Goal: Task Accomplishment & Management: Manage account settings

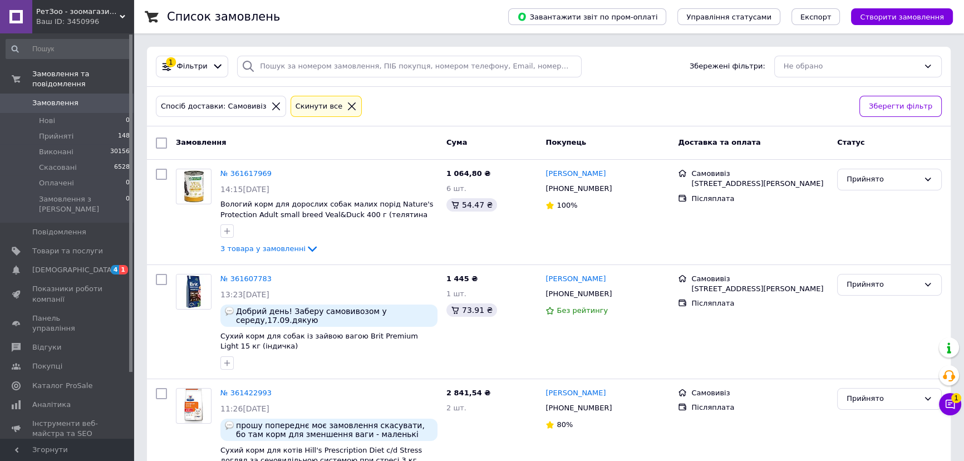
click at [606, 92] on div "Спосіб доставки: Самовивіз Cкинути все Зберегти фільтр" at bounding box center [549, 107] width 804 height 40
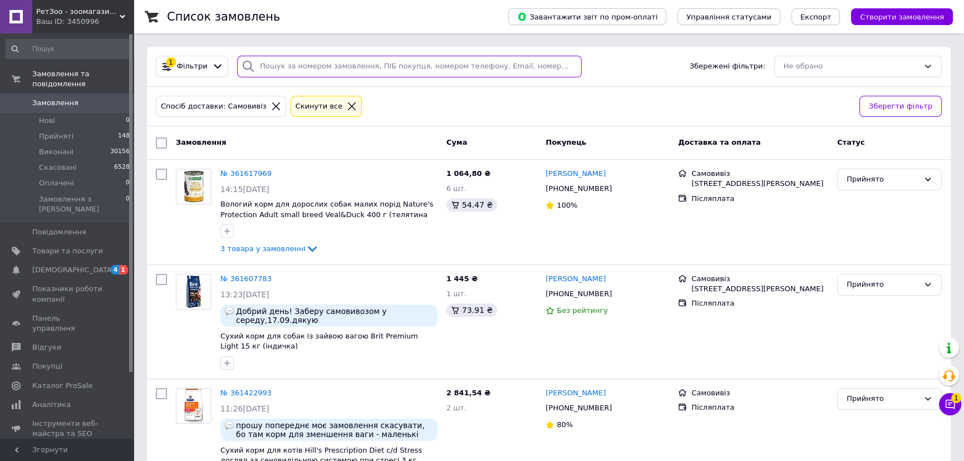
click at [400, 68] on input "search" at bounding box center [409, 67] width 345 height 22
paste input "361565133"
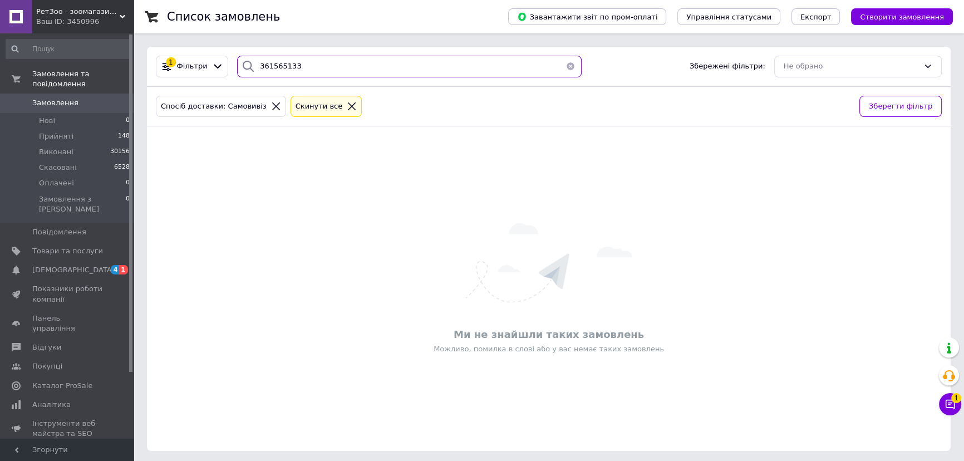
type input "361565133"
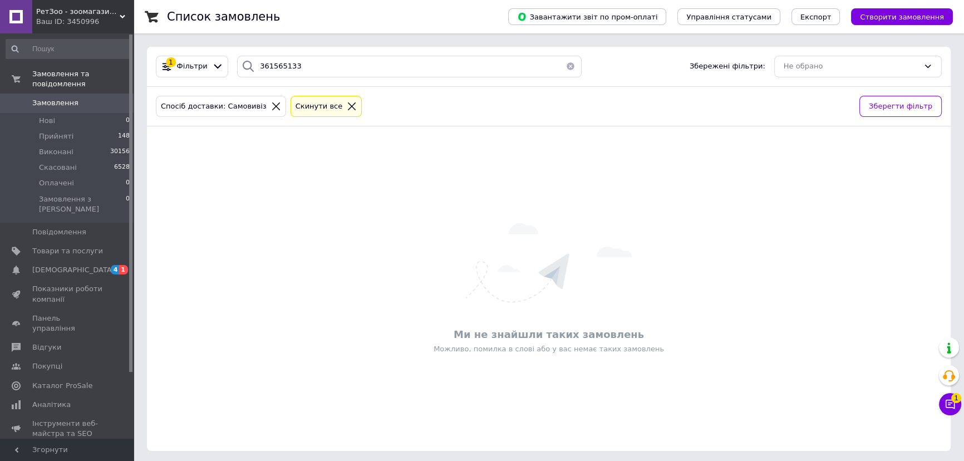
click at [110, 98] on span "0" at bounding box center [118, 103] width 31 height 10
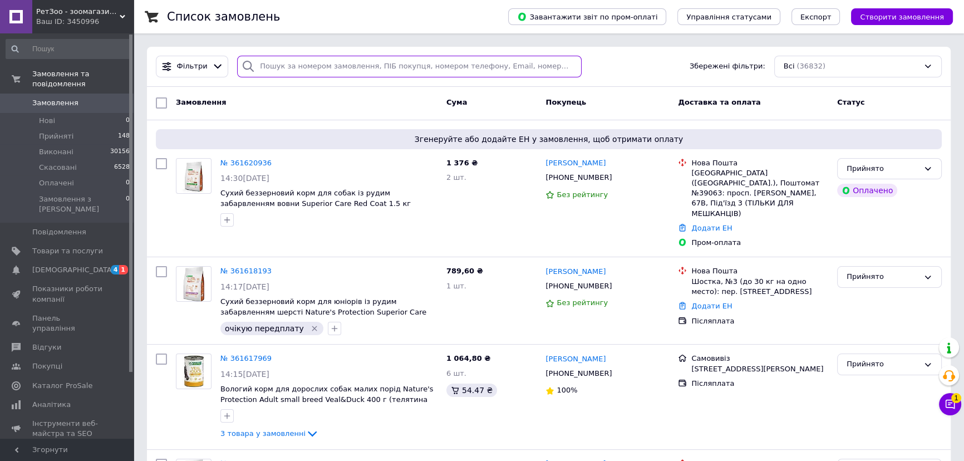
click at [294, 61] on input "search" at bounding box center [409, 67] width 345 height 22
paste input "361565133"
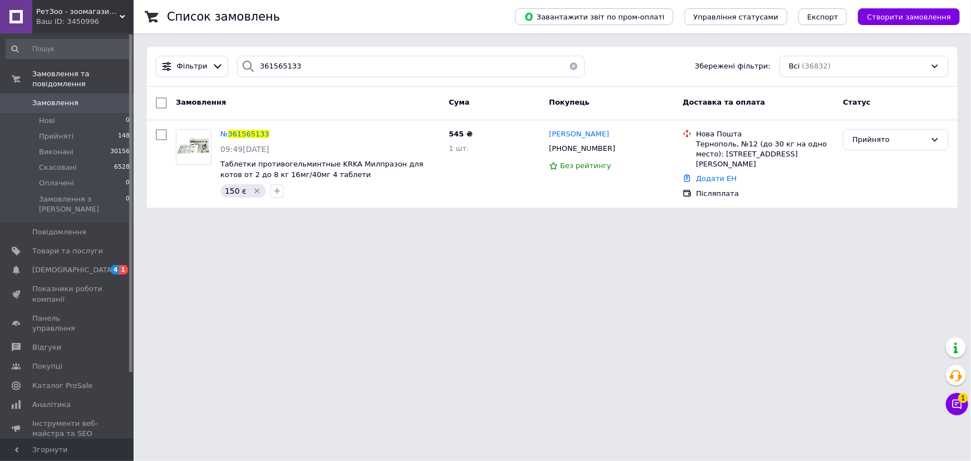
click at [361, 221] on html "РетЗоо - зоомагазин для ваших домашніх улюбленців Ваш ID: 3450996 Сайт РетЗоо -…" at bounding box center [485, 110] width 971 height 221
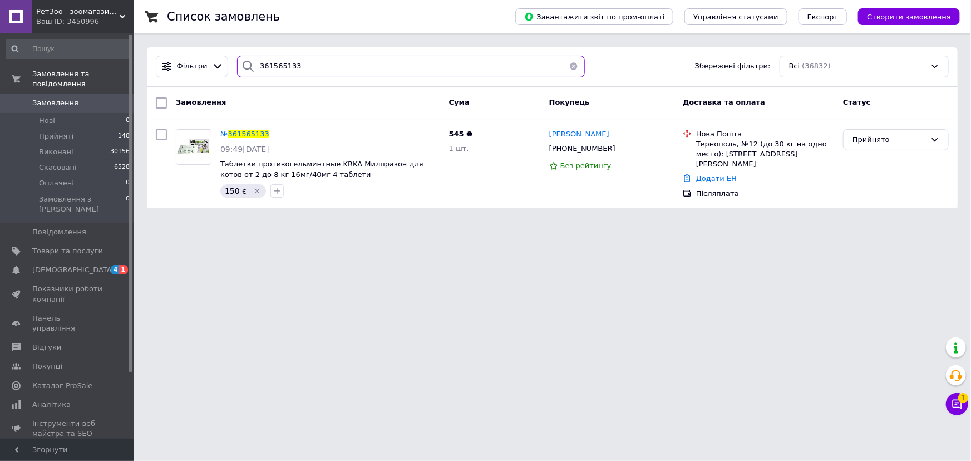
click at [302, 60] on input "361565133" at bounding box center [410, 67] width 347 height 22
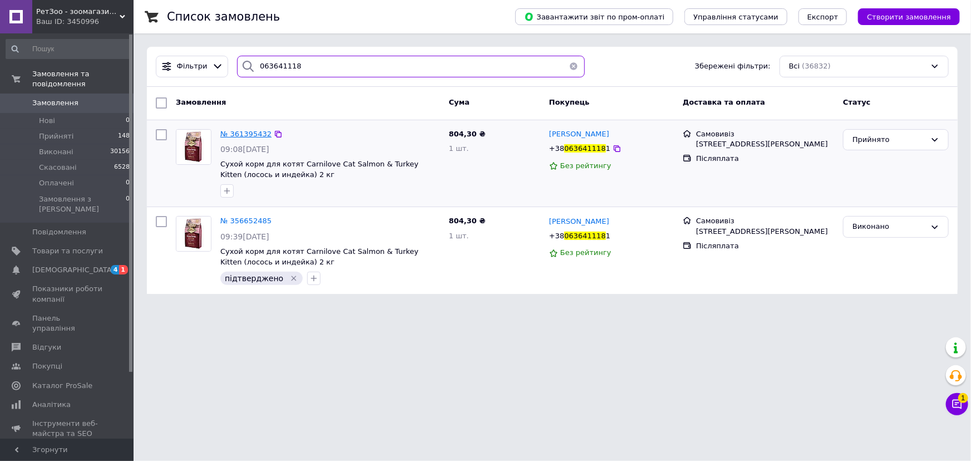
type input "063641118"
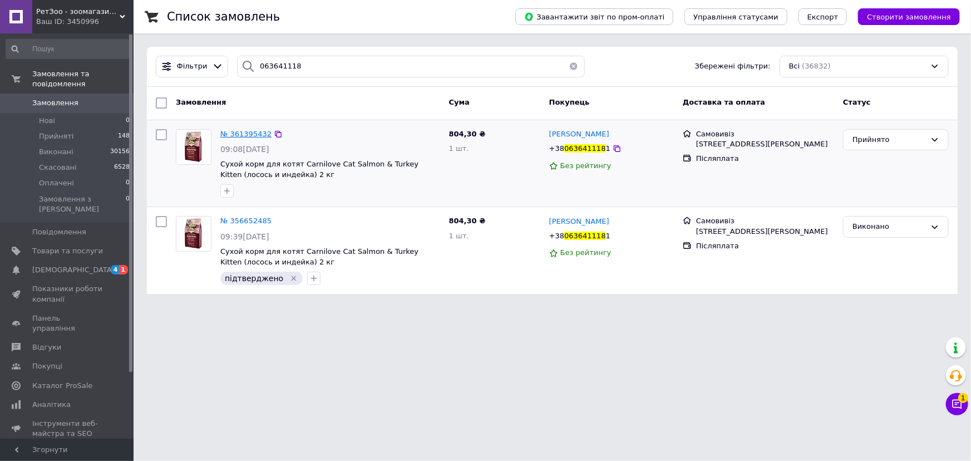
click at [253, 138] on span "№ 361395432" at bounding box center [245, 134] width 51 height 8
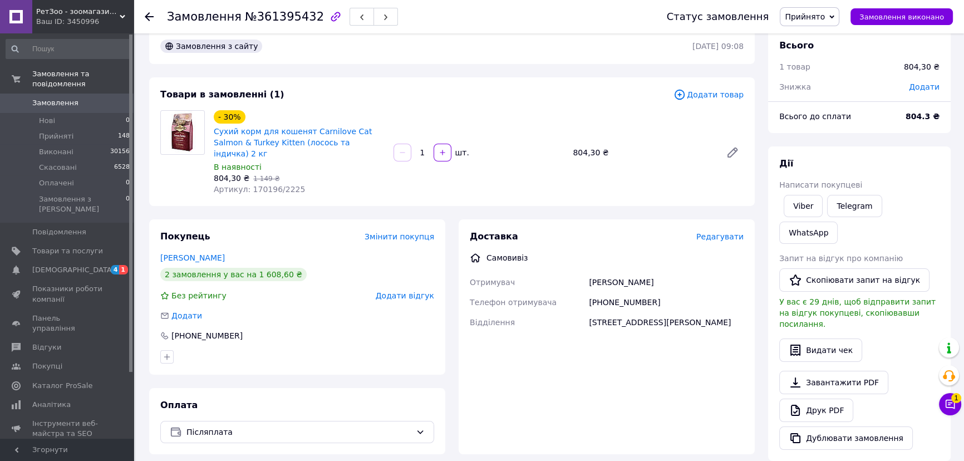
scroll to position [50, 0]
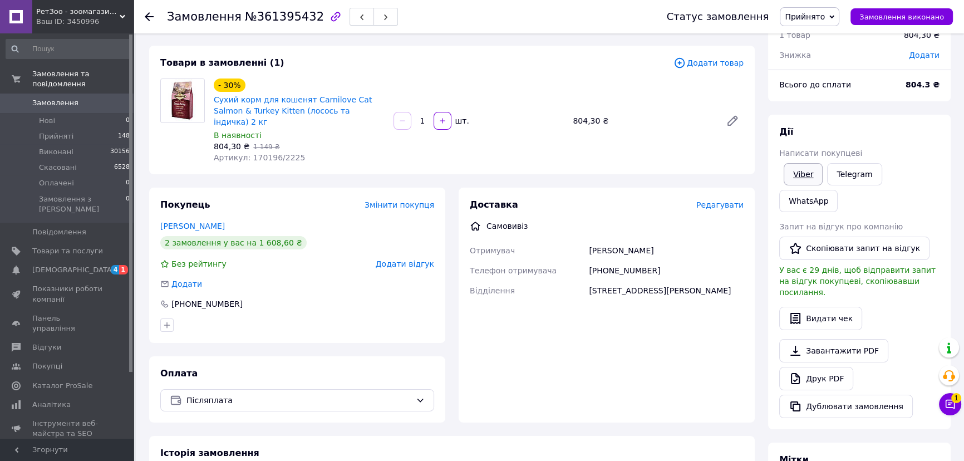
click at [810, 170] on link "Viber" at bounding box center [803, 174] width 39 height 22
click at [331, 394] on span "Післяплата" at bounding box center [298, 400] width 225 height 12
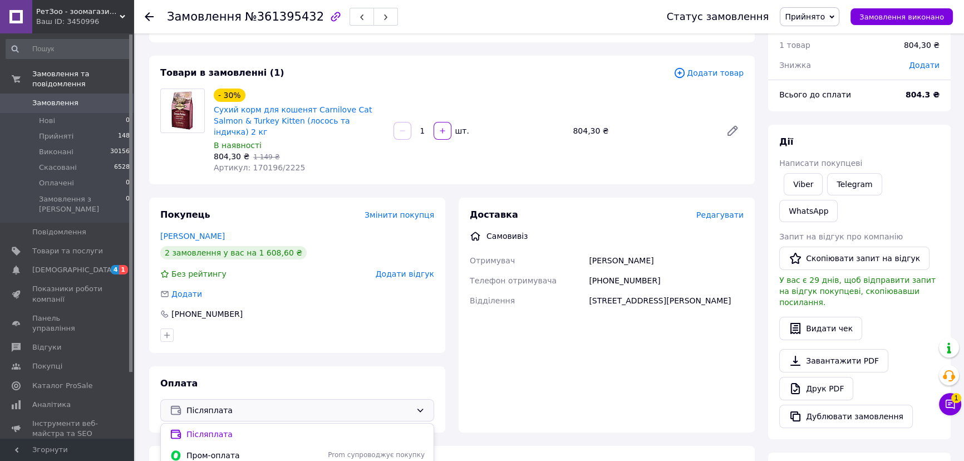
scroll to position [151, 0]
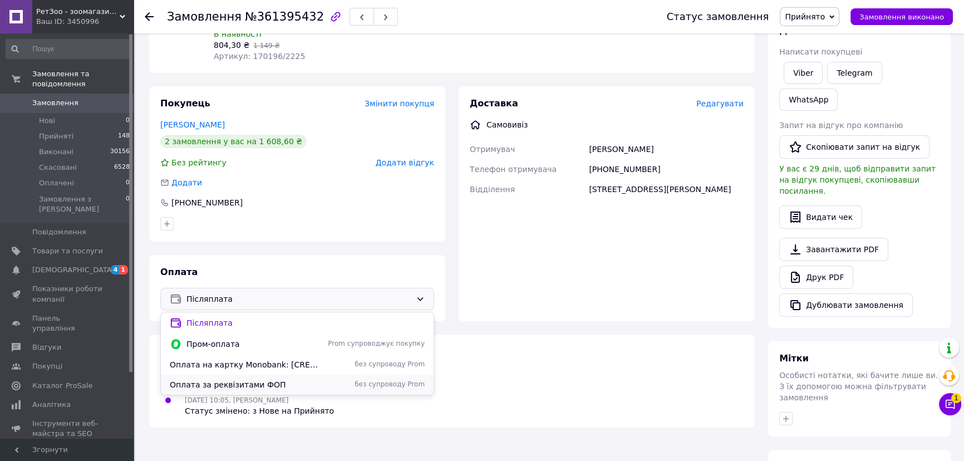
click at [223, 379] on span "Оплата за реквізитами ФОП" at bounding box center [245, 384] width 151 height 11
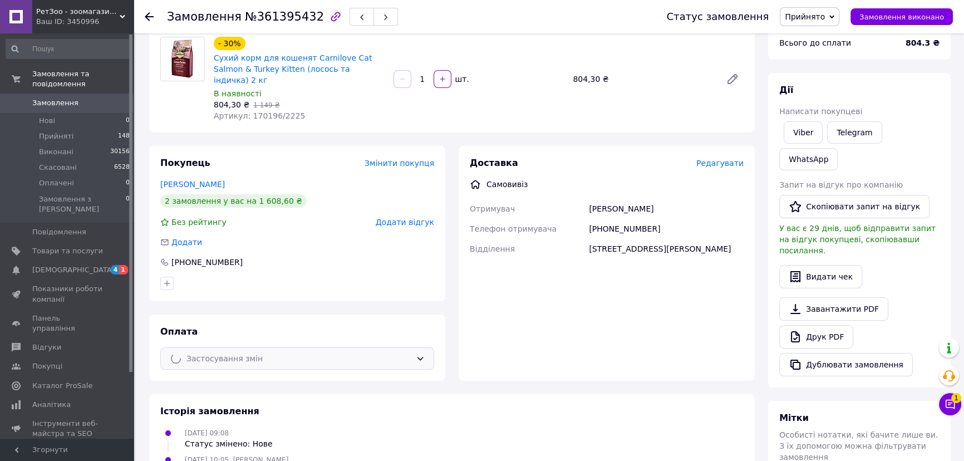
scroll to position [0, 0]
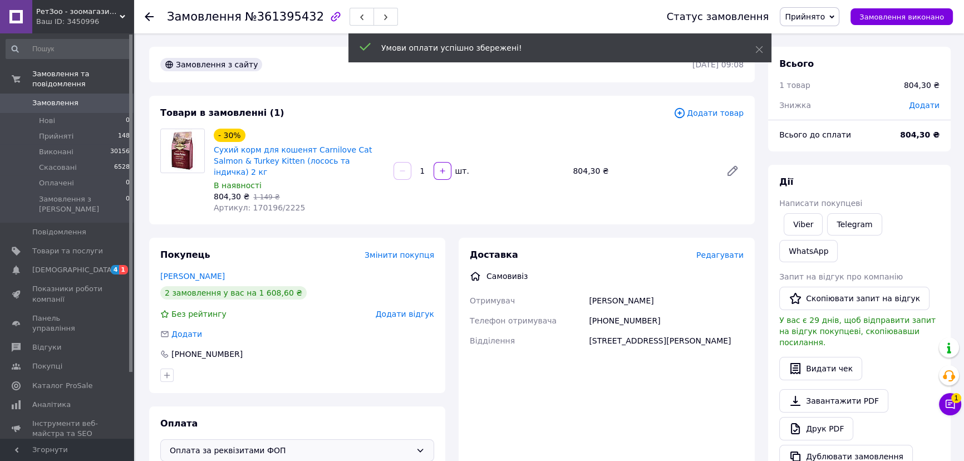
click at [824, 16] on span "Прийнято" at bounding box center [805, 16] width 40 height 9
click at [822, 39] on li "Виконано" at bounding box center [809, 39] width 58 height 17
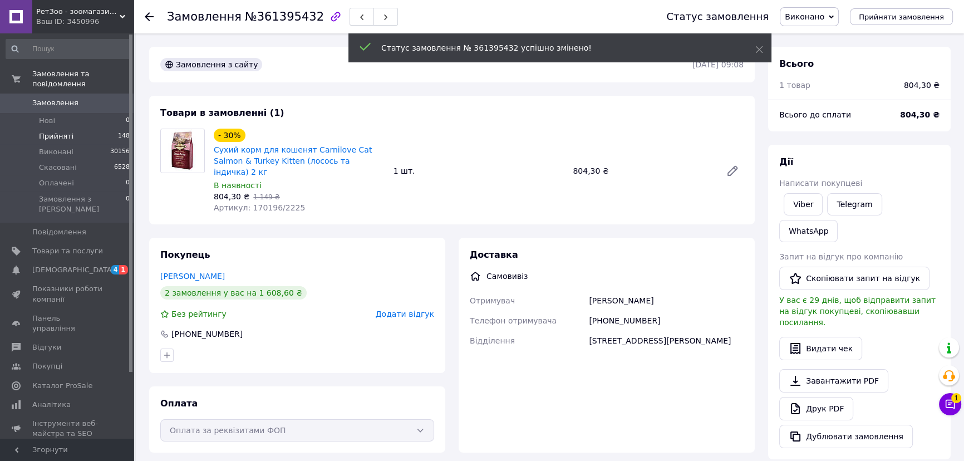
click at [94, 131] on li "Прийняті 148" at bounding box center [68, 137] width 136 height 16
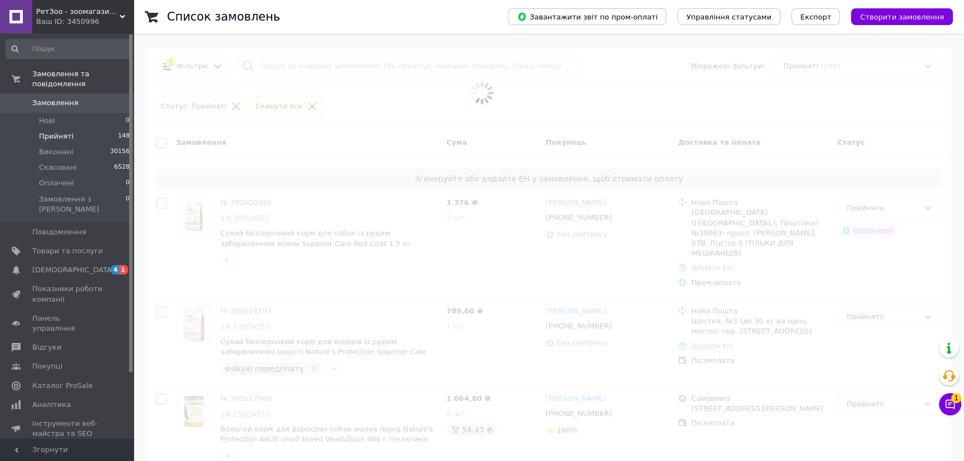
drag, startPoint x: 695, startPoint y: 77, endPoint x: 621, endPoint y: 63, distance: 75.9
click at [695, 77] on span at bounding box center [482, 93] width 964 height 186
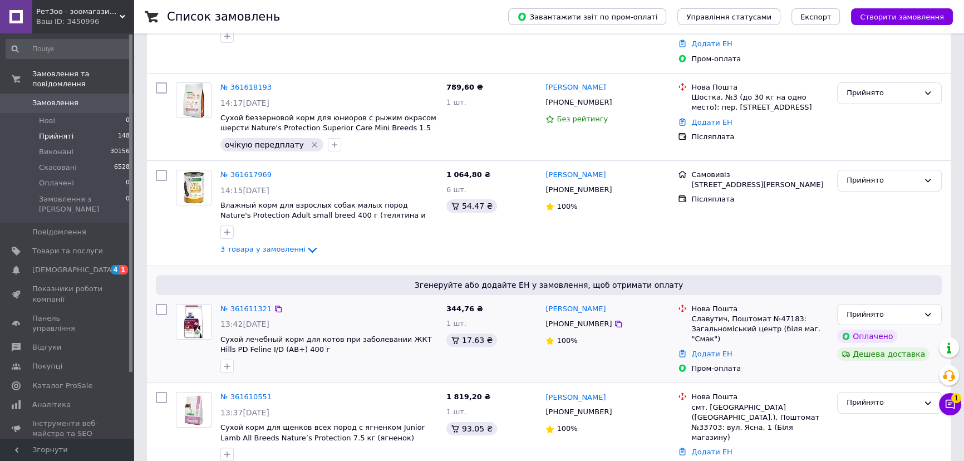
scroll to position [253, 0]
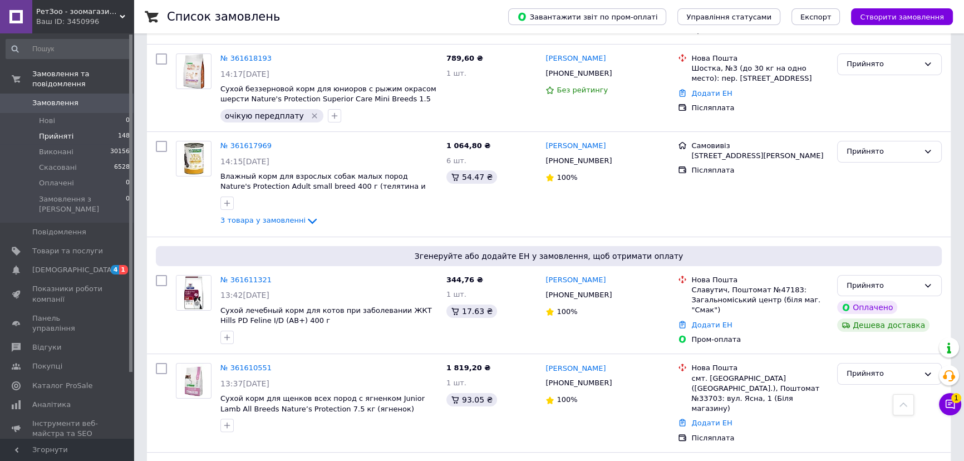
click at [571, 0] on div "Завантажити звіт по пром-оплаті Управління статусами Експорт Створити замовлення" at bounding box center [719, 16] width 467 height 33
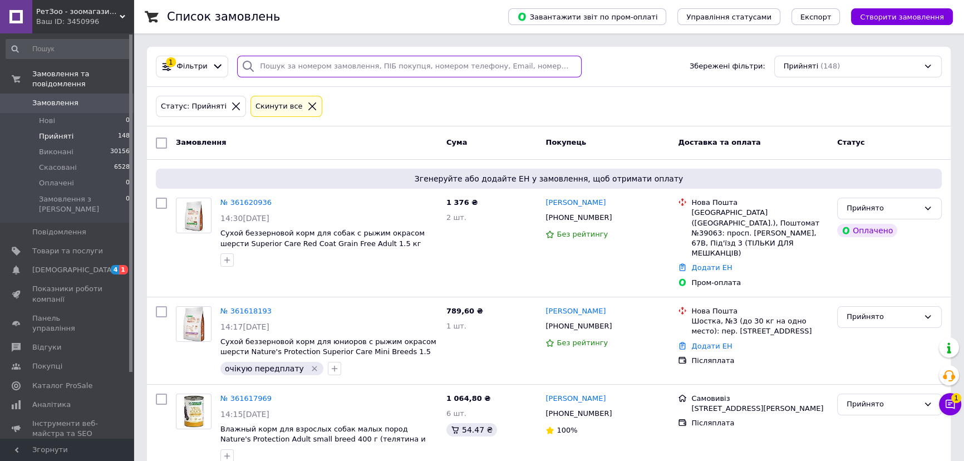
click at [375, 73] on input "search" at bounding box center [409, 67] width 345 height 22
paste input "+380973641875"
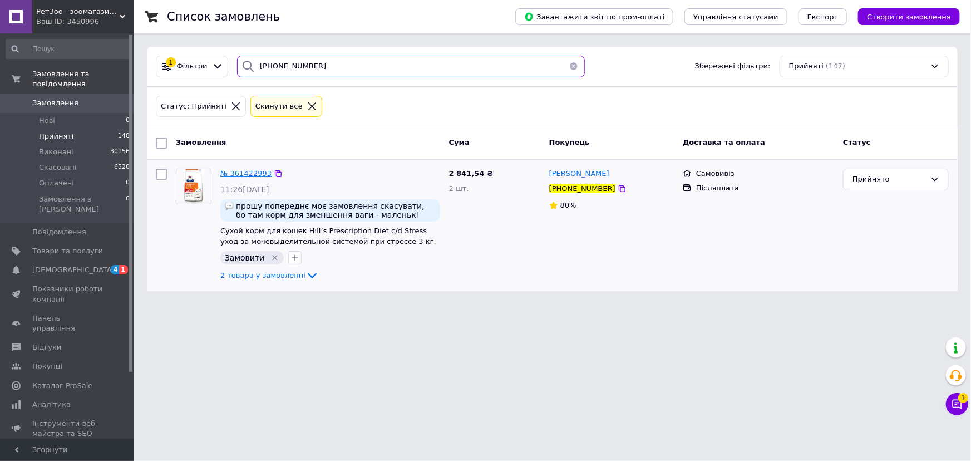
type input "+380973641875"
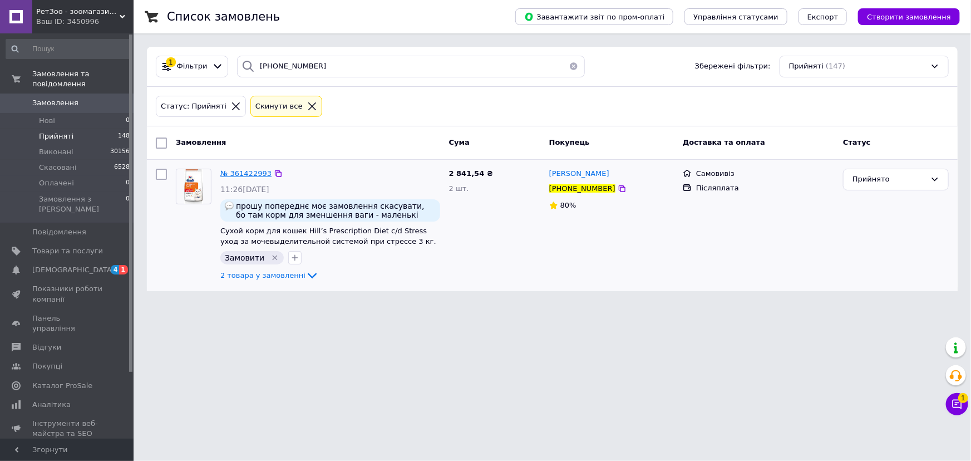
click at [256, 174] on span "№ 361422993" at bounding box center [245, 173] width 51 height 8
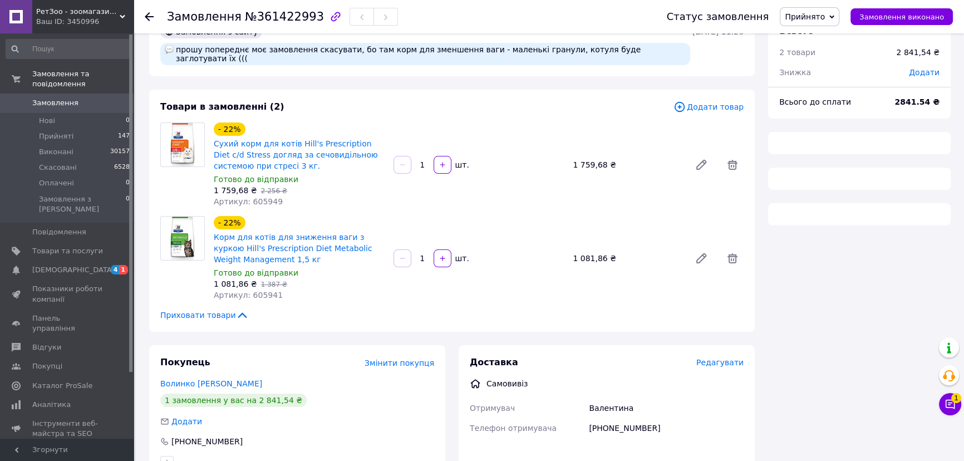
scroll to position [50, 0]
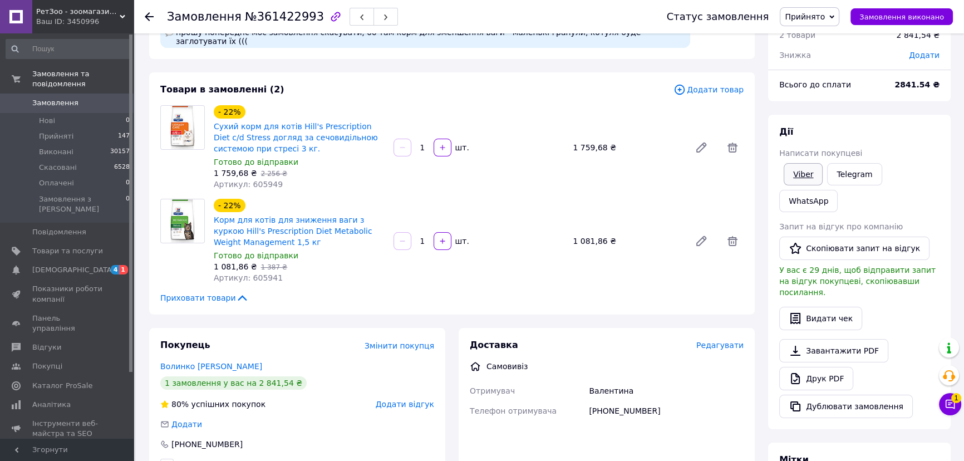
click at [785, 180] on link "Viber" at bounding box center [803, 174] width 39 height 22
click at [651, 345] on div "Доставка Редагувати Самовивіз Отримувач Валентина Телефон отримувача +380973641…" at bounding box center [607, 377] width 274 height 77
click at [823, 17] on span "Прийнято" at bounding box center [805, 16] width 40 height 9
click at [833, 32] on li "Виконано" at bounding box center [809, 39] width 58 height 17
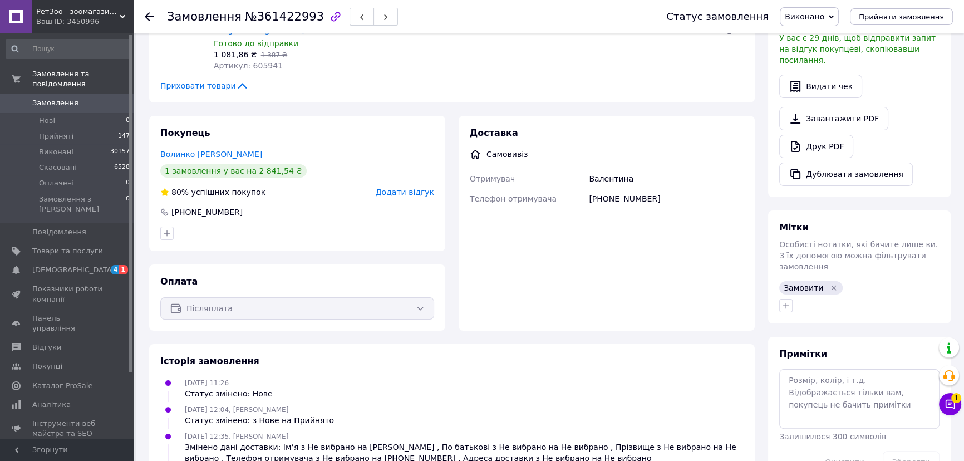
scroll to position [303, 0]
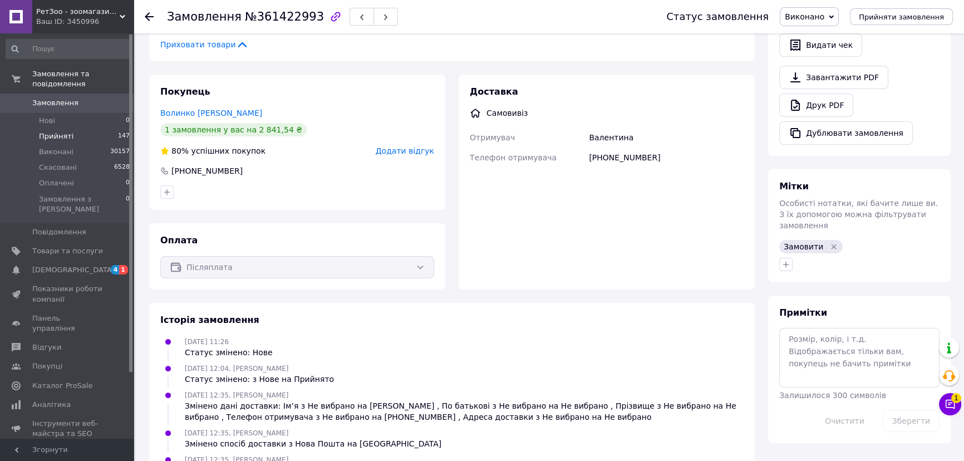
click at [66, 131] on span "Прийняті" at bounding box center [56, 136] width 35 height 10
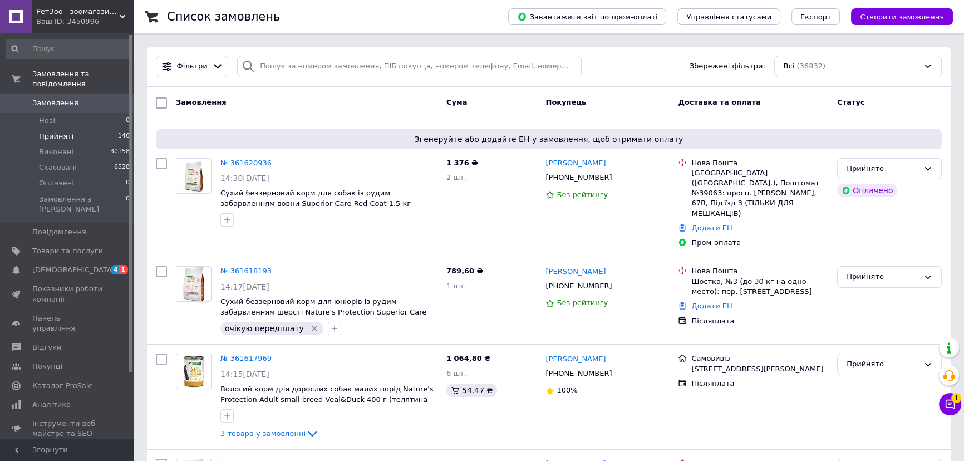
click at [81, 129] on li "Прийняті 146" at bounding box center [68, 137] width 136 height 16
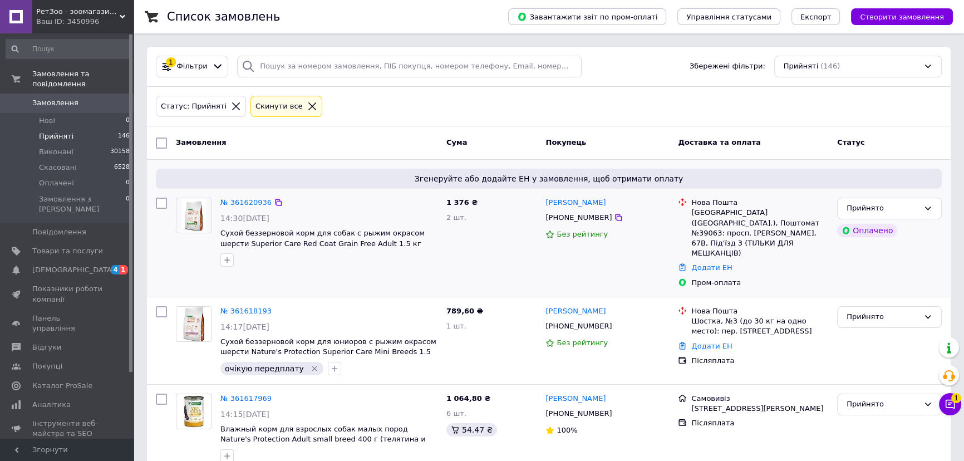
click at [562, 238] on span "Без рейтингу" at bounding box center [582, 234] width 51 height 8
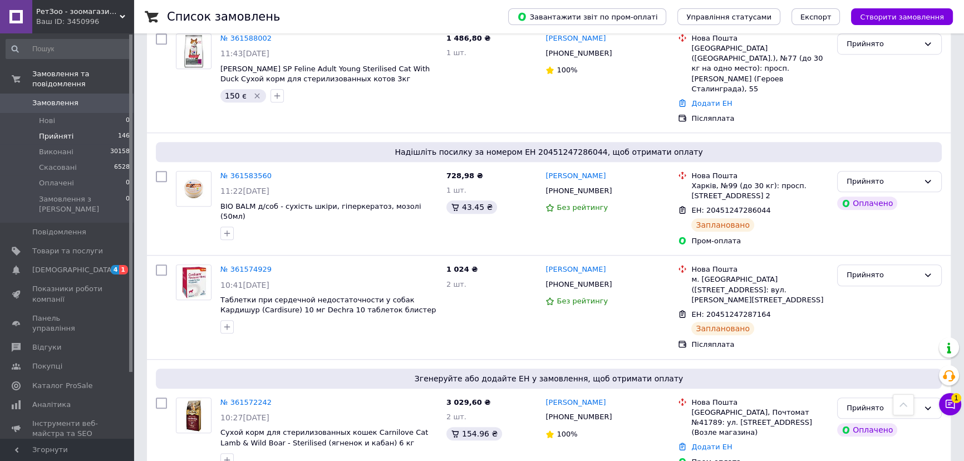
scroll to position [1163, 0]
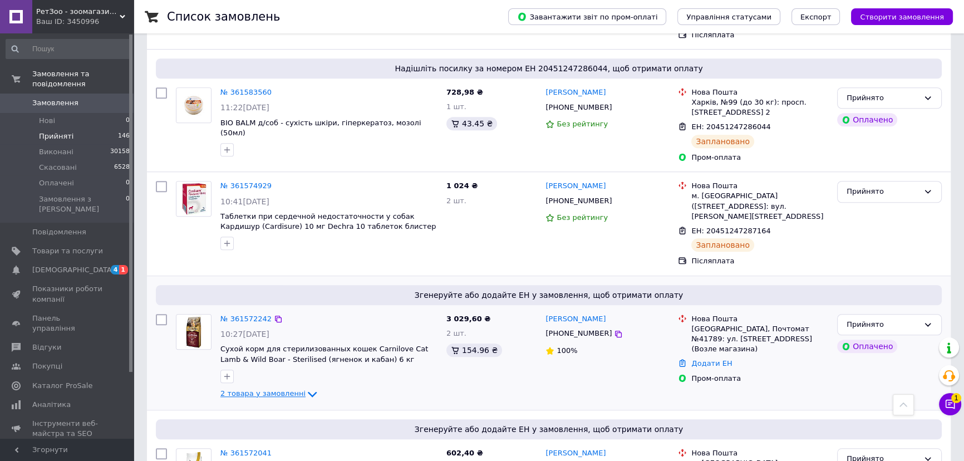
click at [258, 389] on span "2 товара у замовленні" at bounding box center [262, 393] width 85 height 8
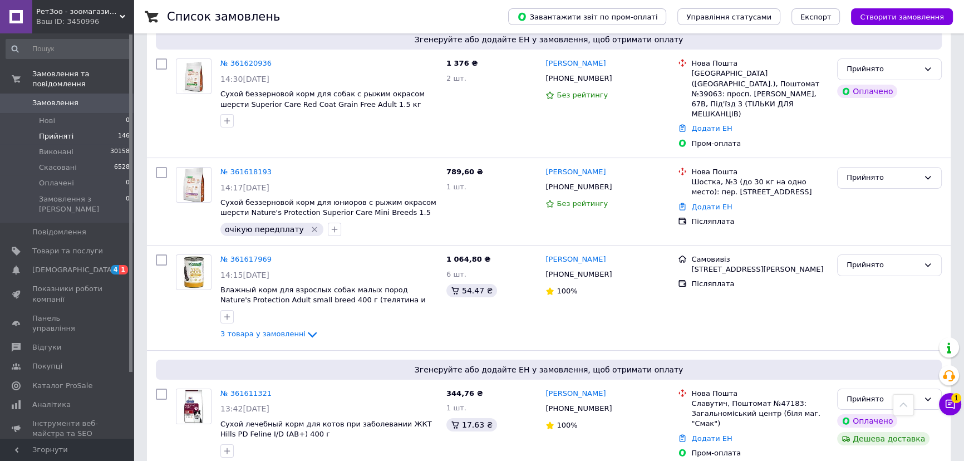
scroll to position [134, 0]
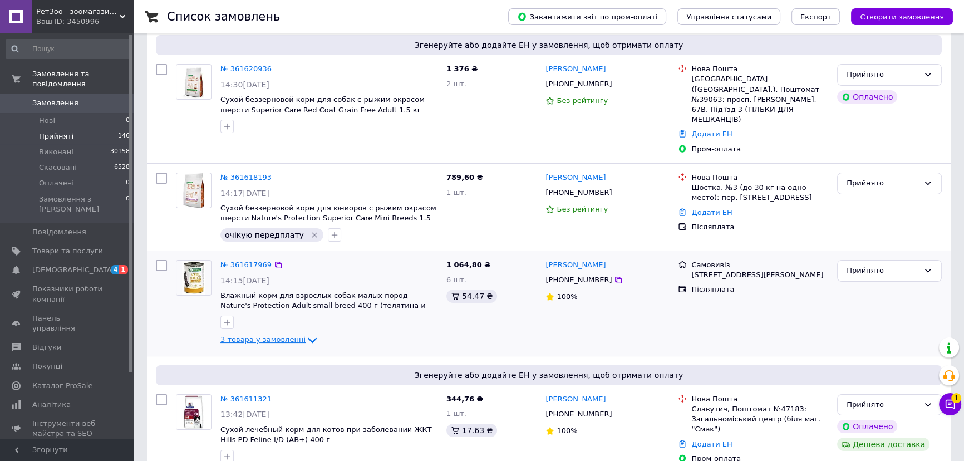
click at [243, 336] on span "3 товара у замовленні" at bounding box center [262, 340] width 85 height 8
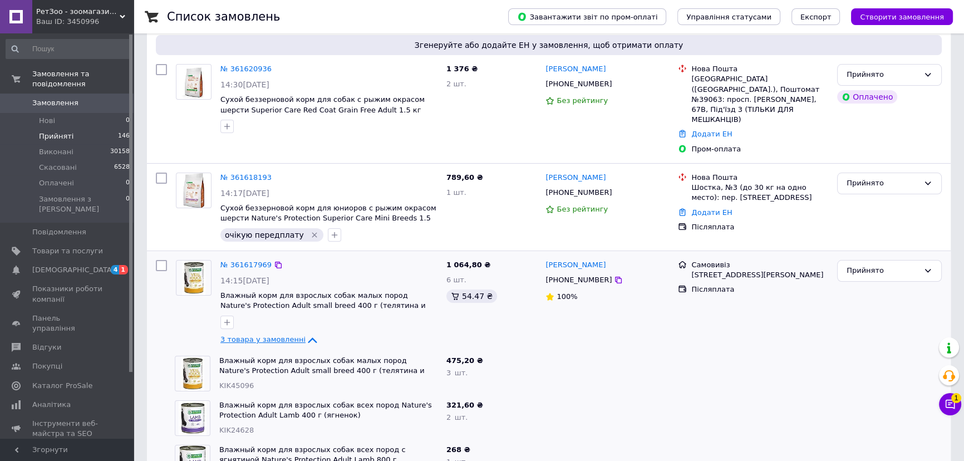
click at [243, 336] on span "3 товара у замовленні" at bounding box center [262, 340] width 85 height 8
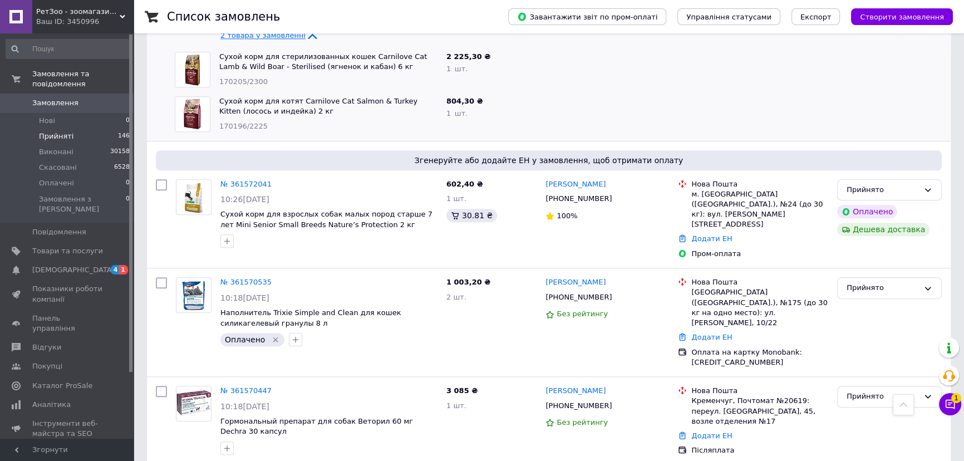
scroll to position [1905, 0]
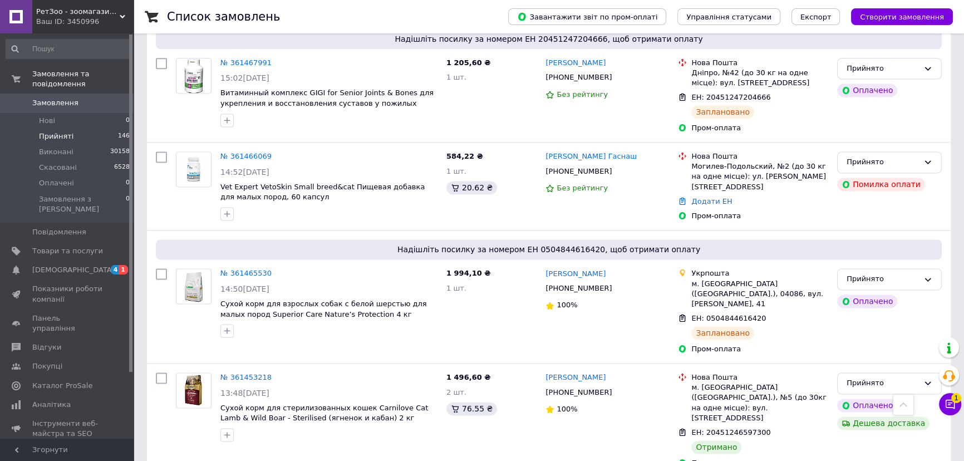
scroll to position [1929, 0]
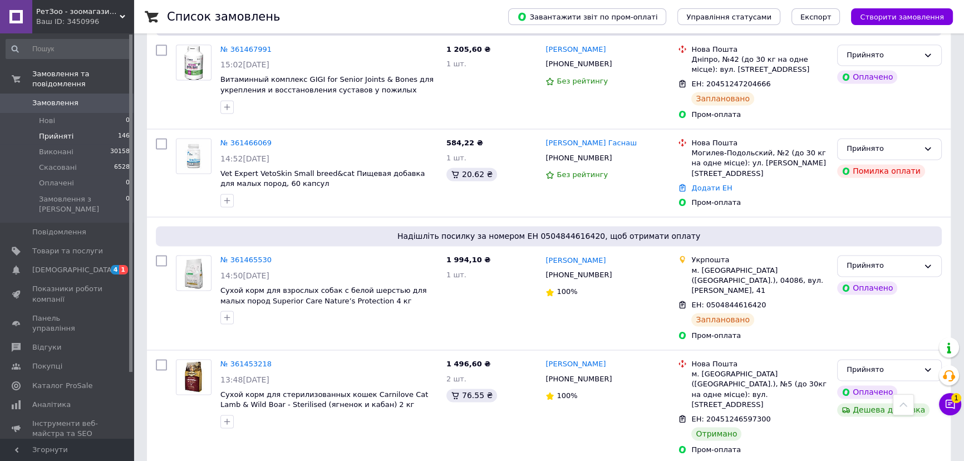
drag, startPoint x: 349, startPoint y: 442, endPoint x: 411, endPoint y: 459, distance: 64.2
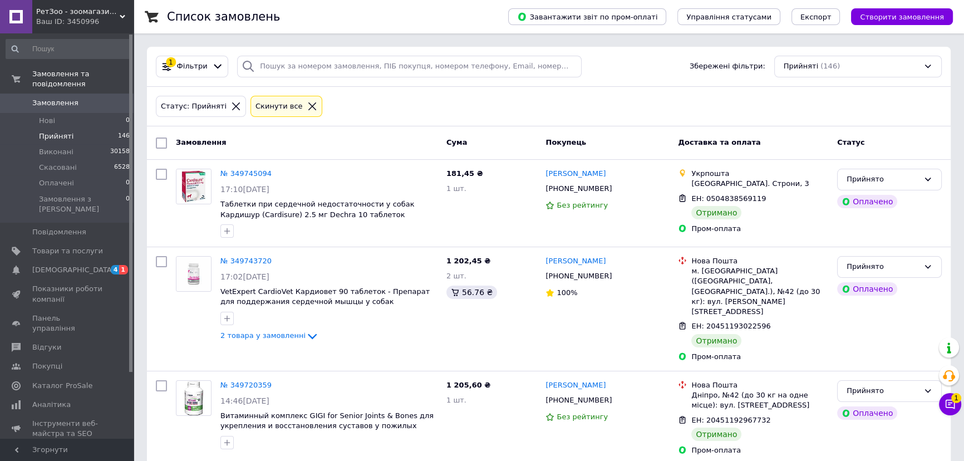
click at [641, 87] on div "Статус: Прийняті Cкинути все" at bounding box center [549, 107] width 804 height 40
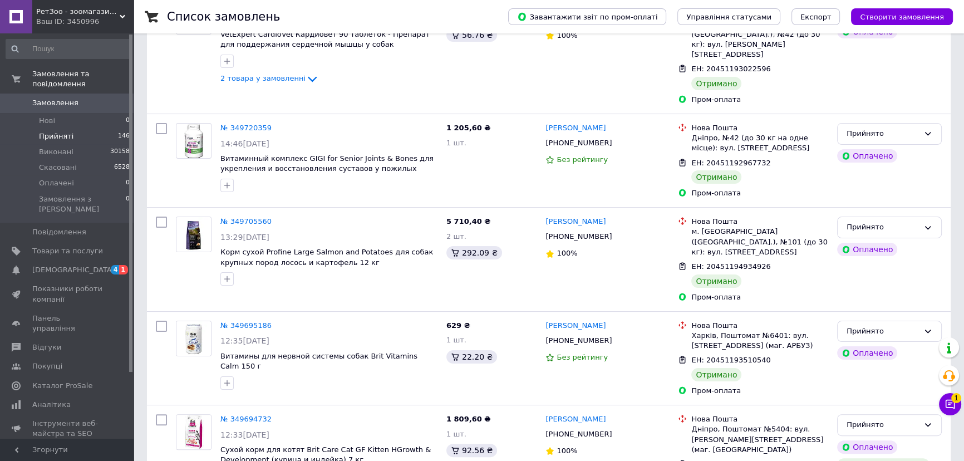
scroll to position [312, 0]
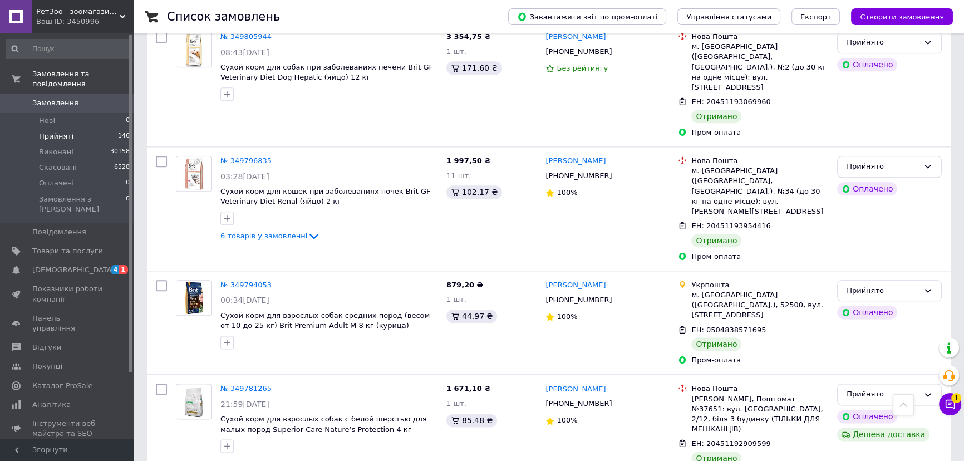
scroll to position [1781, 0]
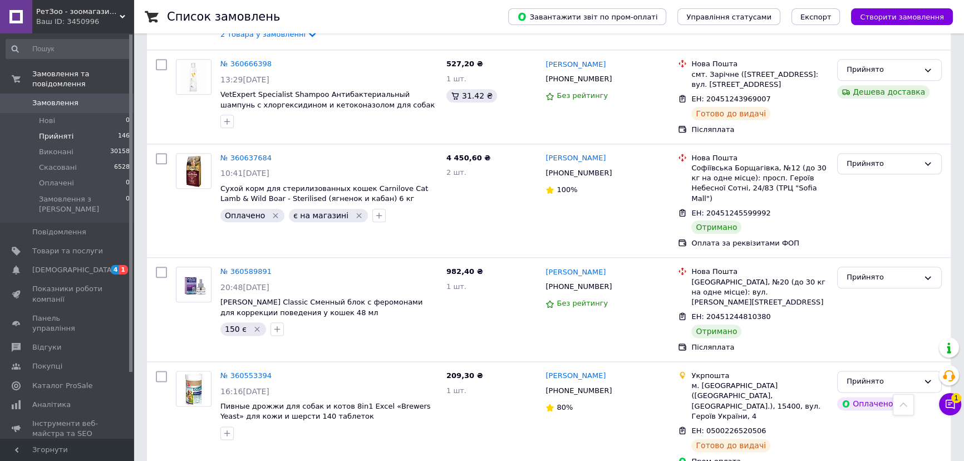
scroll to position [1687, 0]
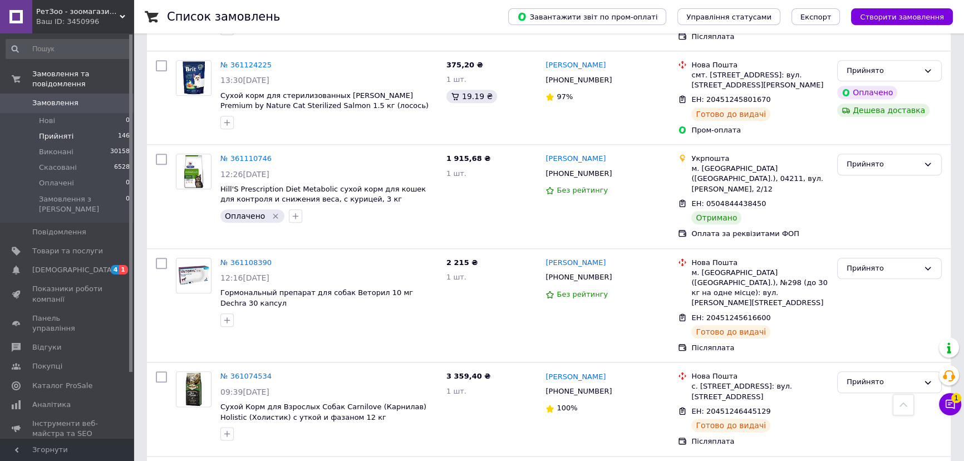
scroll to position [1694, 0]
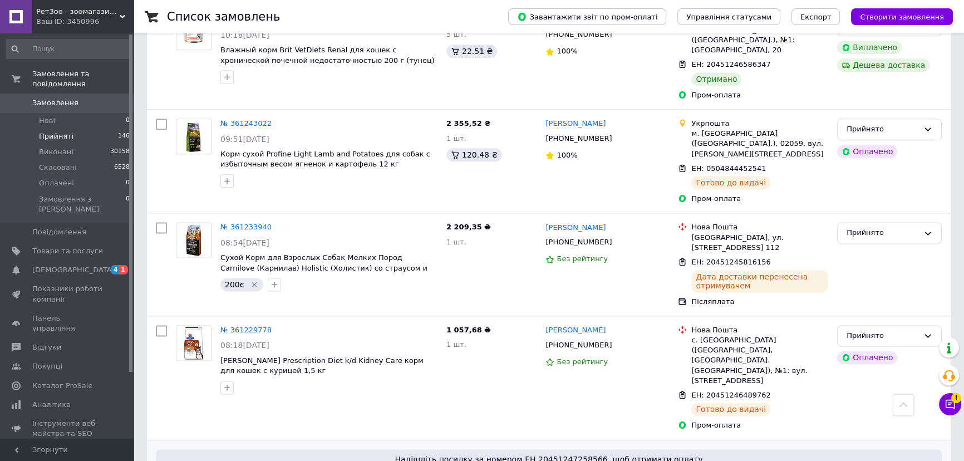
scroll to position [1789, 0]
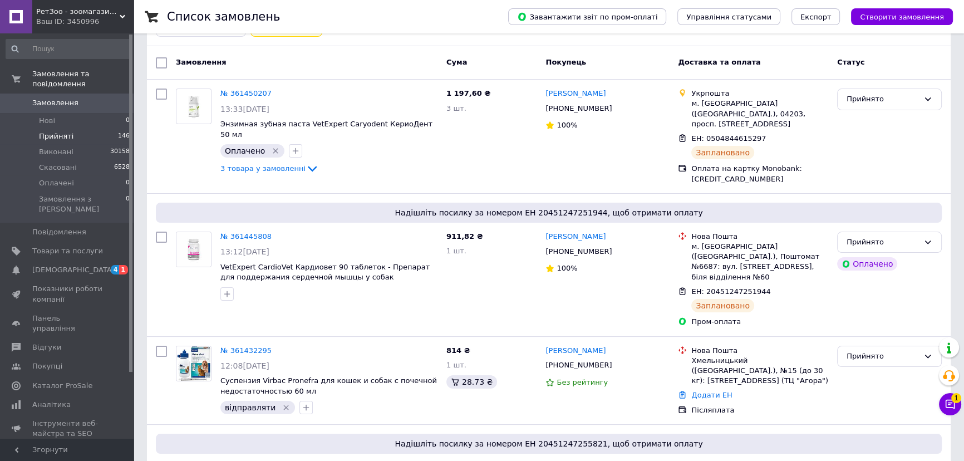
scroll to position [151, 0]
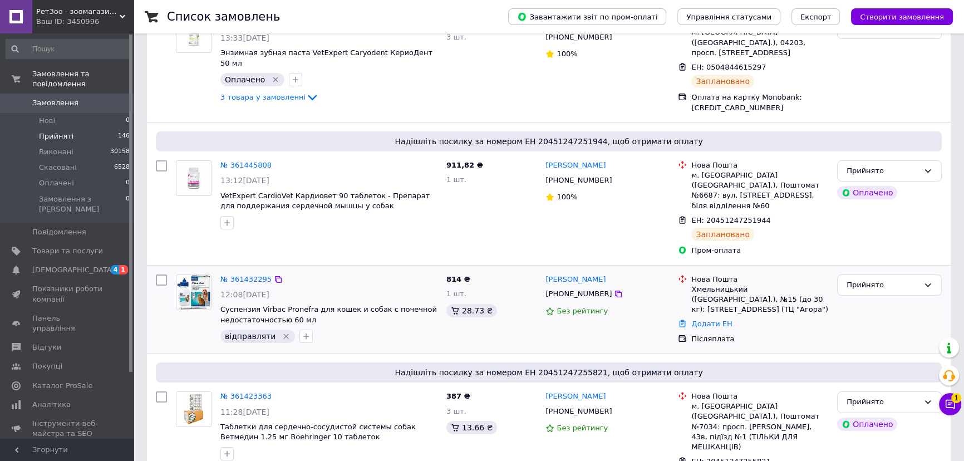
drag, startPoint x: 241, startPoint y: 249, endPoint x: 225, endPoint y: 245, distance: 16.5
click at [218, 243] on div "Надішліть посилку за номером ЕН 20451247251944, щоб отримати оплату № 361445808…" at bounding box center [549, 193] width 804 height 143
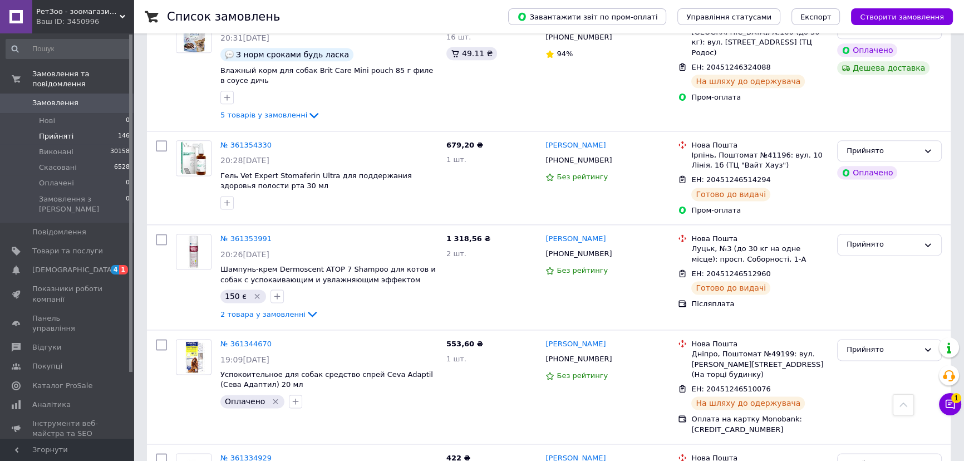
scroll to position [1824, 0]
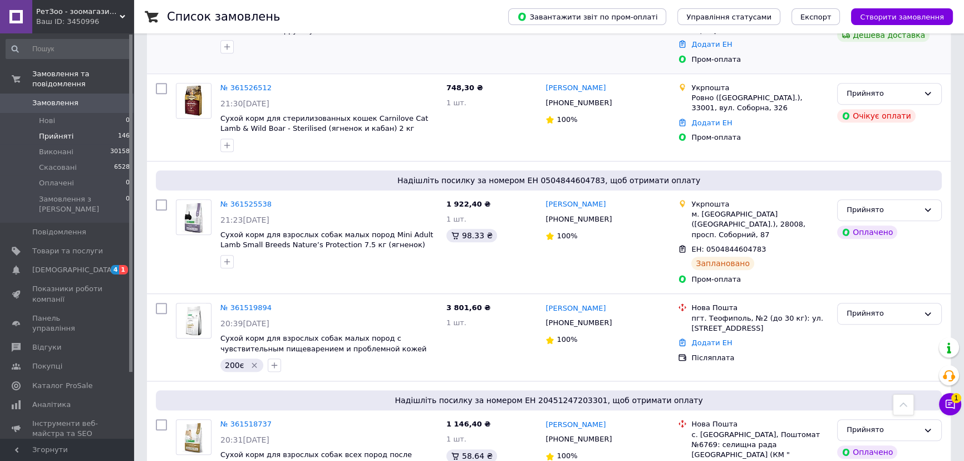
scroll to position [809, 0]
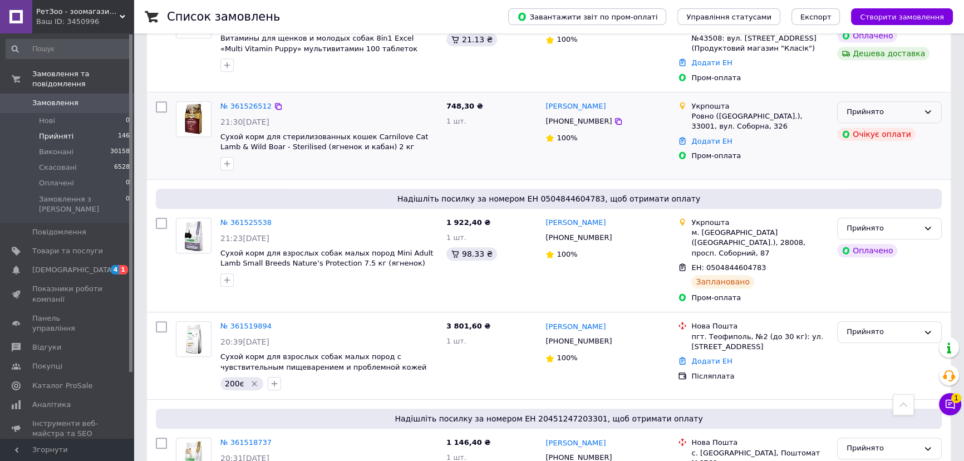
click at [897, 106] on div "Прийнято" at bounding box center [883, 112] width 72 height 12
click at [892, 145] on li "Скасовано" at bounding box center [890, 155] width 104 height 21
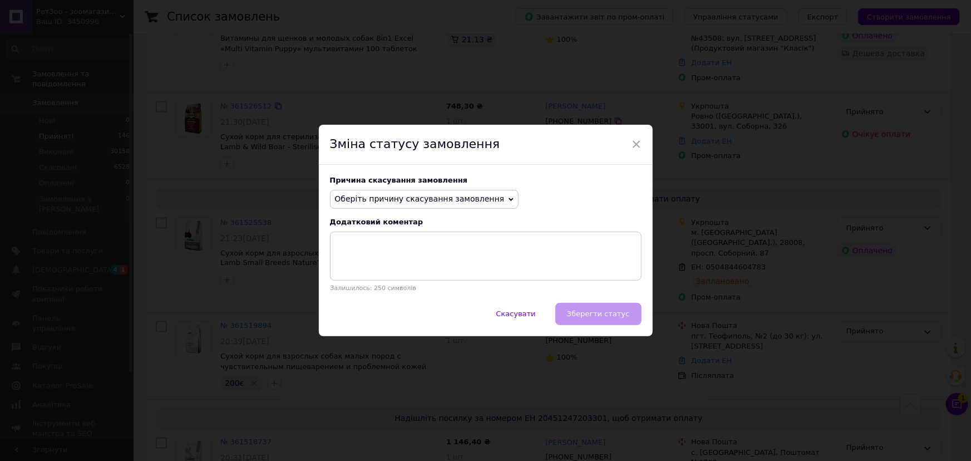
click at [383, 197] on span "Оберіть причину скасування замовлення" at bounding box center [420, 198] width 170 height 9
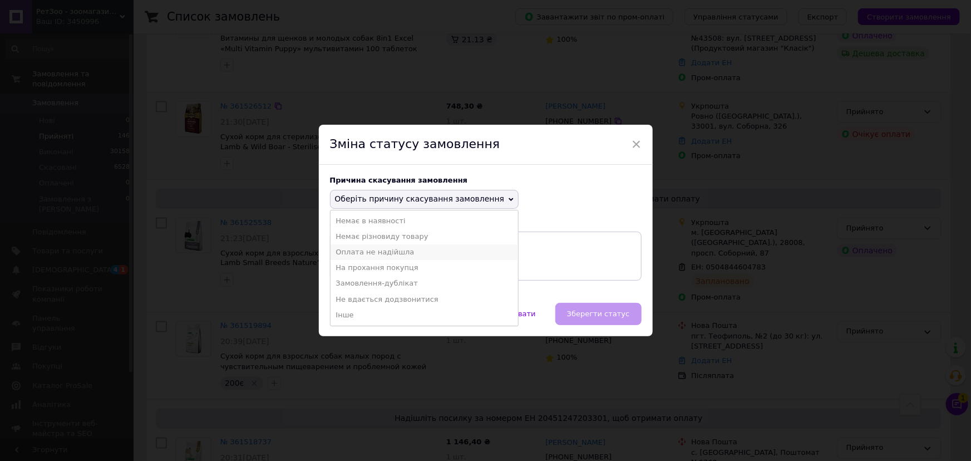
click at [382, 250] on li "Оплата не надійшла" at bounding box center [425, 252] width 188 height 16
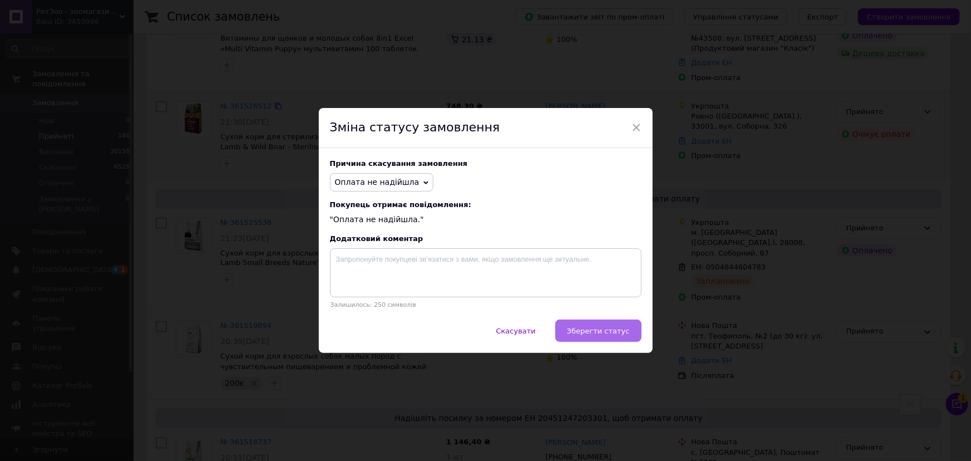
click at [581, 326] on button "Зберегти статус" at bounding box center [599, 331] width 86 height 22
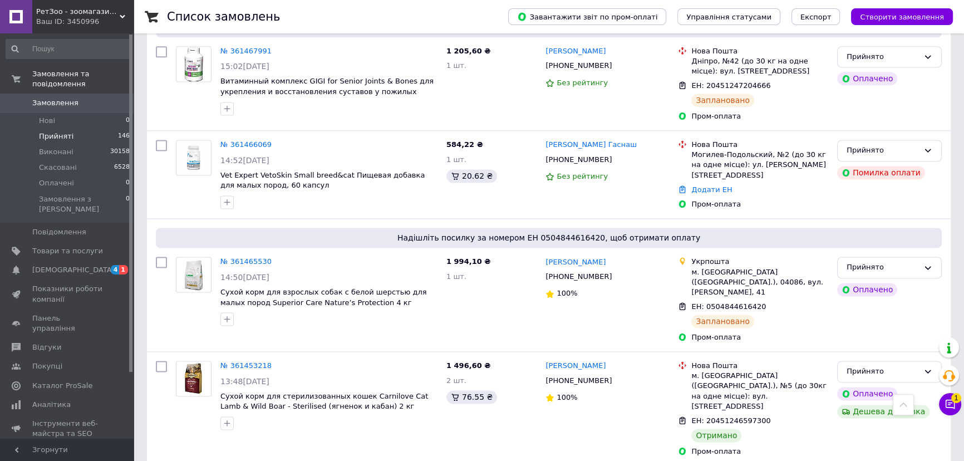
scroll to position [1929, 0]
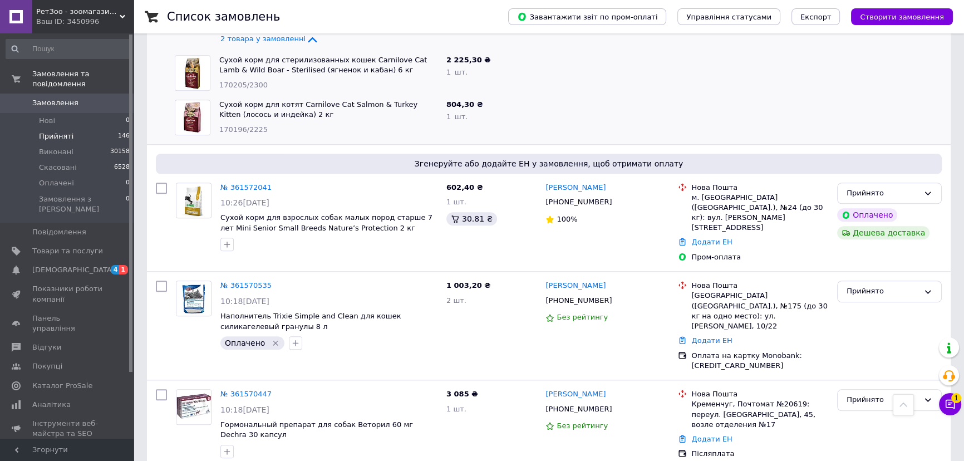
scroll to position [1905, 0]
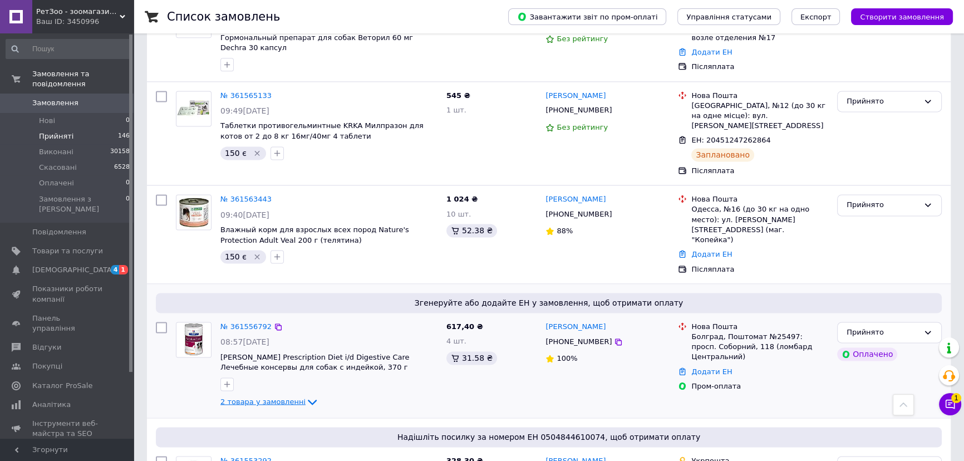
click at [236, 397] on span "2 товара у замовленні" at bounding box center [262, 401] width 85 height 8
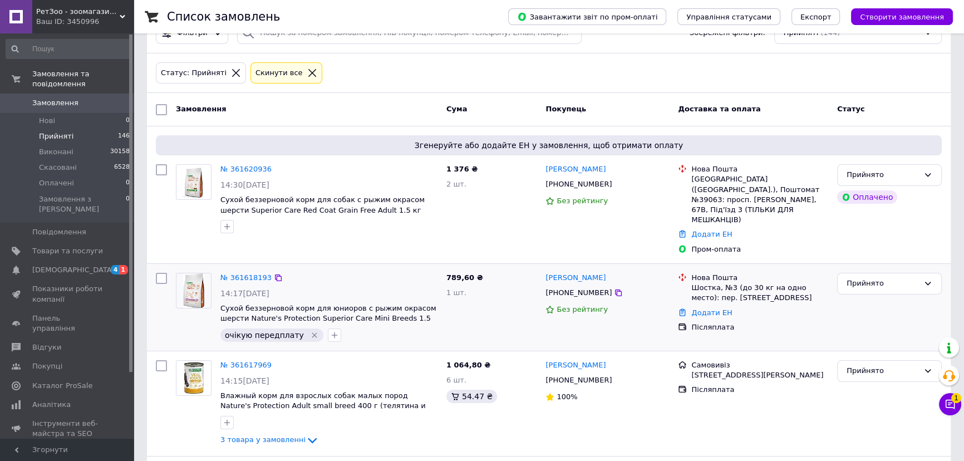
scroll to position [33, 0]
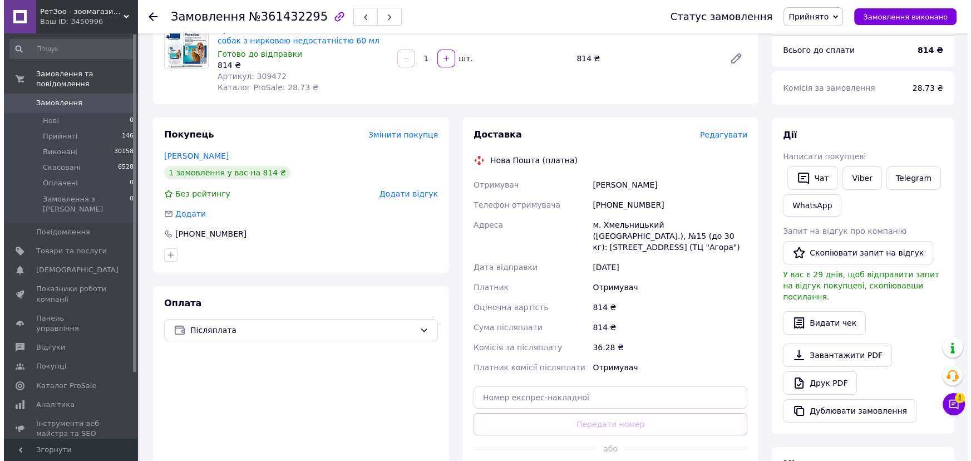
scroll to position [101, 0]
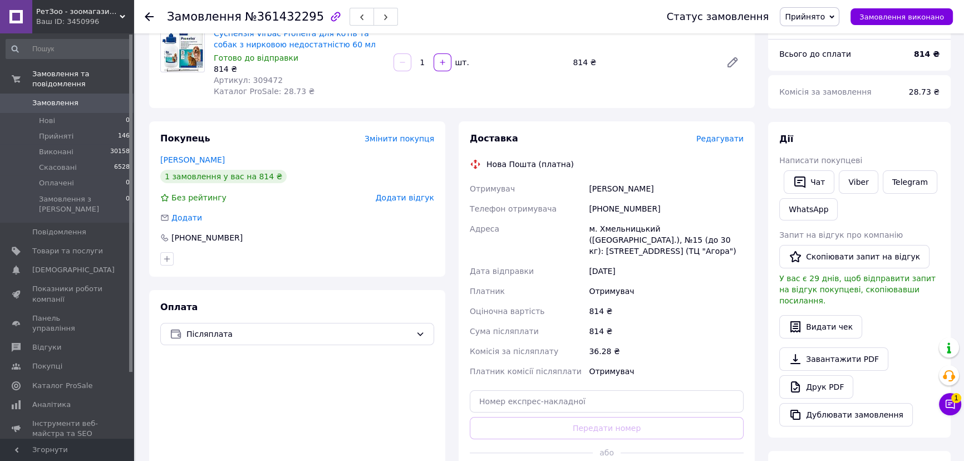
click at [733, 139] on span "Редагувати" at bounding box center [719, 138] width 47 height 9
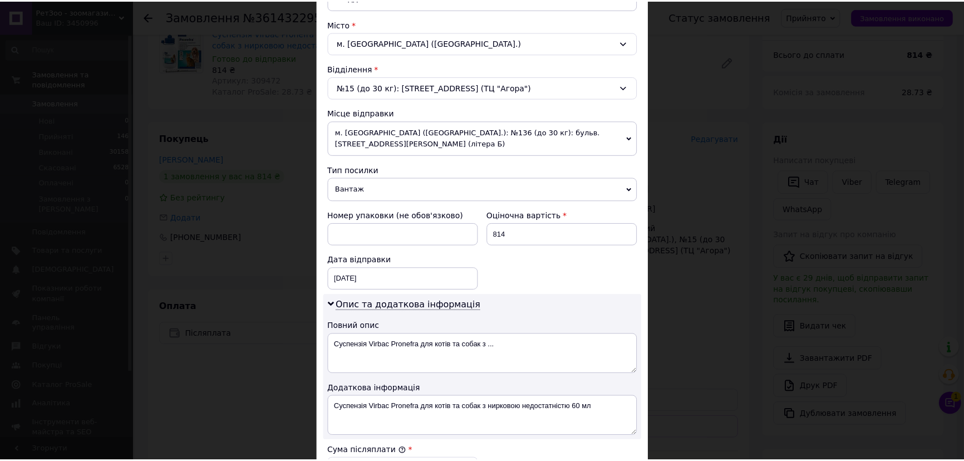
scroll to position [506, 0]
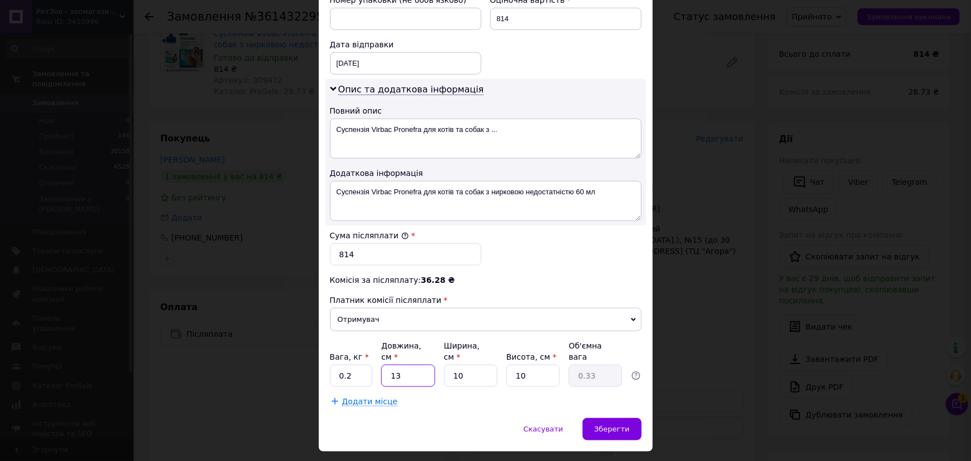
click at [418, 365] on input "13" at bounding box center [407, 376] width 53 height 22
type input "1"
type input "0.1"
type input "16"
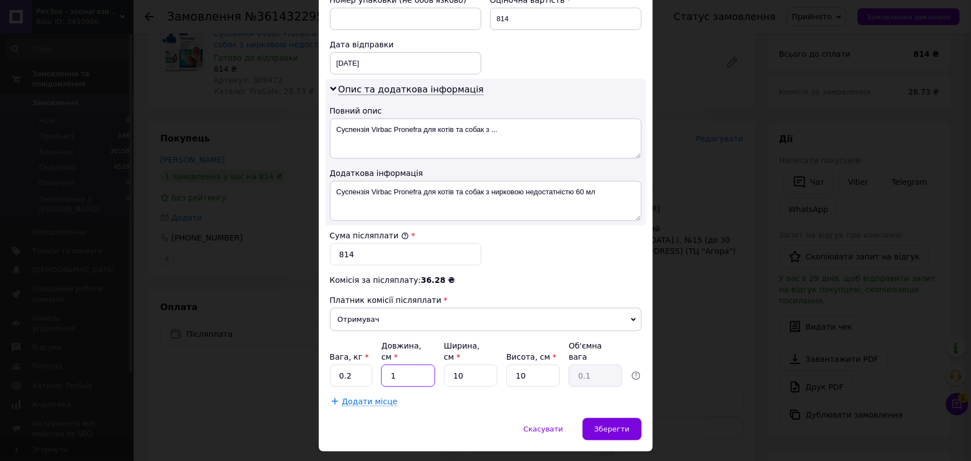
type input "0.4"
type input "16"
click at [606, 425] on span "Зберегти" at bounding box center [612, 429] width 35 height 8
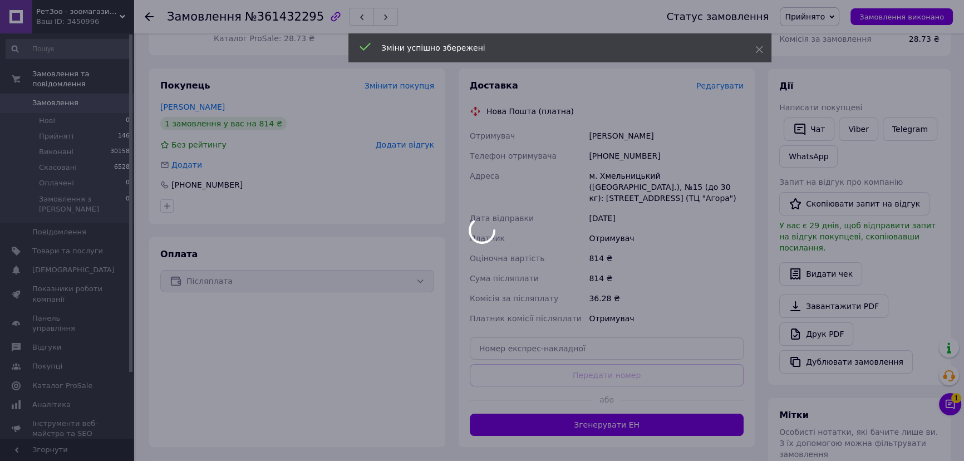
scroll to position [202, 0]
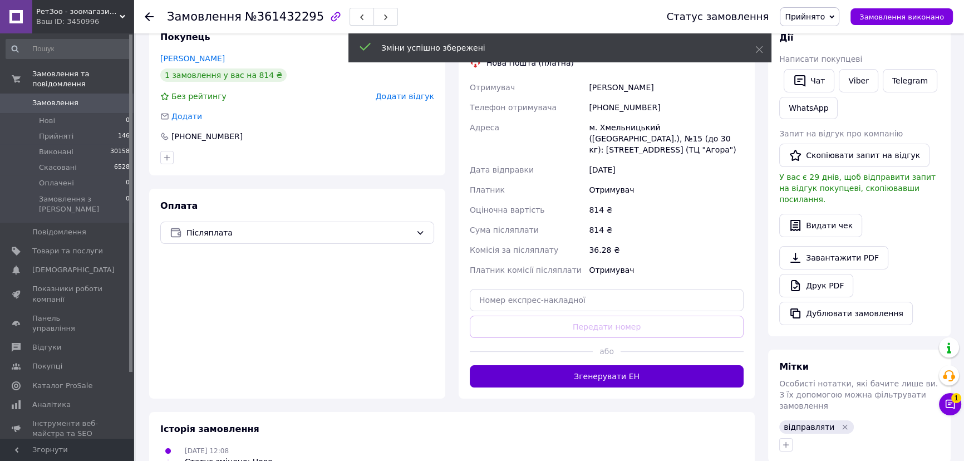
click at [513, 375] on button "Згенерувати ЕН" at bounding box center [607, 376] width 274 height 22
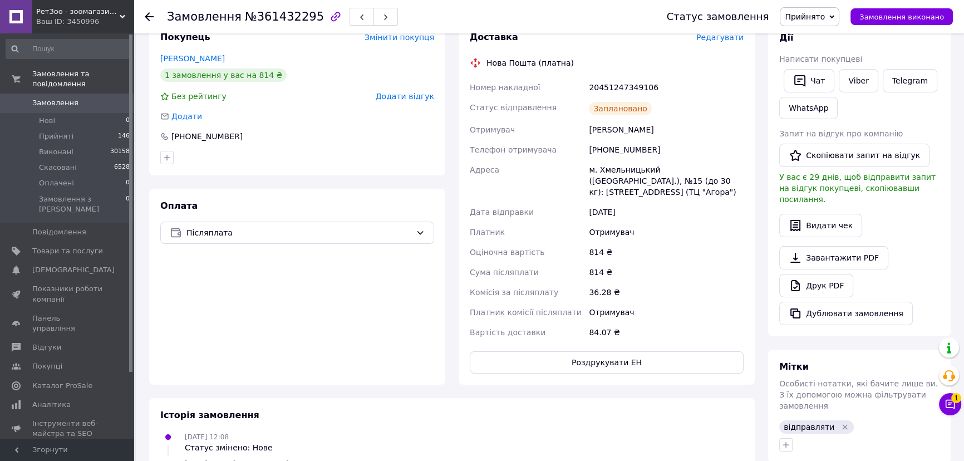
click at [323, 379] on div "Оплата Післяплата" at bounding box center [297, 287] width 296 height 196
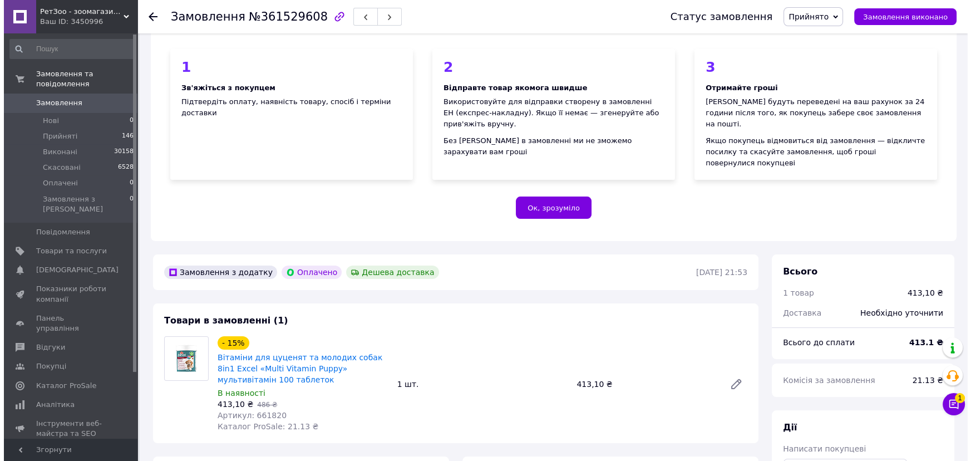
scroll to position [202, 0]
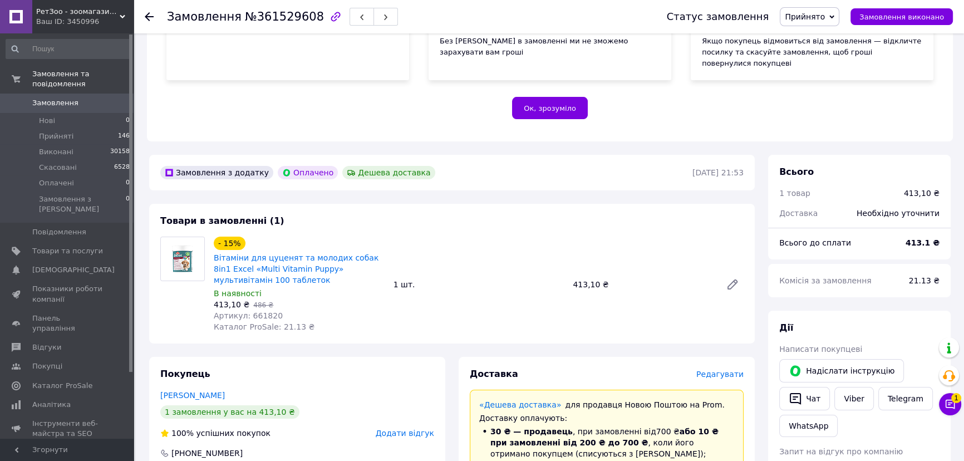
click at [717, 370] on span "Редагувати" at bounding box center [719, 374] width 47 height 9
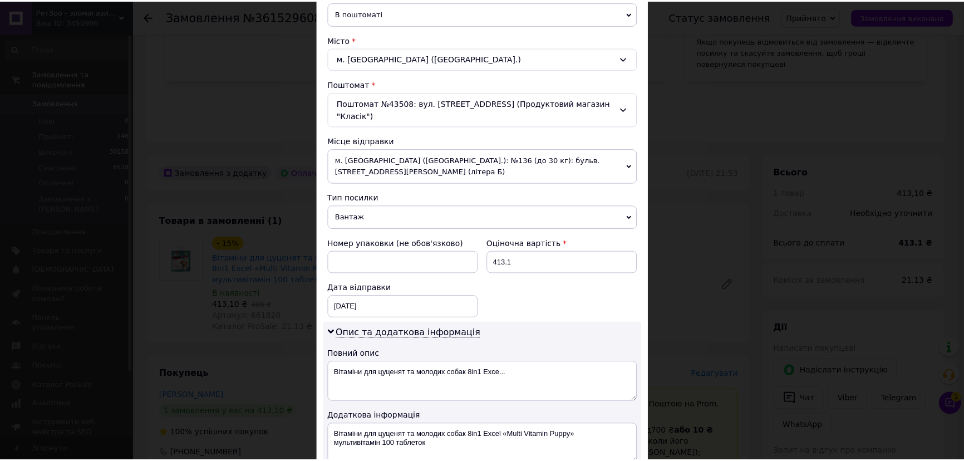
scroll to position [401, 0]
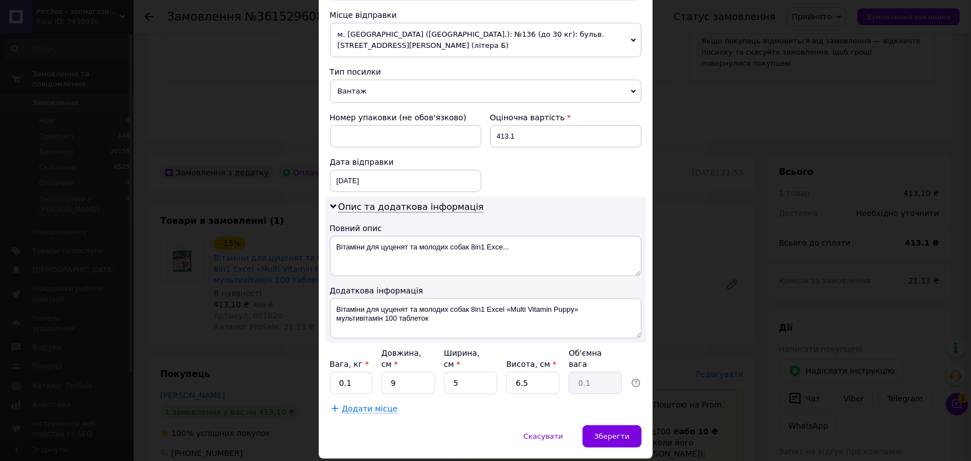
click at [607, 387] on div "Спосіб доставки Нова Пошта (платна) Платник Отримувач Відправник Прізвище отрим…" at bounding box center [486, 48] width 334 height 753
click at [612, 432] on span "Зберегти" at bounding box center [612, 436] width 35 height 8
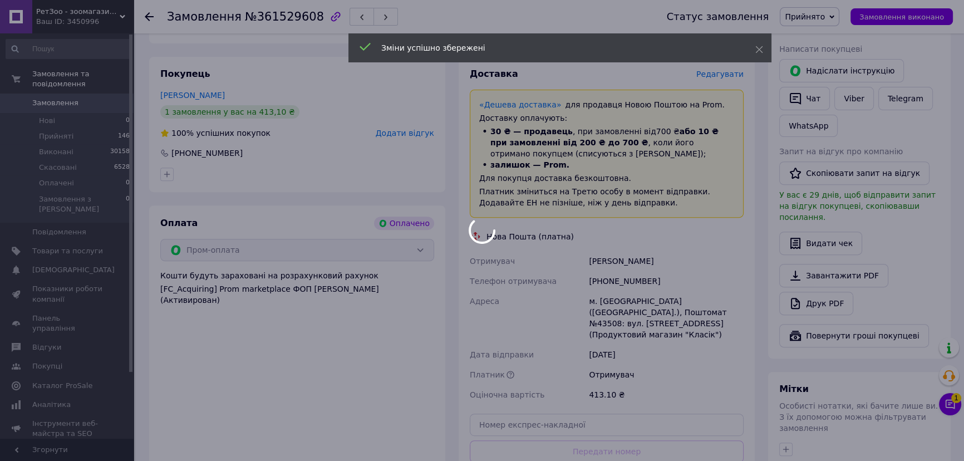
scroll to position [607, 0]
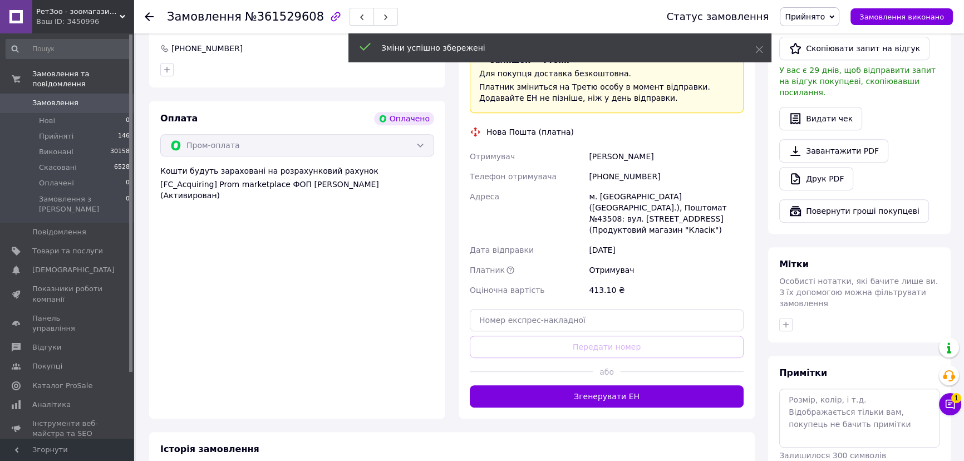
click at [513, 385] on button "Згенерувати ЕН" at bounding box center [607, 396] width 274 height 22
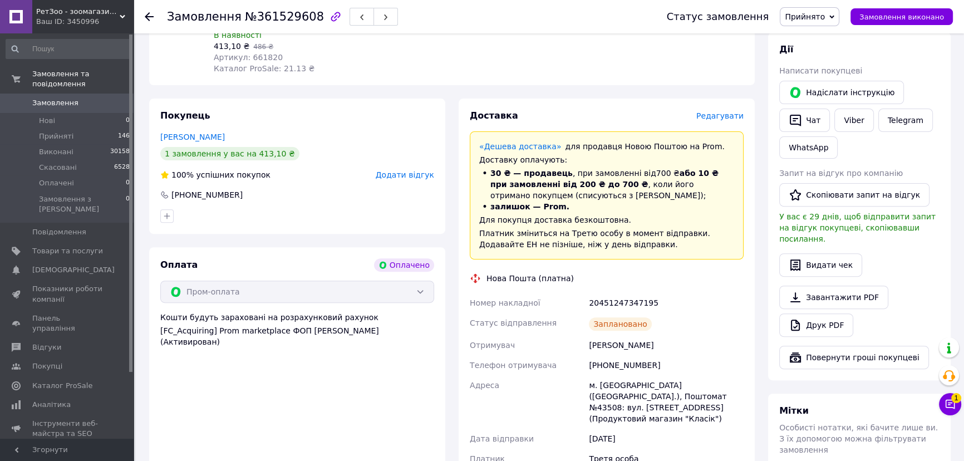
scroll to position [405, 0]
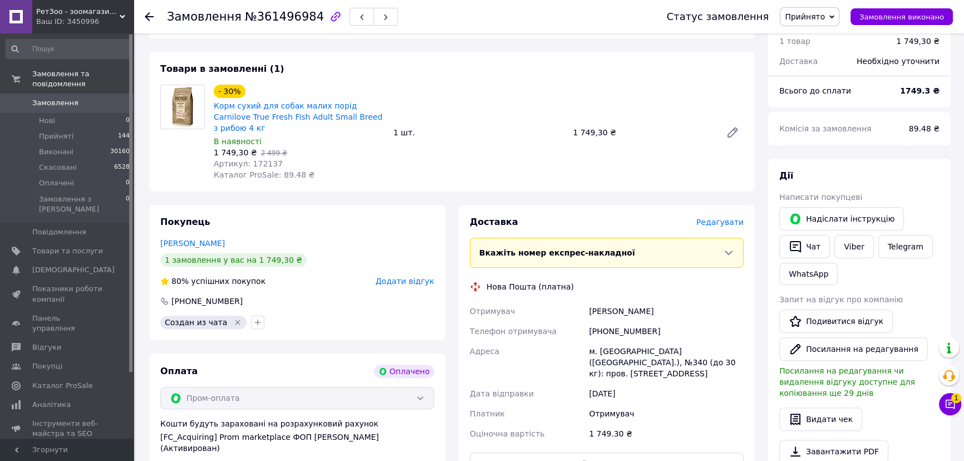
scroll to position [253, 0]
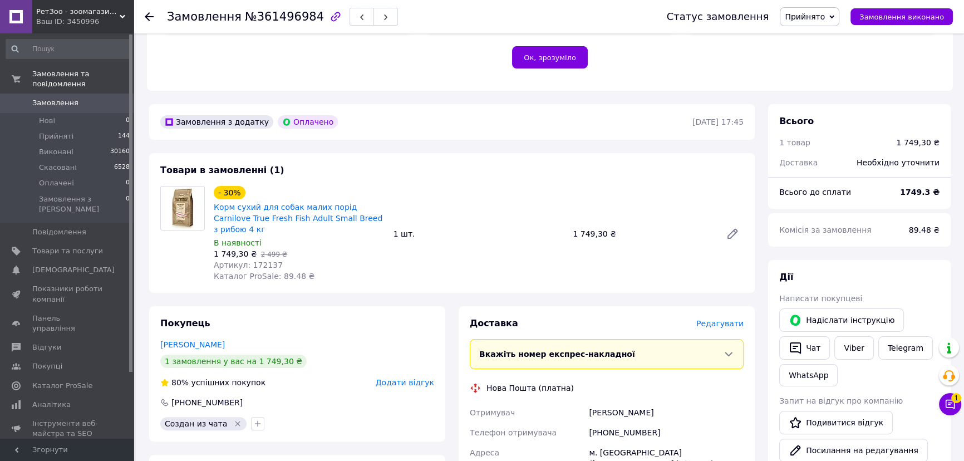
drag, startPoint x: 612, startPoint y: 230, endPoint x: 601, endPoint y: 229, distance: 11.7
click at [612, 230] on div "- 30% Корм сухий для собак малих порід Carnilove True Fresh Fish Adult Small Br…" at bounding box center [478, 234] width 539 height 100
drag, startPoint x: 679, startPoint y: 186, endPoint x: 576, endPoint y: 210, distance: 105.6
click at [679, 186] on div "- 30% Корм сухий для собак малих порід Carnilove True Fresh Fish Adult Small Br…" at bounding box center [478, 234] width 539 height 100
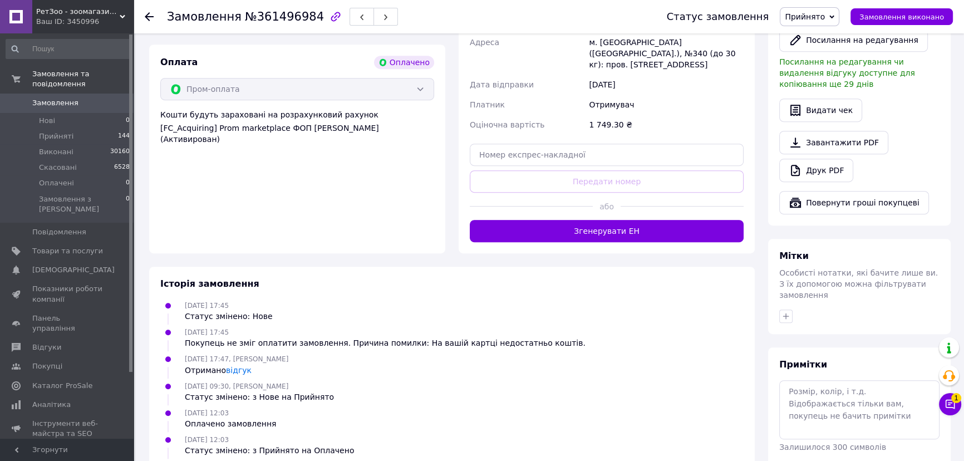
scroll to position [665, 0]
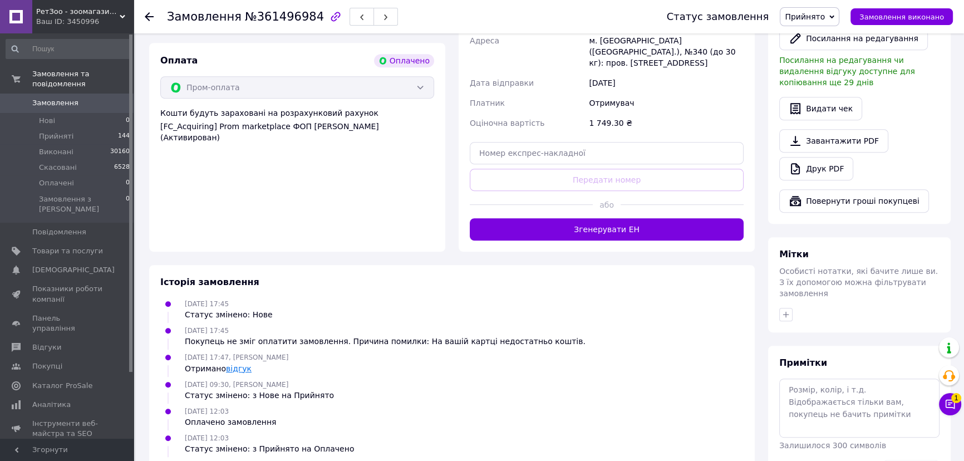
click at [243, 364] on link "відгук" at bounding box center [239, 368] width 26 height 9
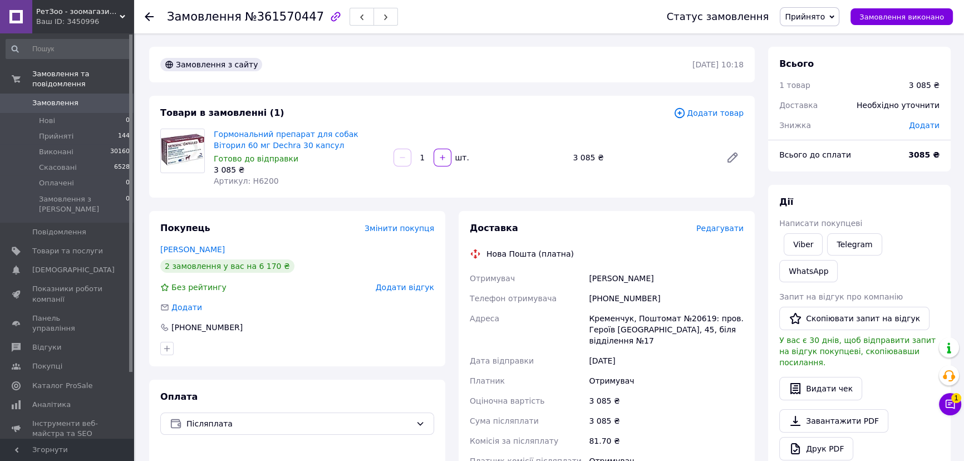
click at [471, 356] on span "Дата відправки" at bounding box center [502, 360] width 64 height 9
click at [810, 237] on link "Viber" at bounding box center [803, 244] width 39 height 22
click at [581, 262] on div "Доставка Редагувати Нова Пошта (платна) Отримувач Гетманец Елена Телефон отриму…" at bounding box center [607, 400] width 274 height 356
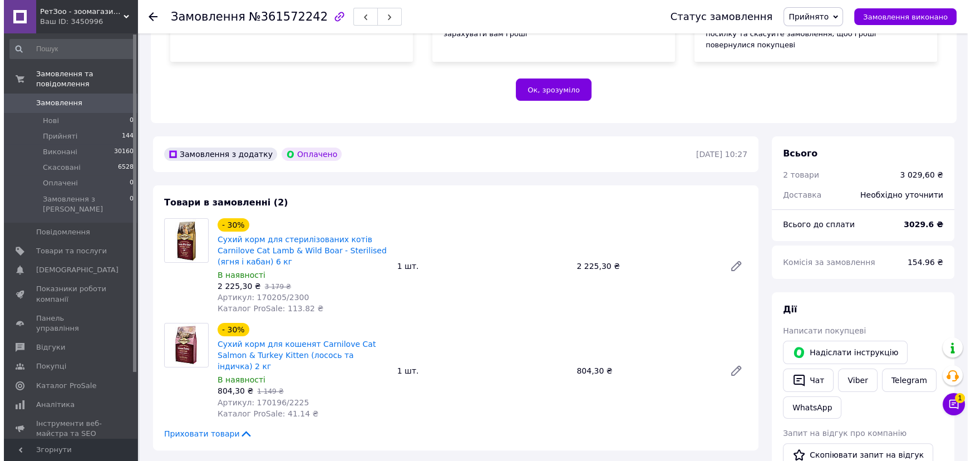
scroll to position [253, 0]
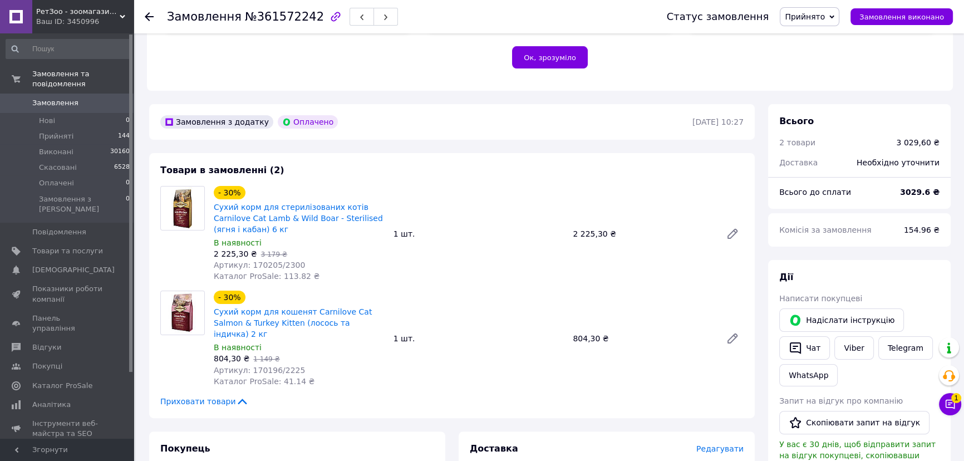
drag, startPoint x: 539, startPoint y: 423, endPoint x: 601, endPoint y: 402, distance: 65.7
click at [731, 444] on span "Редагувати" at bounding box center [719, 448] width 47 height 9
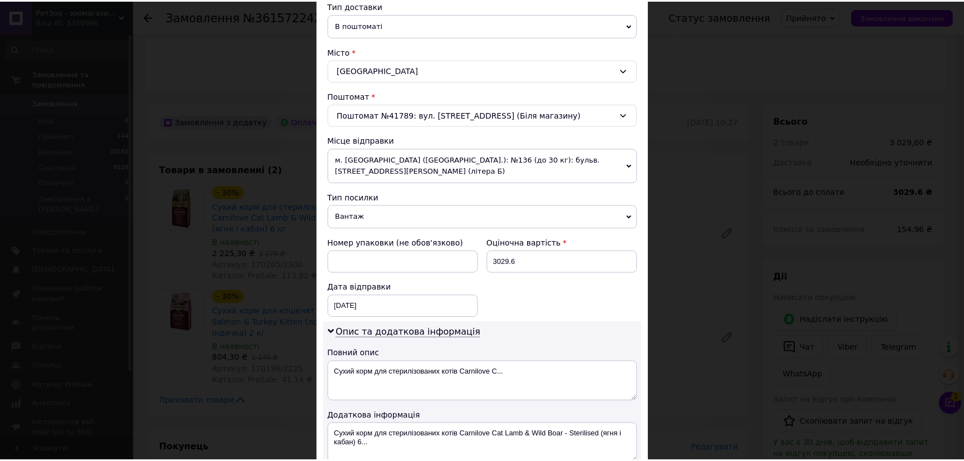
scroll to position [401, 0]
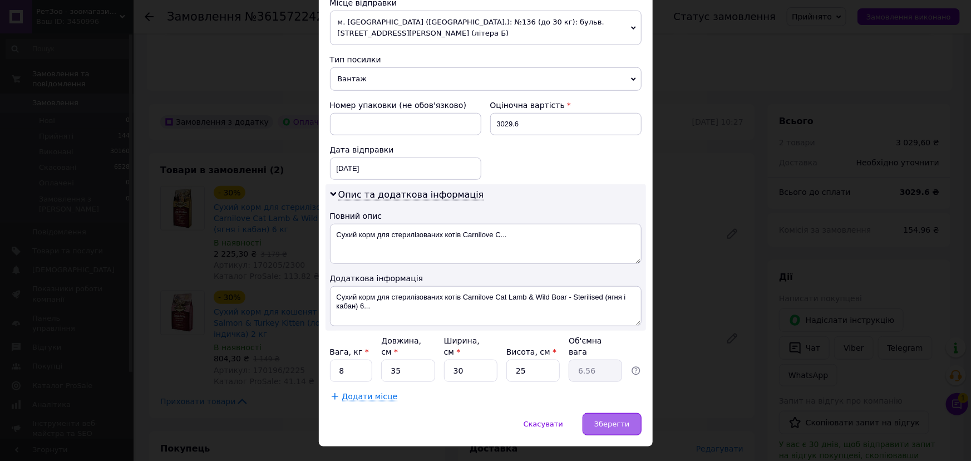
click at [596, 413] on div "Зберегти" at bounding box center [612, 424] width 58 height 22
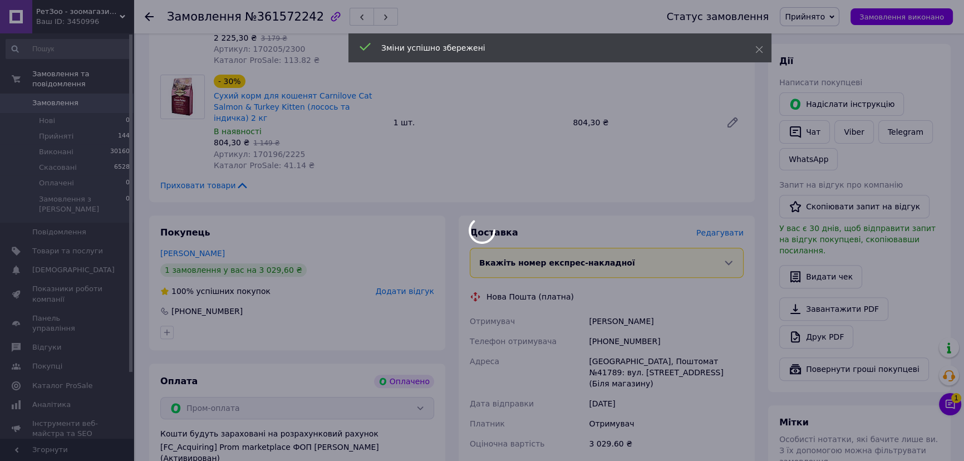
scroll to position [557, 0]
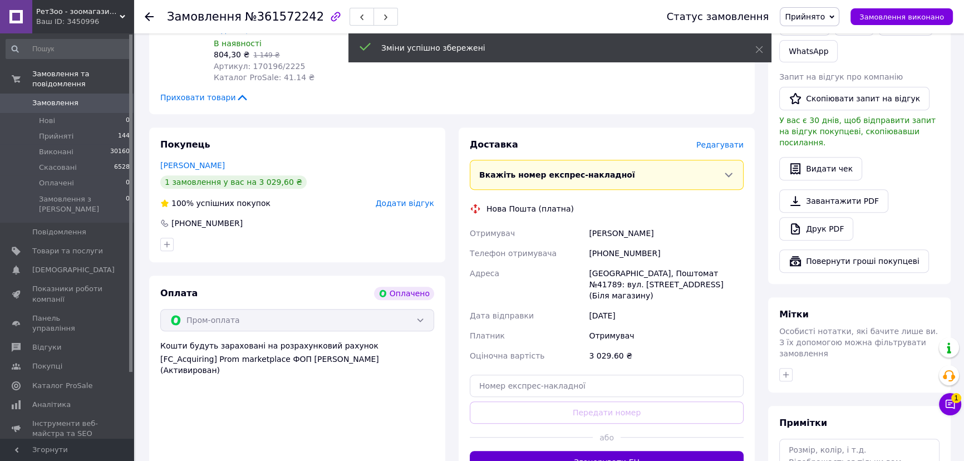
click at [549, 451] on button "Згенерувати ЕН" at bounding box center [607, 462] width 274 height 22
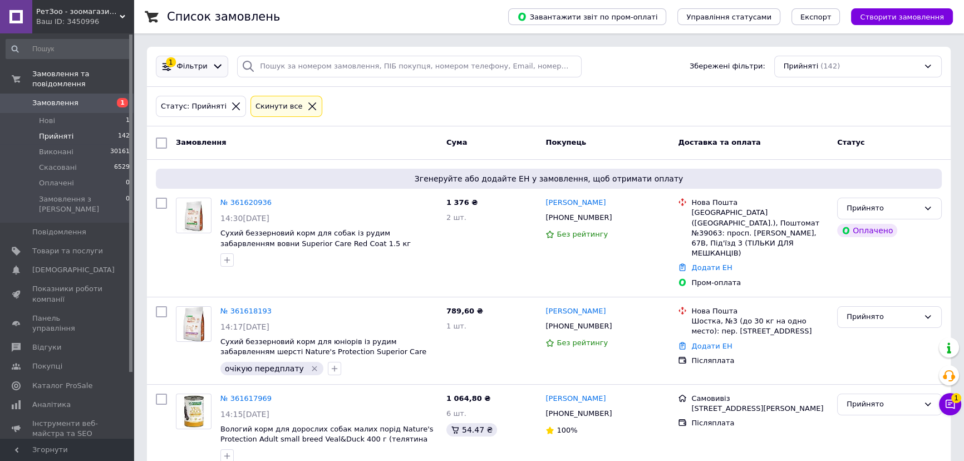
click at [196, 72] on div "1 Фільтри" at bounding box center [192, 67] width 72 height 22
click at [196, 69] on span "Фільтри" at bounding box center [192, 66] width 31 height 11
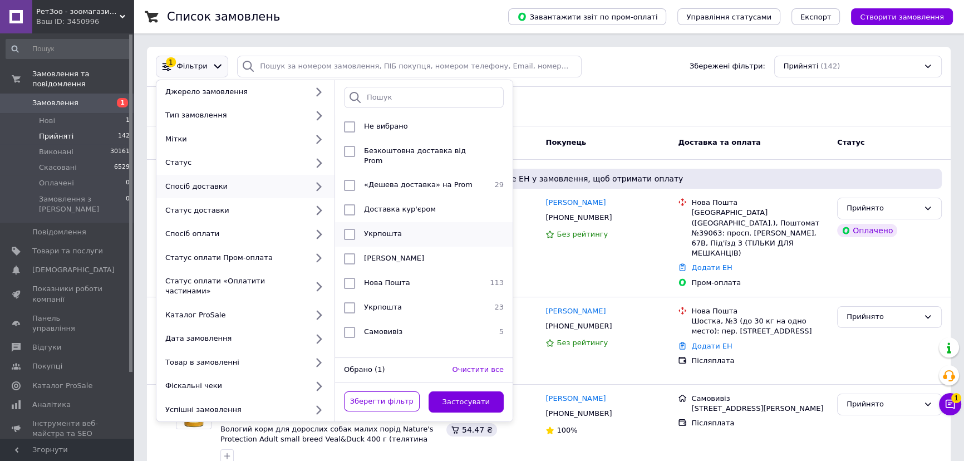
click at [352, 229] on input "checkbox" at bounding box center [349, 234] width 11 height 11
click at [346, 229] on input "checkbox" at bounding box center [349, 234] width 11 height 11
checkbox input "false"
click at [345, 302] on input "checkbox" at bounding box center [349, 307] width 11 height 11
checkbox input "true"
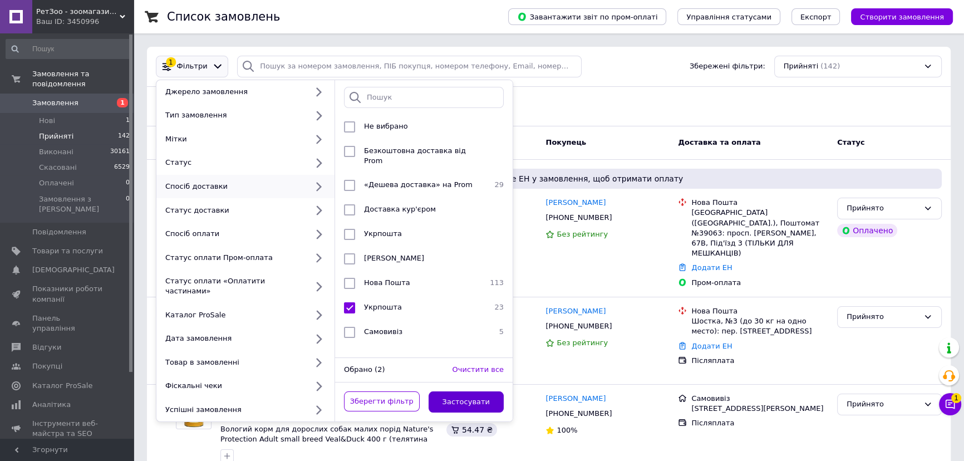
click at [446, 391] on button "Застосувати" at bounding box center [467, 402] width 76 height 22
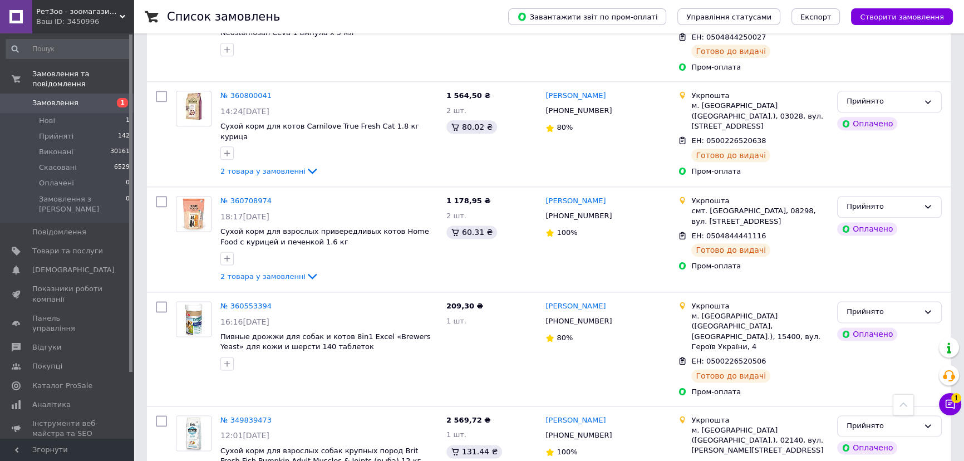
scroll to position [1799, 0]
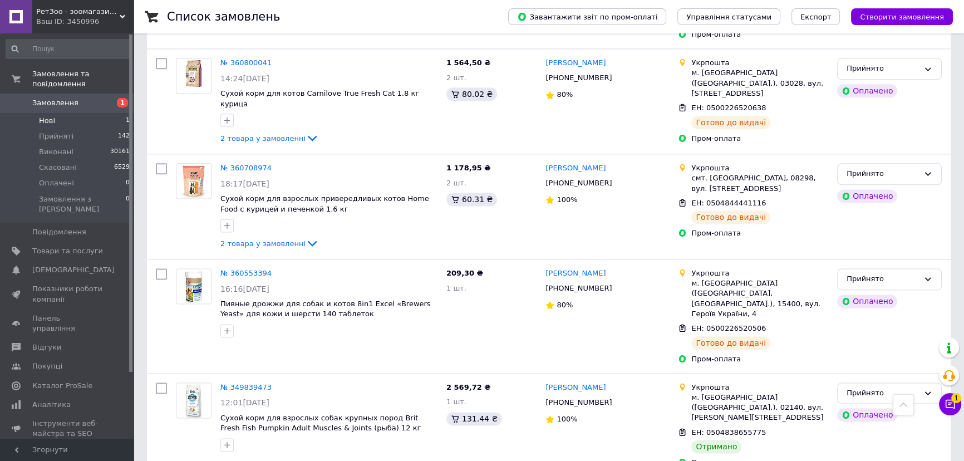
click at [46, 117] on li "Нові 1" at bounding box center [68, 121] width 136 height 16
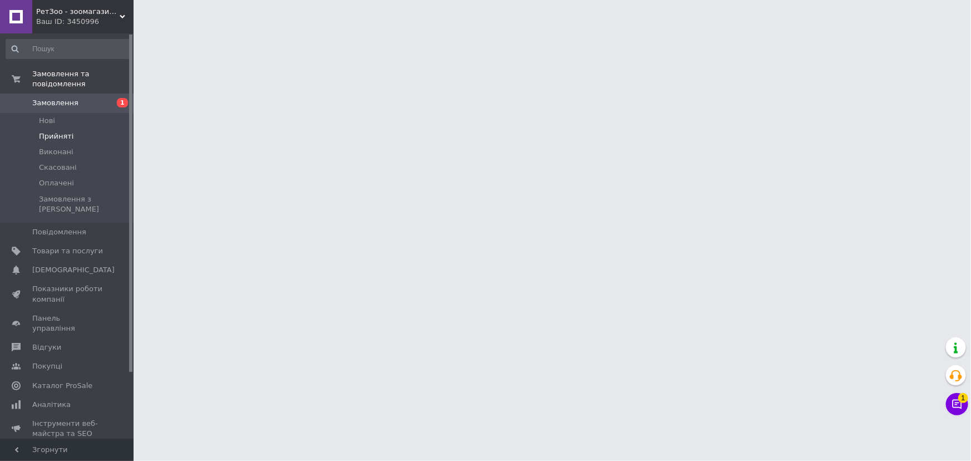
click at [83, 129] on li "Прийняті" at bounding box center [68, 137] width 136 height 16
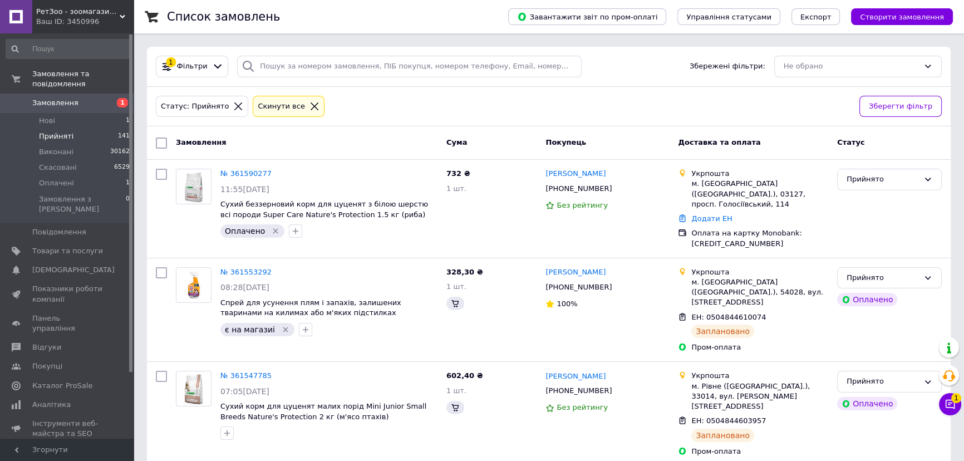
click at [83, 129] on li "Прийняті 141" at bounding box center [68, 137] width 136 height 16
click at [117, 129] on li "Прийняті 141" at bounding box center [68, 137] width 136 height 16
click at [192, 61] on span "Фільтри" at bounding box center [192, 66] width 31 height 11
click at [310, 106] on icon at bounding box center [315, 106] width 10 height 10
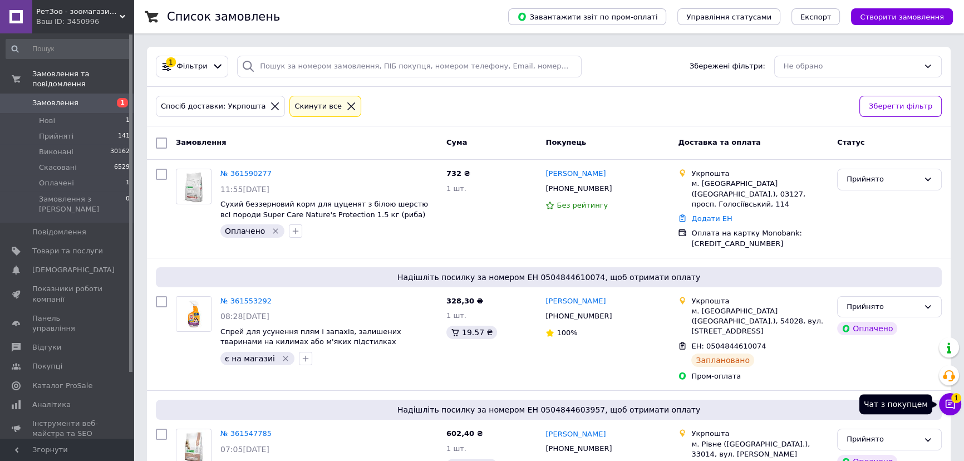
click at [955, 401] on span "1" at bounding box center [956, 398] width 10 height 10
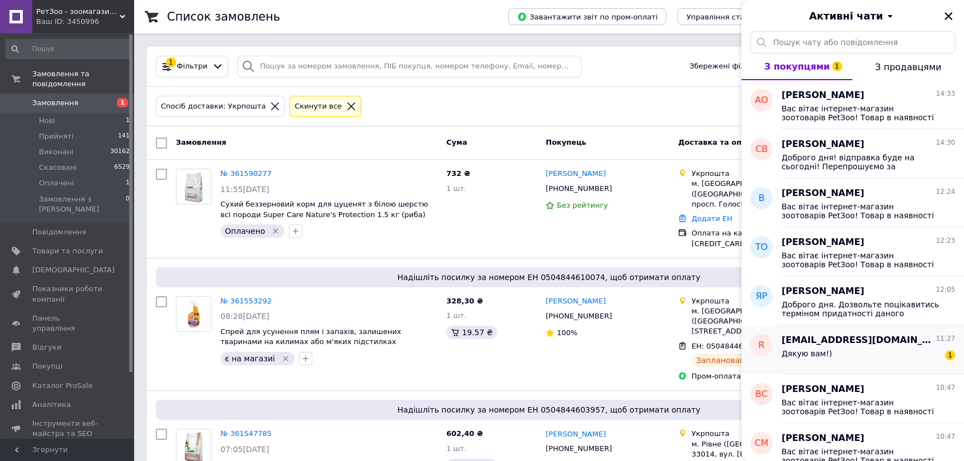
click at [848, 350] on div "Дякую вам!) 1" at bounding box center [869, 356] width 174 height 18
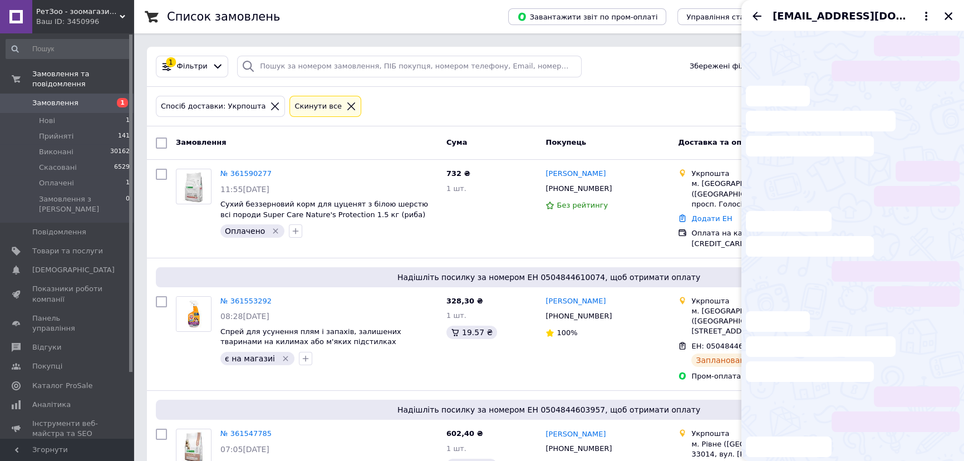
scroll to position [134, 0]
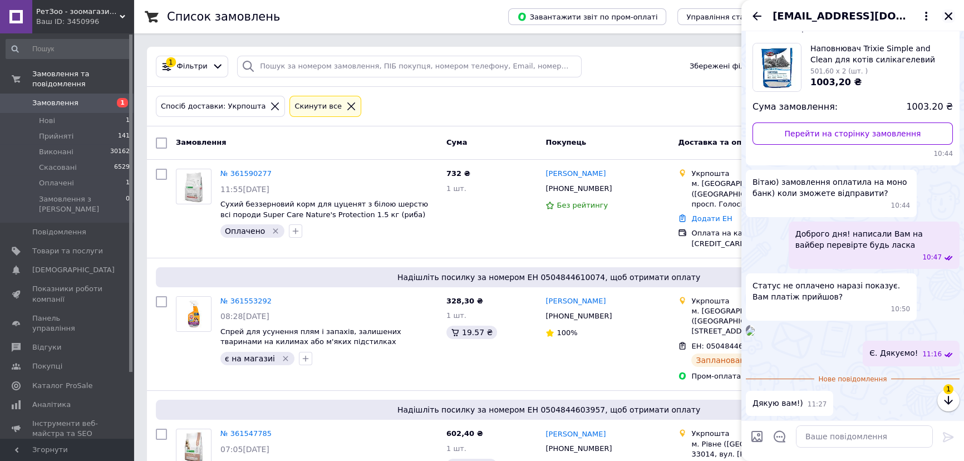
click at [950, 19] on icon "Закрити" at bounding box center [949, 16] width 10 height 10
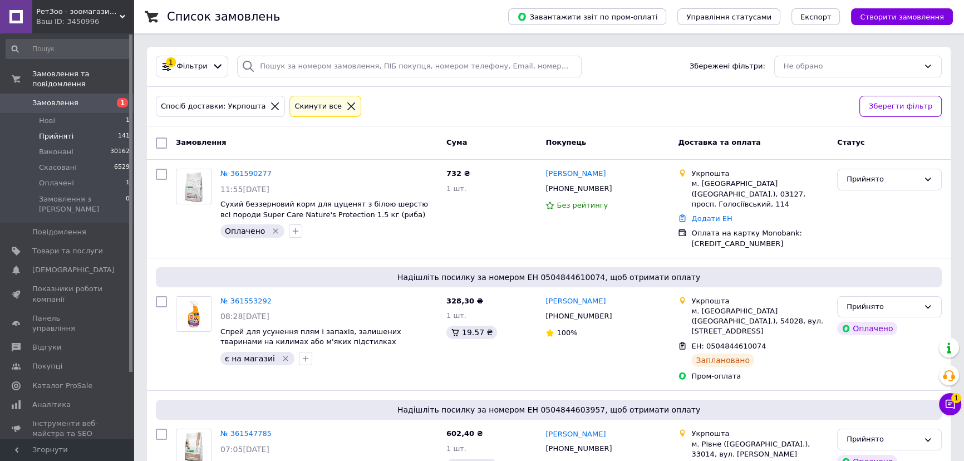
click at [110, 129] on li "Прийняті 141" at bounding box center [68, 137] width 136 height 16
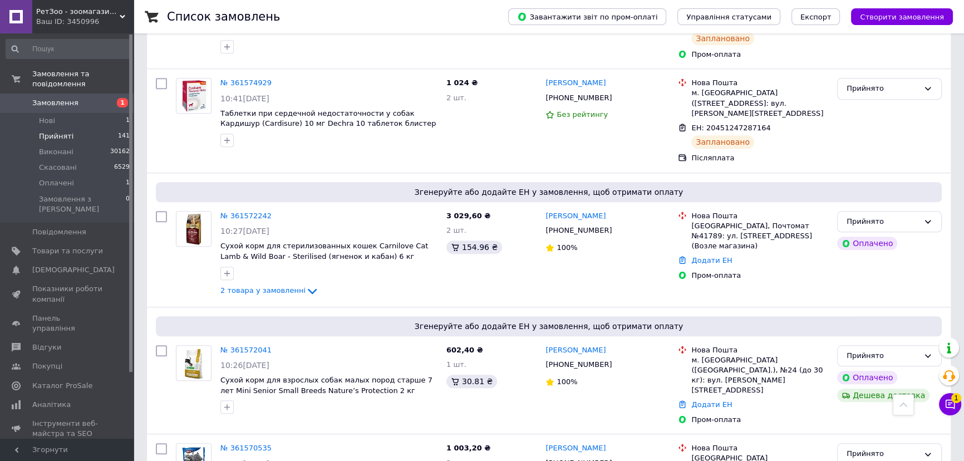
scroll to position [1265, 0]
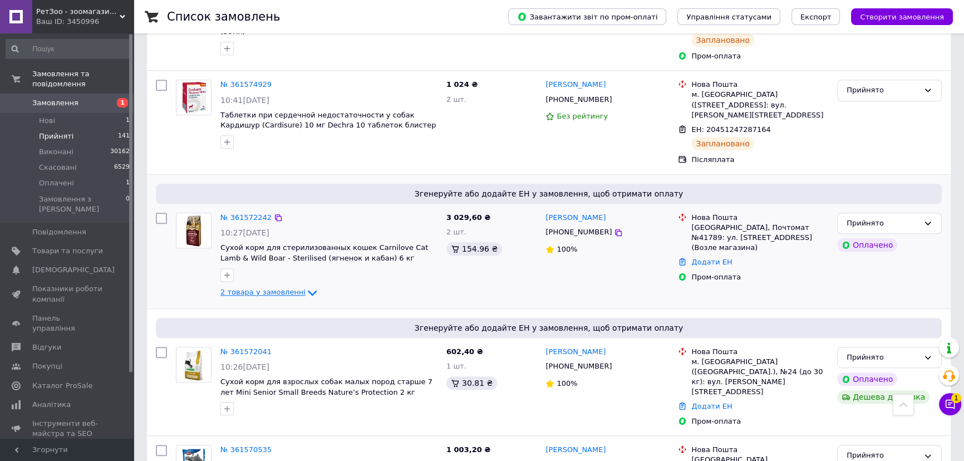
click at [234, 288] on span "2 товара у замовленні" at bounding box center [262, 292] width 85 height 8
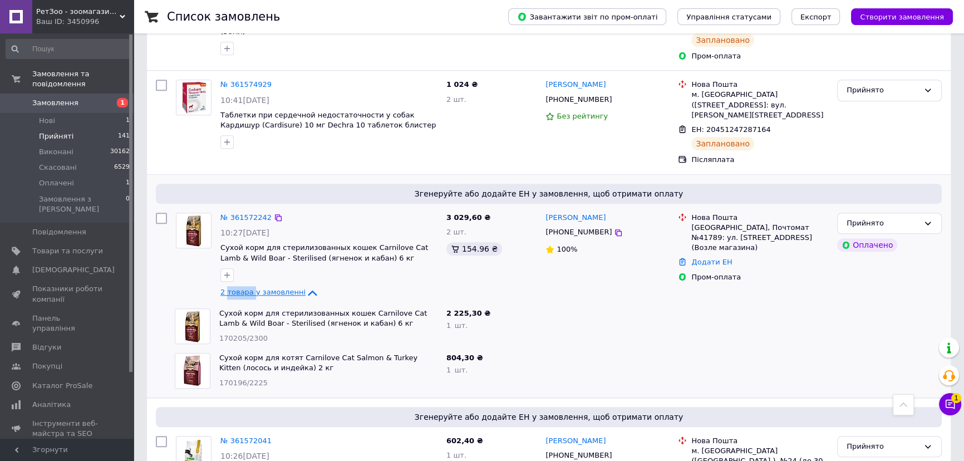
click at [234, 288] on span "2 товара у замовленні" at bounding box center [262, 292] width 85 height 8
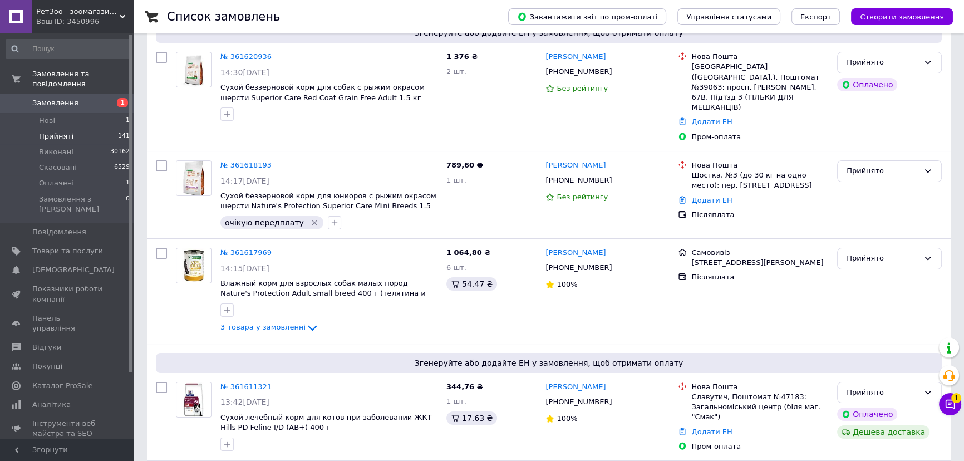
scroll to position [0, 0]
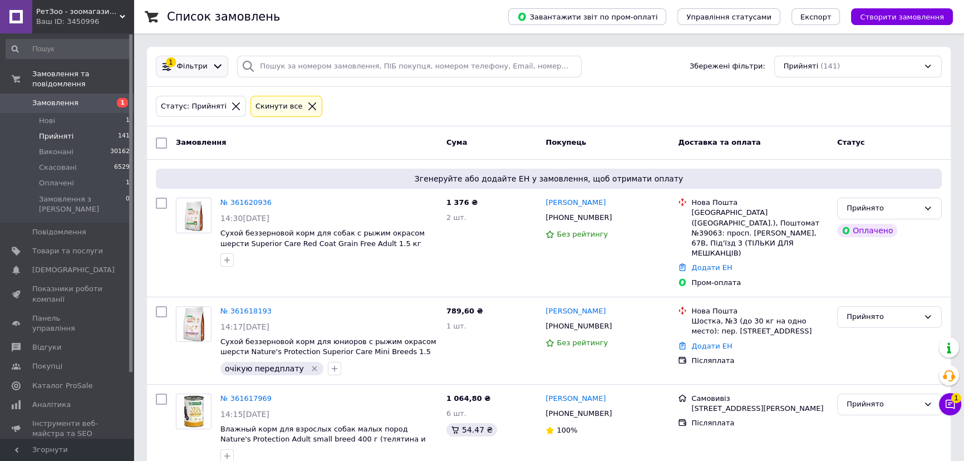
click at [184, 61] on span "Фільтри" at bounding box center [192, 66] width 31 height 11
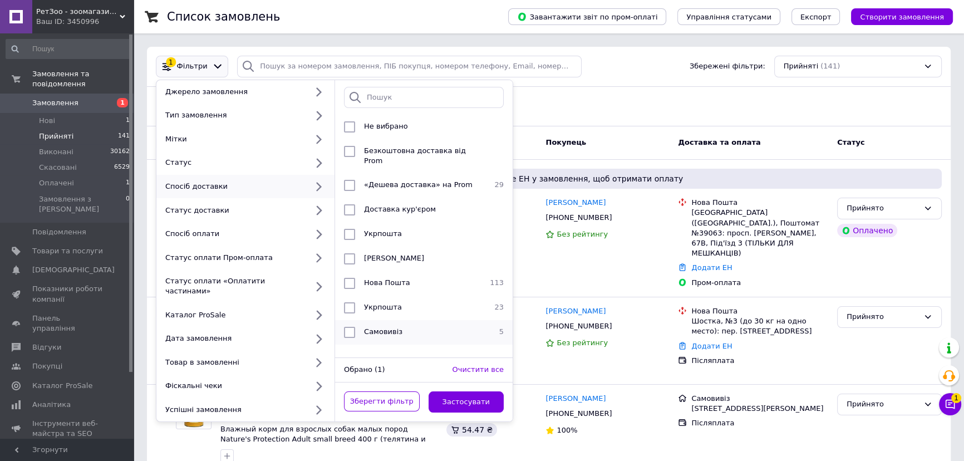
click at [349, 327] on input "checkbox" at bounding box center [349, 332] width 11 height 11
checkbox input "true"
click at [445, 391] on button "Застосувати" at bounding box center [467, 402] width 76 height 22
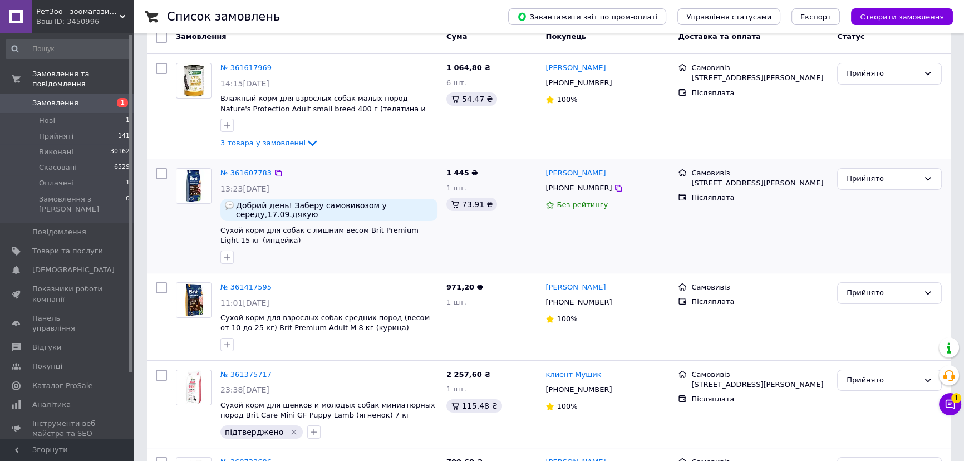
scroll to position [191, 0]
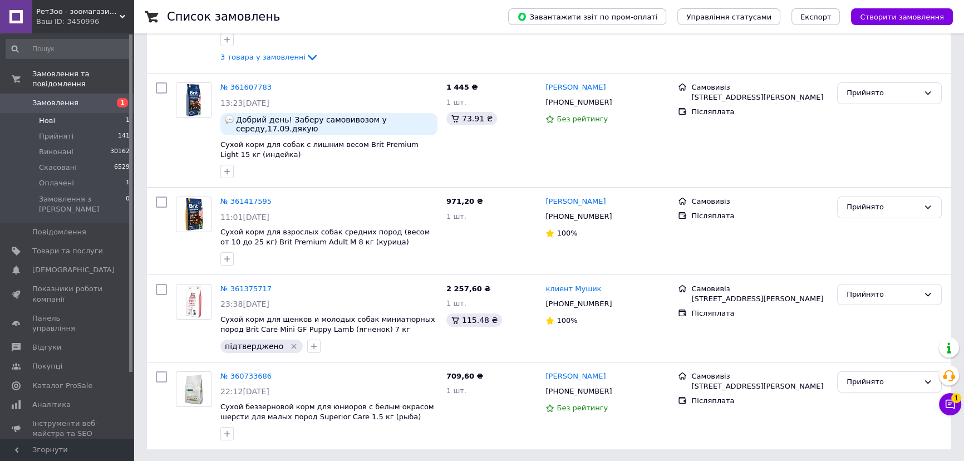
click at [105, 113] on li "Нові 1" at bounding box center [68, 121] width 136 height 16
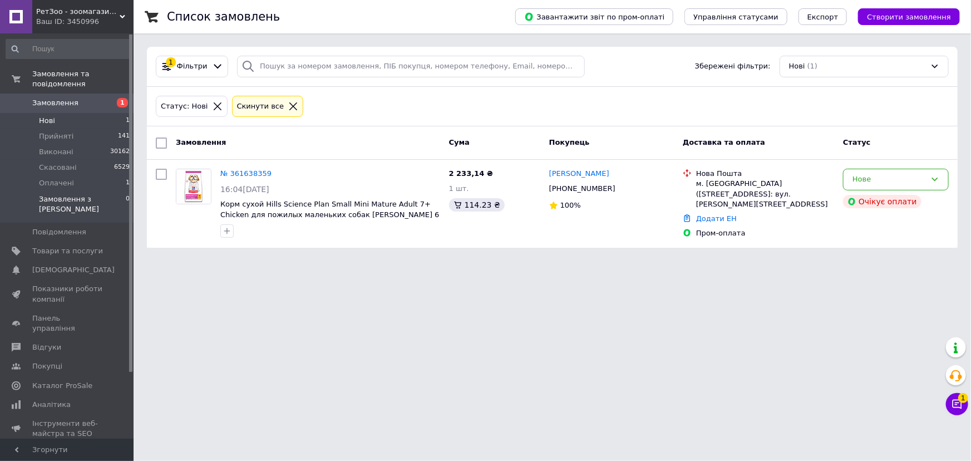
click at [80, 191] on li "Замовлення з Розетки 0" at bounding box center [68, 206] width 136 height 31
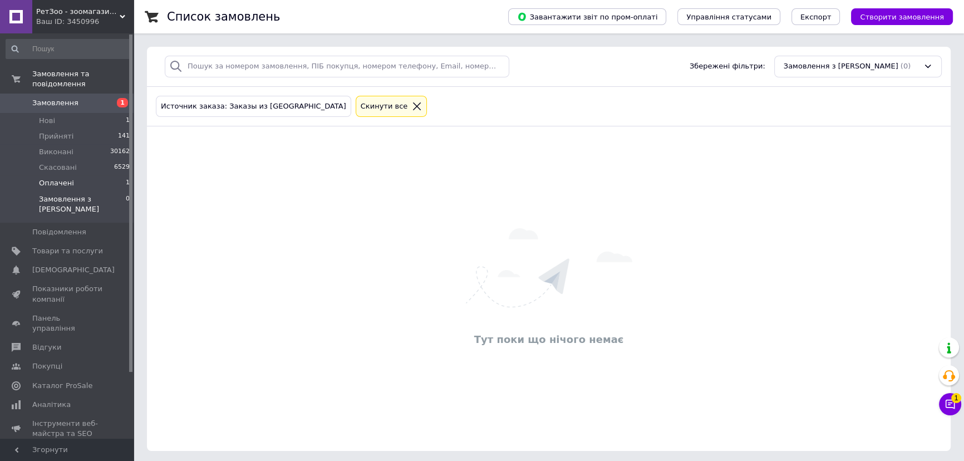
click at [72, 178] on li "Оплачені 1" at bounding box center [68, 183] width 136 height 16
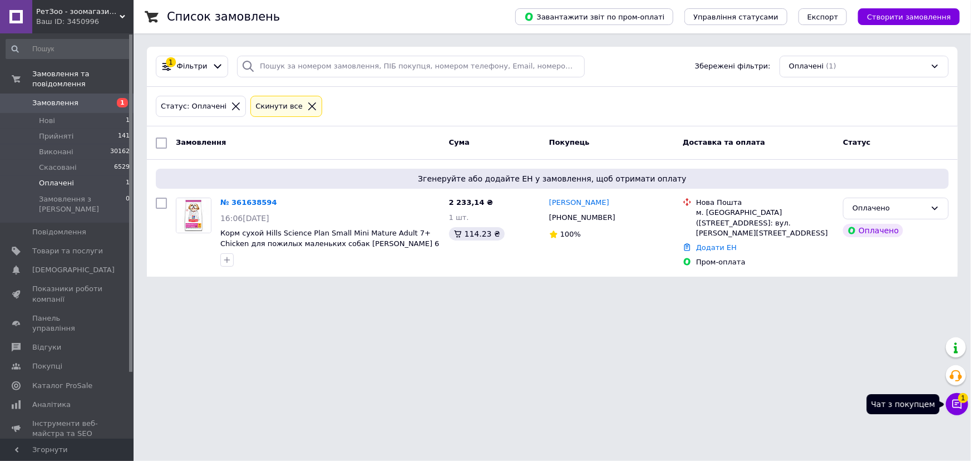
click at [949, 402] on button "Чат з покупцем 1" at bounding box center [957, 404] width 22 height 22
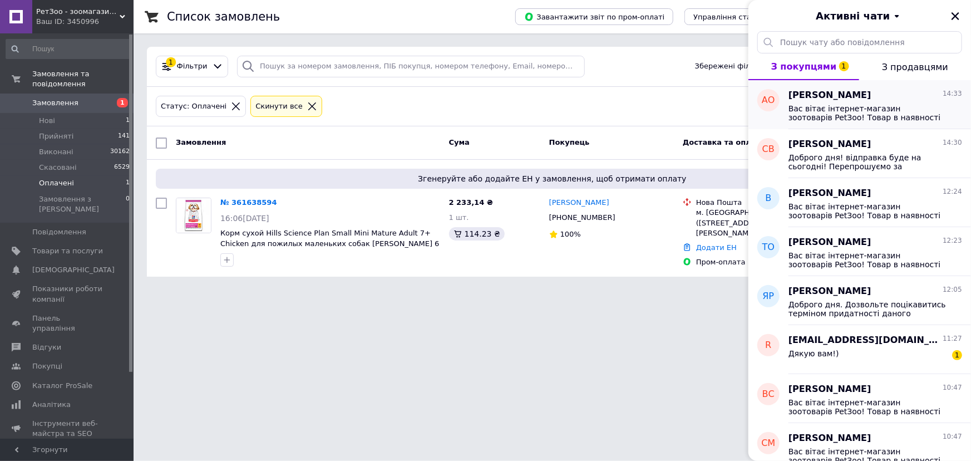
click at [837, 124] on div "Артур Овсепян 14:33 Вас вітає інтернет-магазин зоотоварів PetЗоо! Товар в наявн…" at bounding box center [880, 104] width 183 height 49
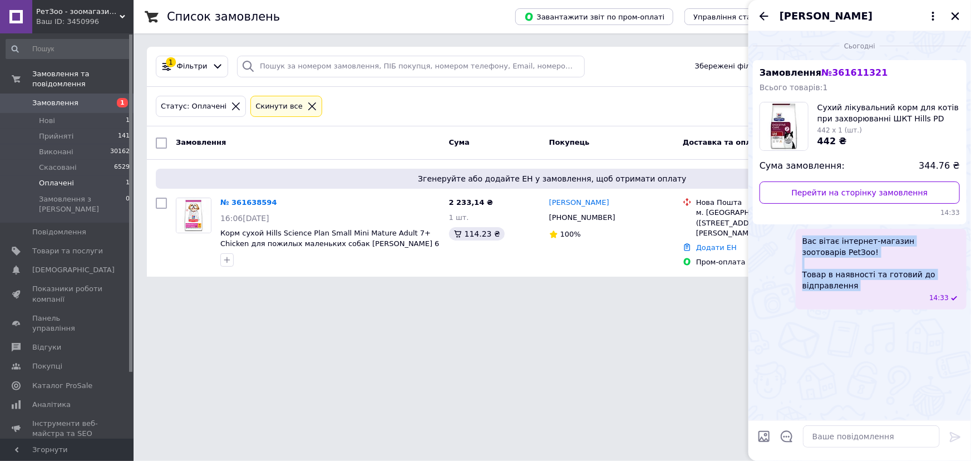
drag, startPoint x: 852, startPoint y: 292, endPoint x: 790, endPoint y: 231, distance: 86.2
click at [790, 231] on div "Вас вітає інтернет-магазин зоотоварів PetЗоо! Товар в наявності та готовий до в…" at bounding box center [860, 269] width 214 height 81
copy span "Вас вітає інтернет-магазин зоотоварів PetЗоо! Товар в наявності та готовий до в…"
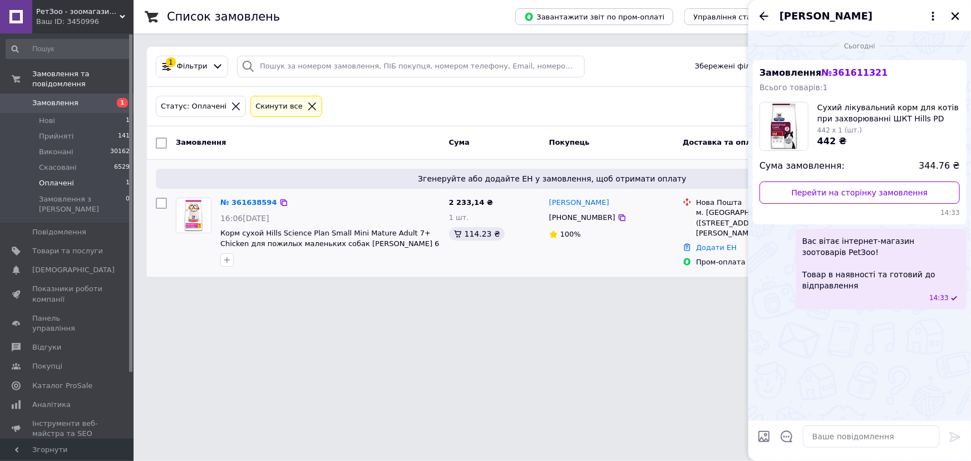
click at [243, 196] on div "№ 361638594" at bounding box center [248, 202] width 59 height 13
click at [246, 201] on link "№ 361638594" at bounding box center [248, 202] width 57 height 8
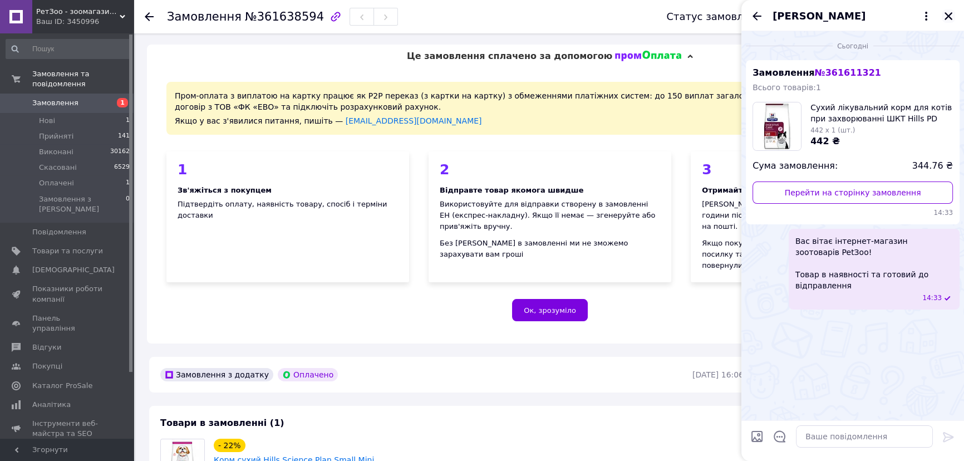
click at [949, 18] on icon "Закрити" at bounding box center [949, 16] width 10 height 10
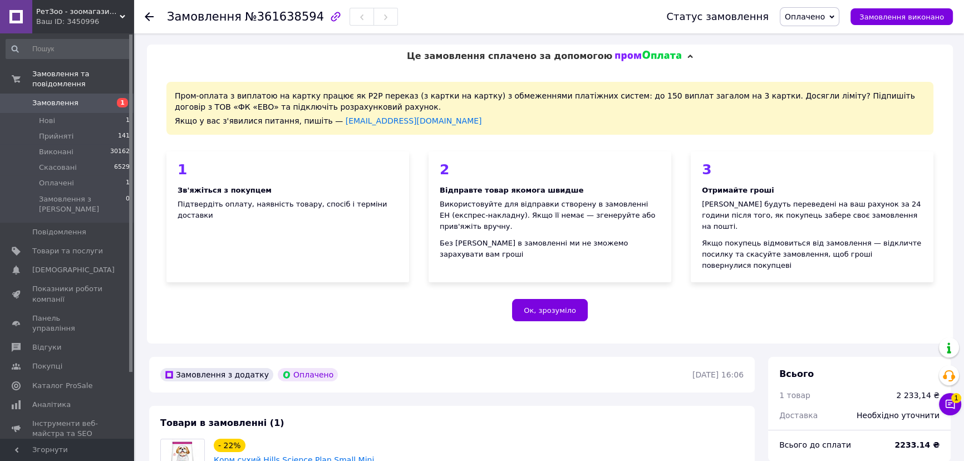
click at [825, 21] on span "Оплачено" at bounding box center [805, 16] width 40 height 9
click at [829, 31] on li "Прийнято" at bounding box center [809, 39] width 58 height 17
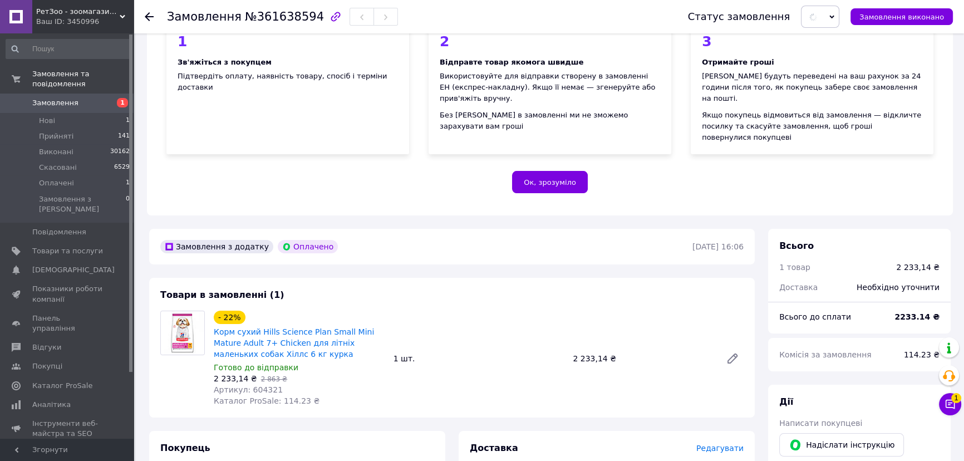
scroll to position [202, 0]
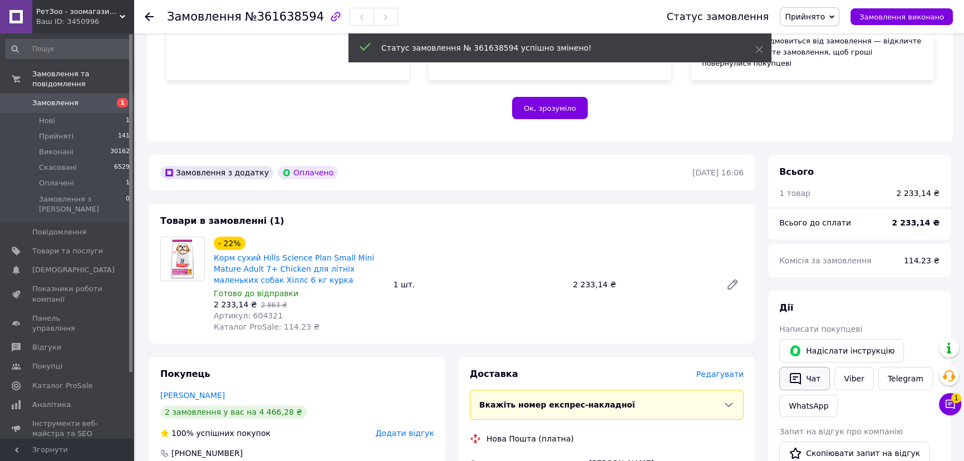
click at [803, 367] on button "Чат" at bounding box center [804, 378] width 51 height 23
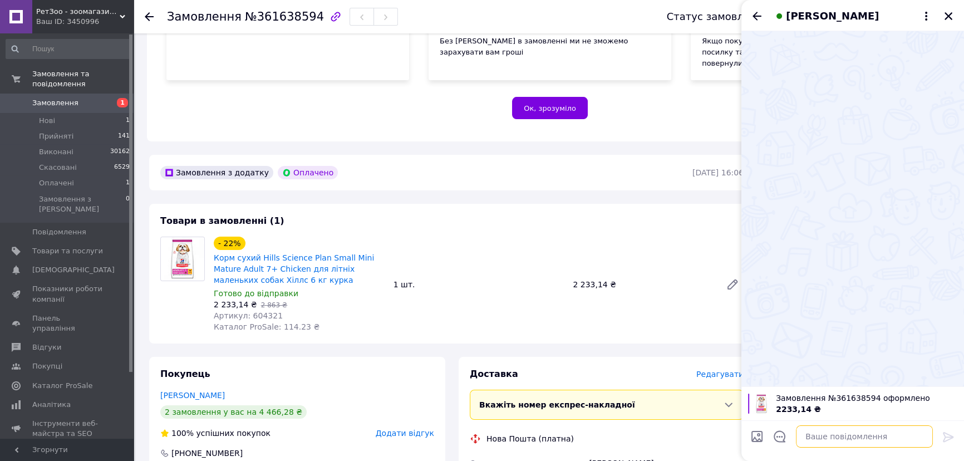
click at [801, 435] on textarea at bounding box center [864, 436] width 137 height 22
paste textarea "Вас вітає інтернет-магазин зоотоварів PetЗоо! Товар в наявності та готовий до в…"
type textarea "Вас вітає інтернет-магазин зоотоварів PetЗоо! Товар в наявності та готовий до в…"
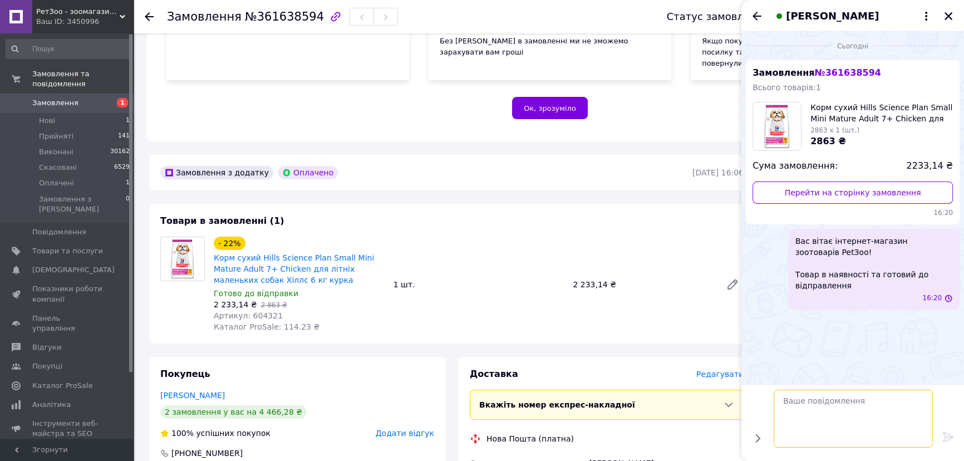
scroll to position [0, 0]
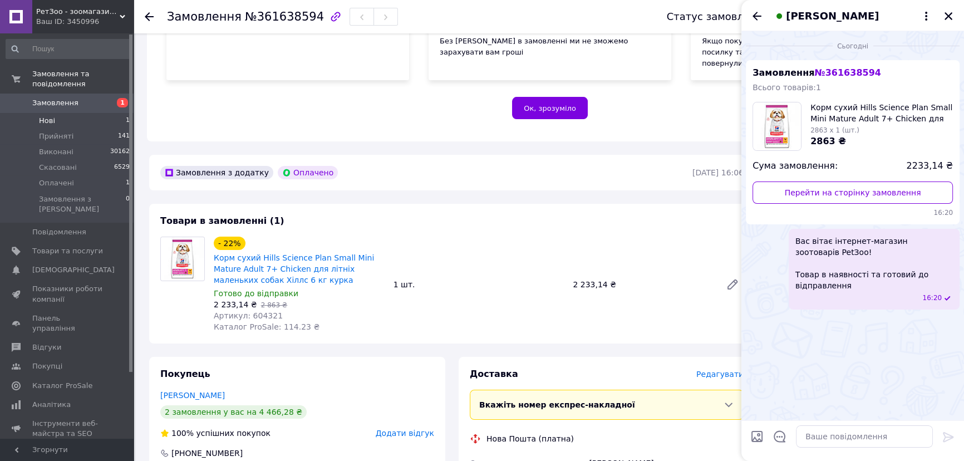
click at [66, 113] on li "Нові 1" at bounding box center [68, 121] width 136 height 16
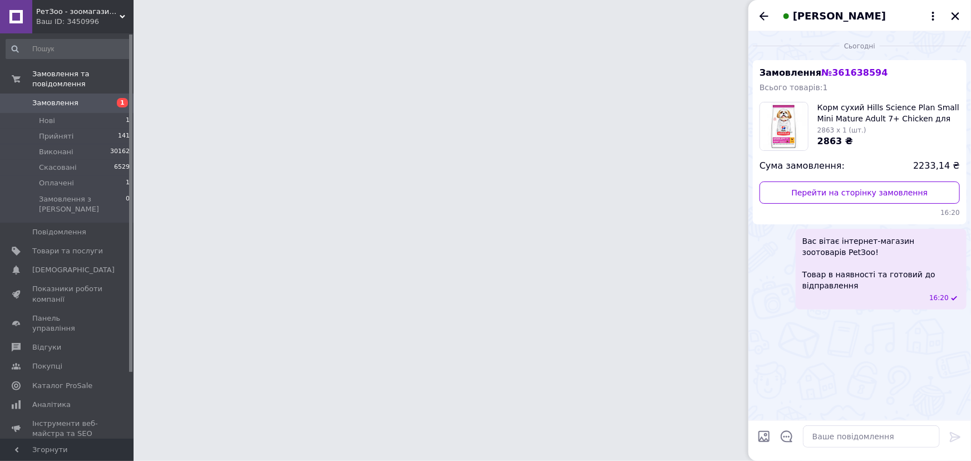
click at [948, 11] on div "[PERSON_NAME]" at bounding box center [860, 15] width 223 height 31
click at [956, 15] on icon "Закрити" at bounding box center [956, 16] width 8 height 8
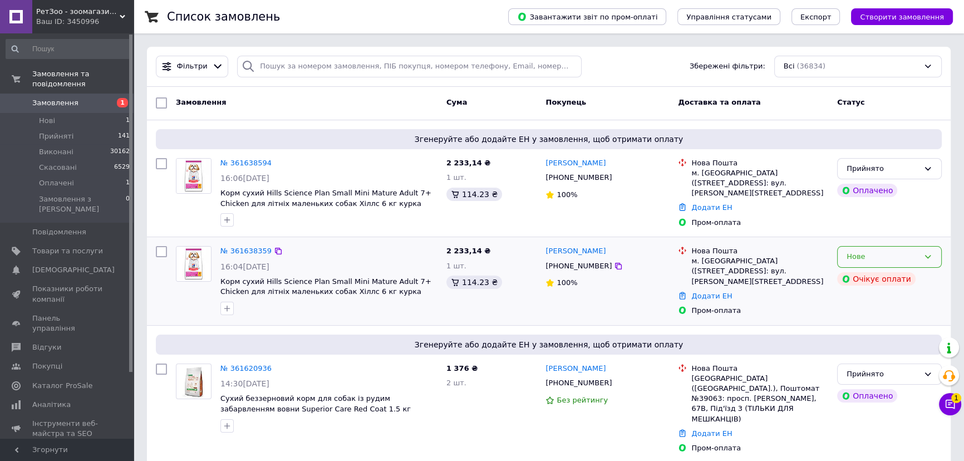
click at [935, 264] on div "Нове" at bounding box center [889, 257] width 105 height 22
click at [881, 320] on li "Скасовано" at bounding box center [890, 321] width 104 height 21
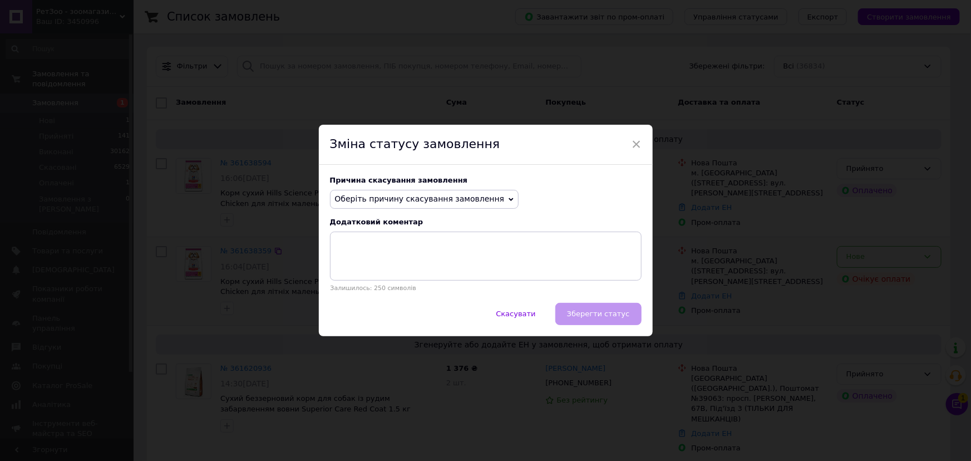
click at [370, 196] on span "Оберіть причину скасування замовлення" at bounding box center [420, 198] width 170 height 9
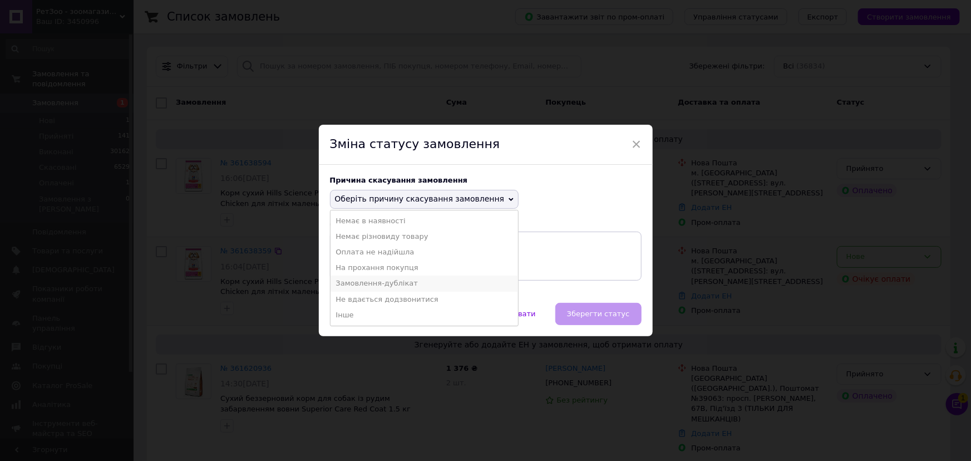
click at [398, 287] on li "Замовлення-дублікат" at bounding box center [425, 284] width 188 height 16
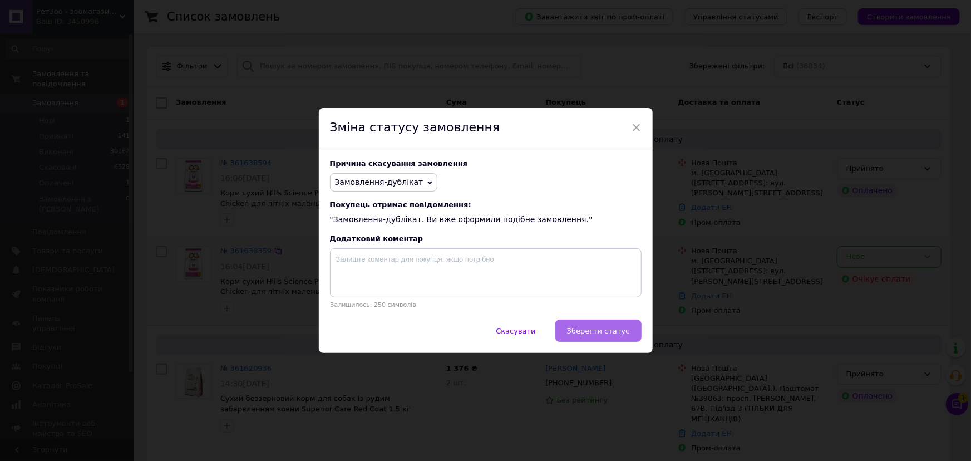
click at [621, 340] on button "Зберегти статус" at bounding box center [599, 331] width 86 height 22
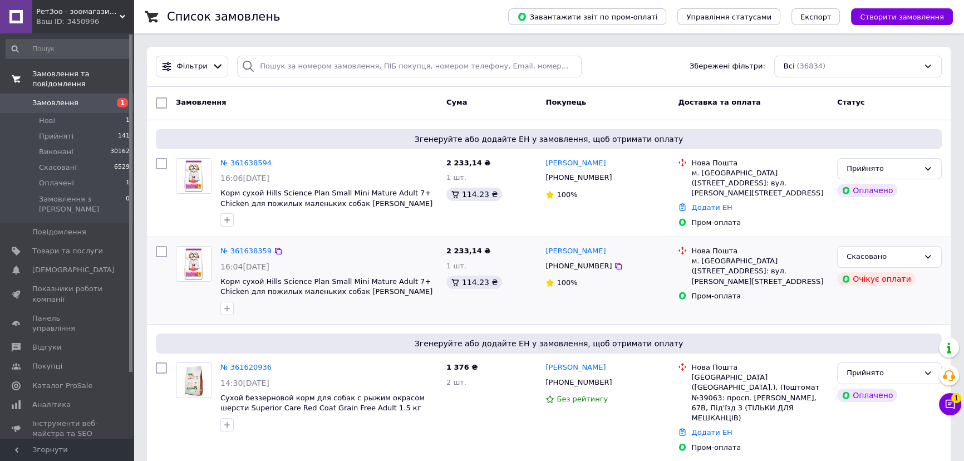
drag, startPoint x: 67, startPoint y: 95, endPoint x: 62, endPoint y: 80, distance: 16.4
click at [67, 98] on span "Замовлення" at bounding box center [55, 103] width 46 height 10
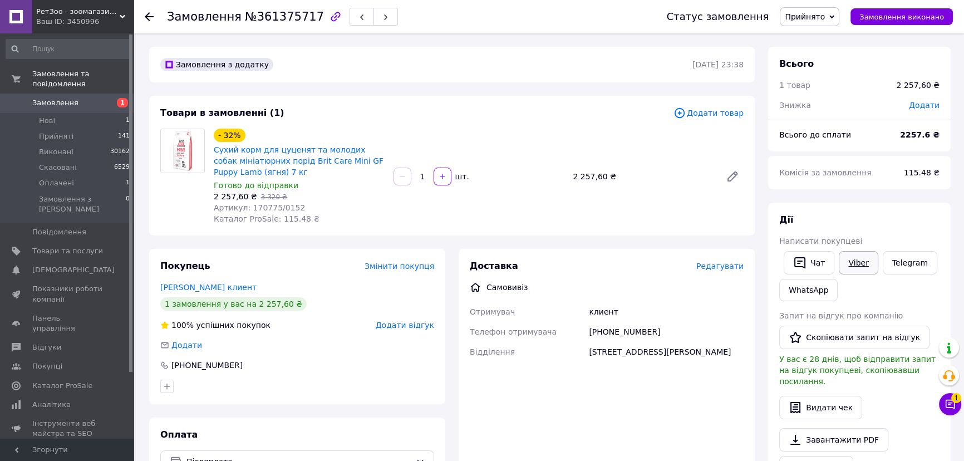
click at [857, 265] on link "Viber" at bounding box center [858, 262] width 39 height 23
click at [592, 200] on div "- 32% Сухий корм для цуценят та молодих собак мініатюрних порід Brit Care Mini …" at bounding box center [478, 176] width 539 height 100
click at [578, 278] on div "Доставка Редагувати Самовивіз Отримувач клиент Телефон отримувача +380732655283…" at bounding box center [607, 308] width 274 height 97
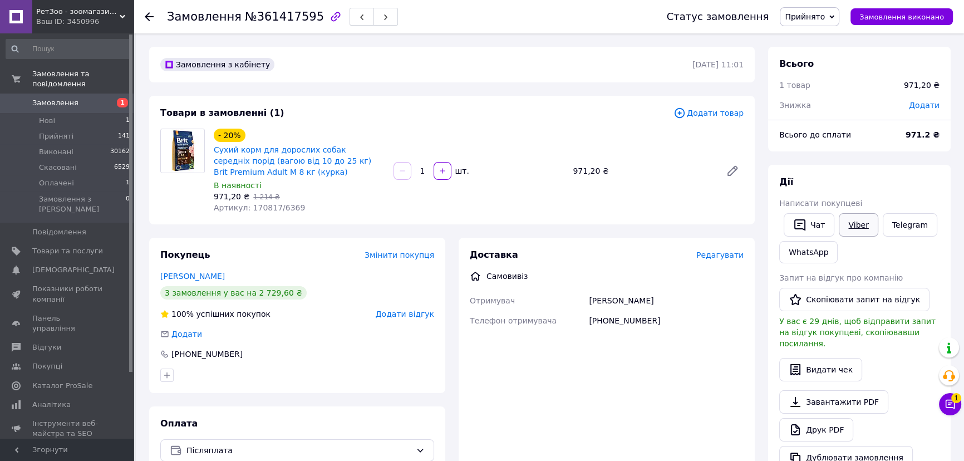
click at [842, 224] on link "Viber" at bounding box center [858, 224] width 39 height 23
drag, startPoint x: 667, startPoint y: 204, endPoint x: 679, endPoint y: 166, distance: 39.3
click at [667, 204] on div "- 20% Сухий корм для дорослих собак середніх порід (вагою від 10 до 25 кг) Brit…" at bounding box center [478, 170] width 539 height 89
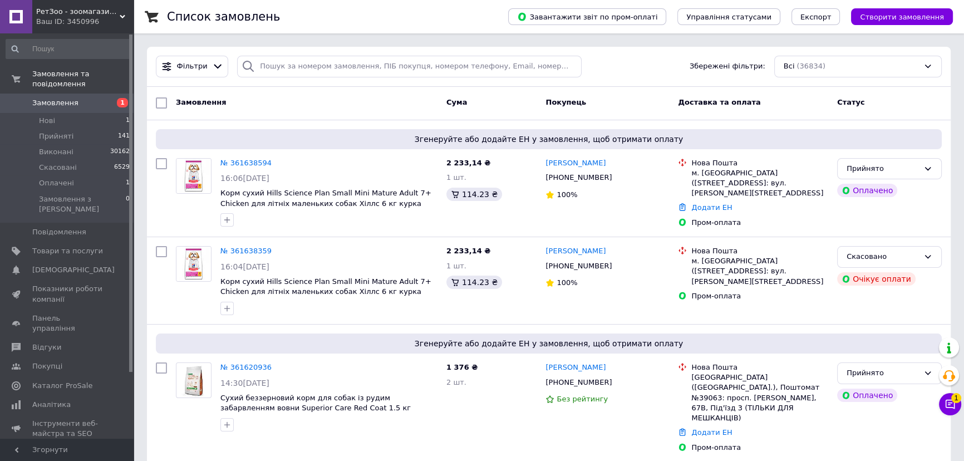
drag, startPoint x: 62, startPoint y: 124, endPoint x: 57, endPoint y: 50, distance: 74.2
click at [64, 131] on span "Прийняті" at bounding box center [56, 136] width 35 height 10
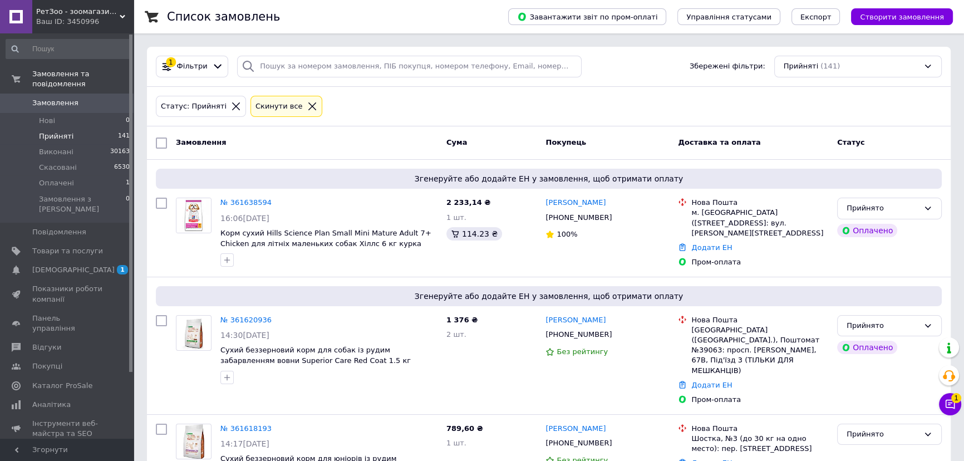
drag, startPoint x: 664, startPoint y: 124, endPoint x: 661, endPoint y: 118, distance: 6.5
click at [664, 124] on div "Статус: Прийняті Cкинути все" at bounding box center [549, 107] width 804 height 40
drag, startPoint x: 593, startPoint y: 83, endPoint x: 553, endPoint y: 60, distance: 46.7
click at [593, 83] on div "1 Фільтри Збережені фільтри: Прийняті (141)" at bounding box center [549, 67] width 804 height 40
click at [50, 178] on span "Оплачені" at bounding box center [56, 183] width 35 height 10
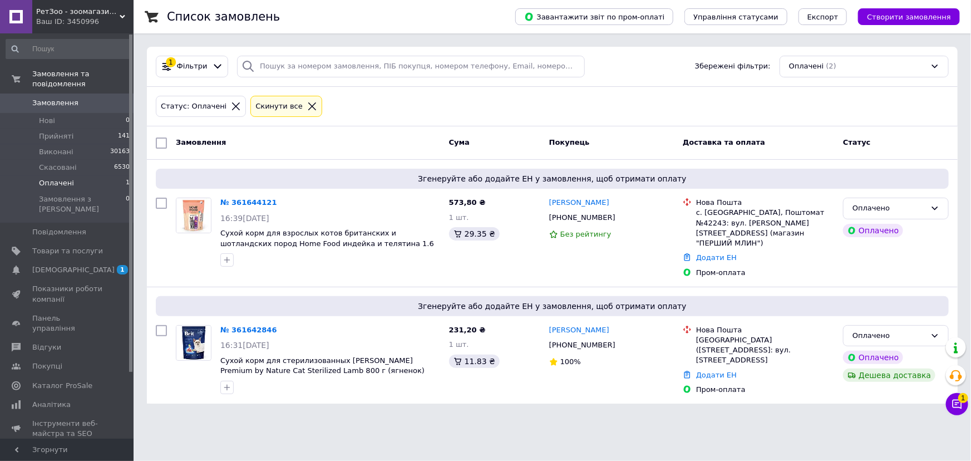
click at [971, 399] on div "Список замовлень Завантажити звіт по пром-оплаті Управління статусами Експорт С…" at bounding box center [553, 208] width 838 height 417
click at [971, 401] on div "Список замовлень Завантажити звіт по пром-оплаті Управління статусами Експорт С…" at bounding box center [553, 208] width 838 height 417
click at [962, 403] on icon at bounding box center [957, 404] width 11 height 11
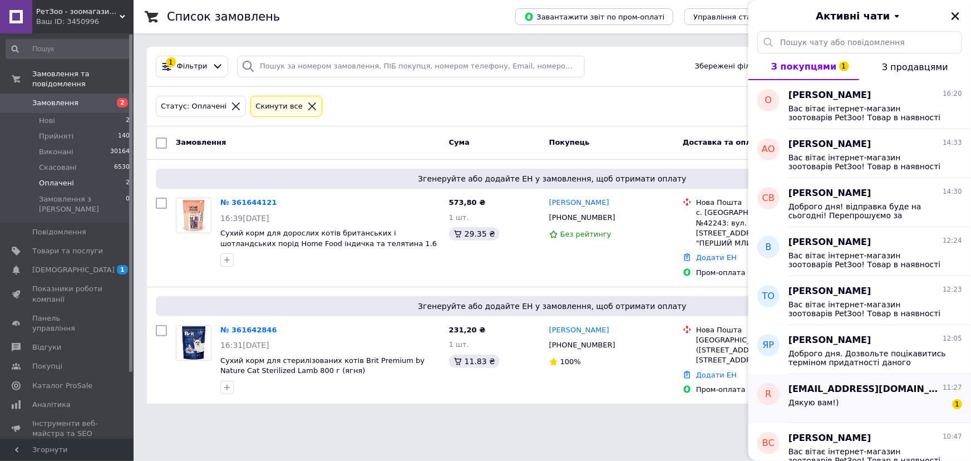
click at [872, 410] on div "Дякую вам!) 1" at bounding box center [876, 405] width 174 height 18
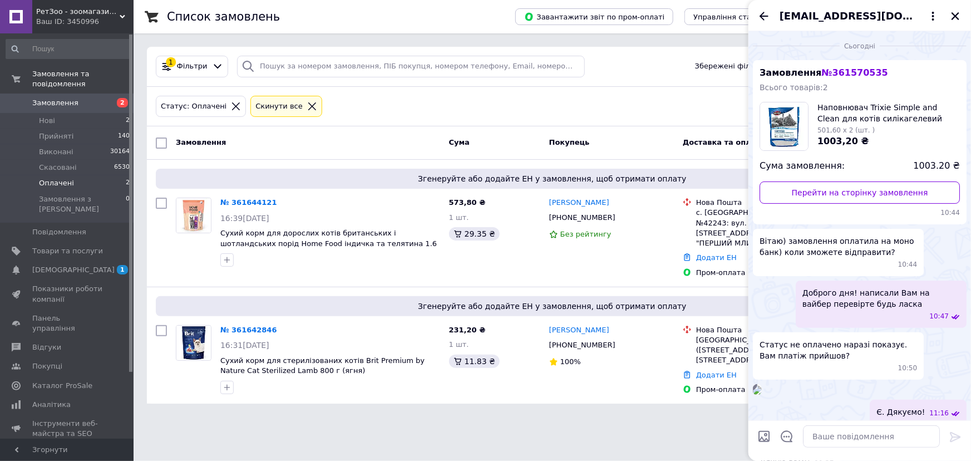
click at [763, 16] on icon "Назад" at bounding box center [764, 16] width 9 height 8
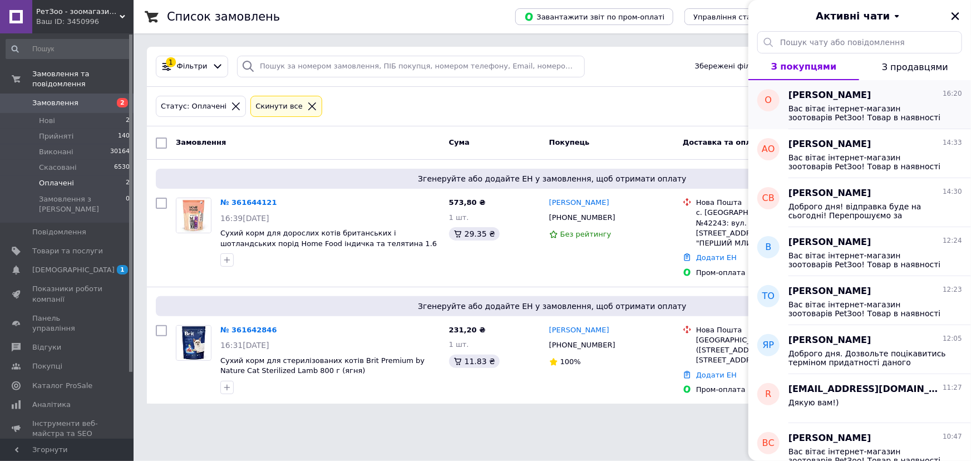
click at [854, 119] on span "Вас вітає інтернет-магазин зоотоварів PetЗоо! Товар в наявності та готовий до в…" at bounding box center [868, 113] width 158 height 18
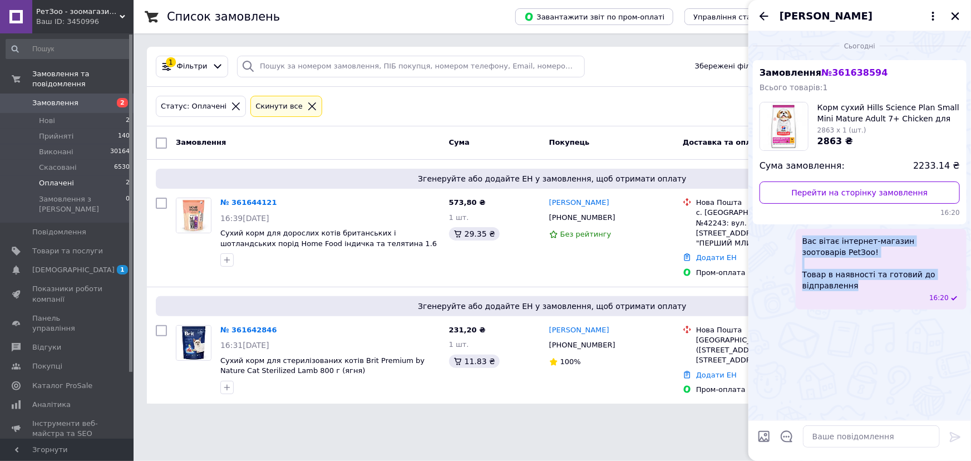
drag, startPoint x: 862, startPoint y: 288, endPoint x: 782, endPoint y: 233, distance: 96.8
click at [782, 233] on div "Вас вітає інтернет-магазин зоотоварів PetЗоо! Товар в наявності та готовий до в…" at bounding box center [860, 269] width 214 height 81
copy span "Вас вітає інтернет-магазин зоотоварів PetЗоо! Товар в наявності та готовий до в…"
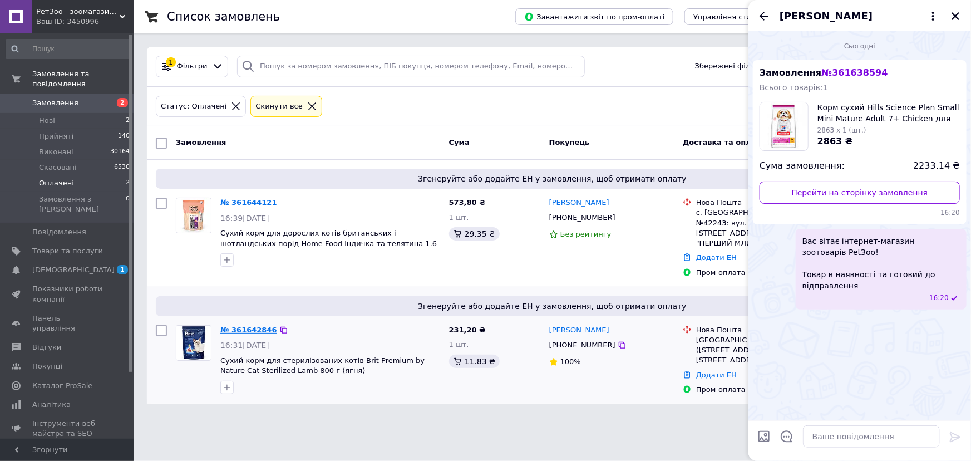
drag, startPoint x: 261, startPoint y: 312, endPoint x: 256, endPoint y: 317, distance: 7.5
click at [260, 321] on div "№ 361642846 16:31[DATE] Сухий корм для стерилізованих котів Brit Premium by Nat…" at bounding box center [330, 360] width 229 height 78
click at [256, 326] on link "№ 361642846" at bounding box center [248, 330] width 57 height 8
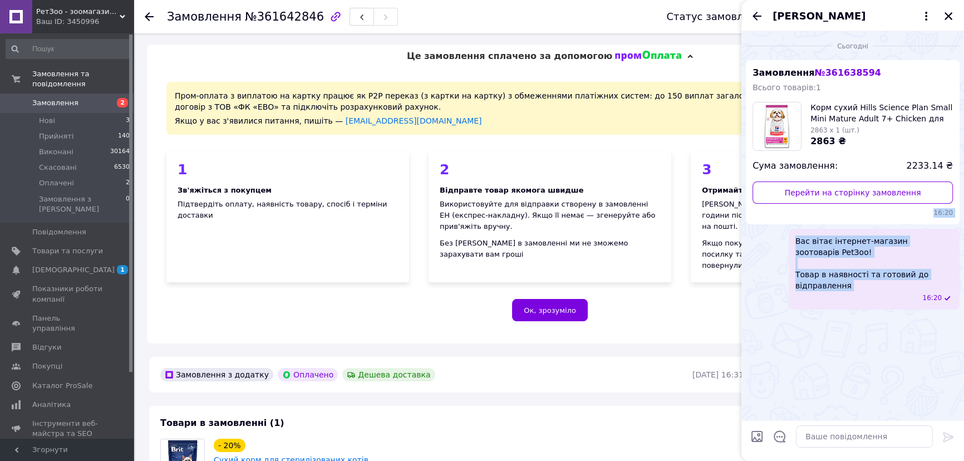
drag, startPoint x: 853, startPoint y: 292, endPoint x: 792, endPoint y: 234, distance: 84.6
click at [783, 223] on ul "Замовлення № 361638594 Всього товарів: 1 Корм сухий Hills Science Plan Small Mi…" at bounding box center [853, 184] width 214 height 249
click at [809, 239] on span "Вас вітає інтернет-магазин зоотоварів PetЗоо! Товар в наявності та готовий до в…" at bounding box center [874, 263] width 158 height 56
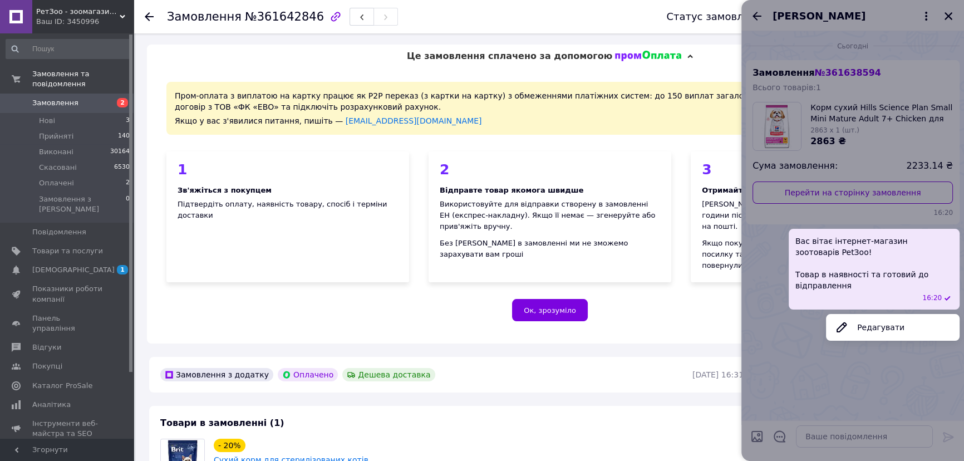
click at [796, 243] on span "Вас вітає інтернет-магазин зоотоварів PetЗоо! Товар в наявності та готовий до в…" at bounding box center [874, 263] width 158 height 56
click at [756, 254] on div at bounding box center [852, 230] width 223 height 461
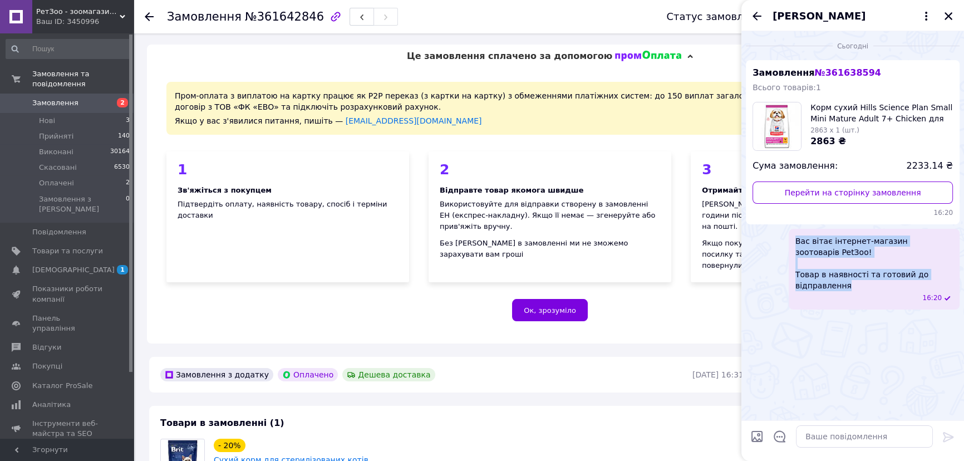
drag, startPoint x: 817, startPoint y: 258, endPoint x: 846, endPoint y: 286, distance: 40.2
click at [846, 286] on div "Вас вітає інтернет-магазин зоотоварів PetЗоо! Товар в наявності та готовий до в…" at bounding box center [874, 269] width 171 height 81
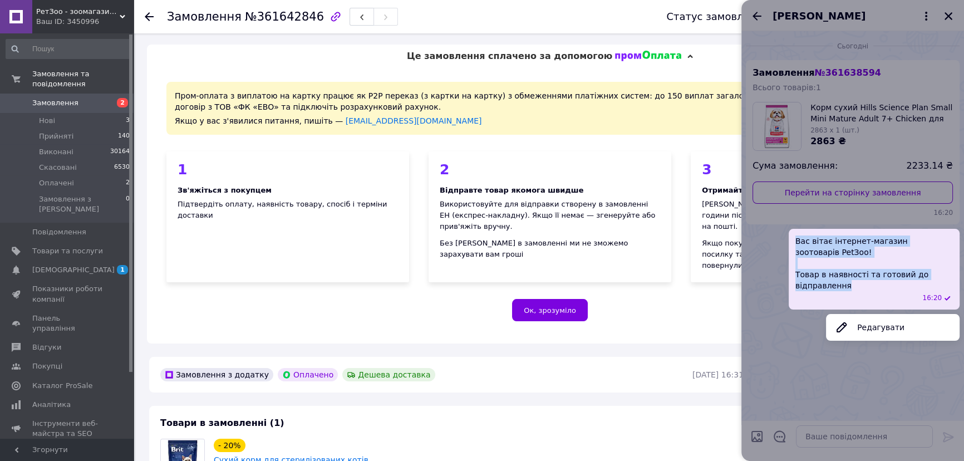
copy span "Вас вітає інтернет-магазин зоотоварів PetЗоо! Товар в наявності та готовий до в…"
click at [768, 261] on div at bounding box center [852, 230] width 223 height 461
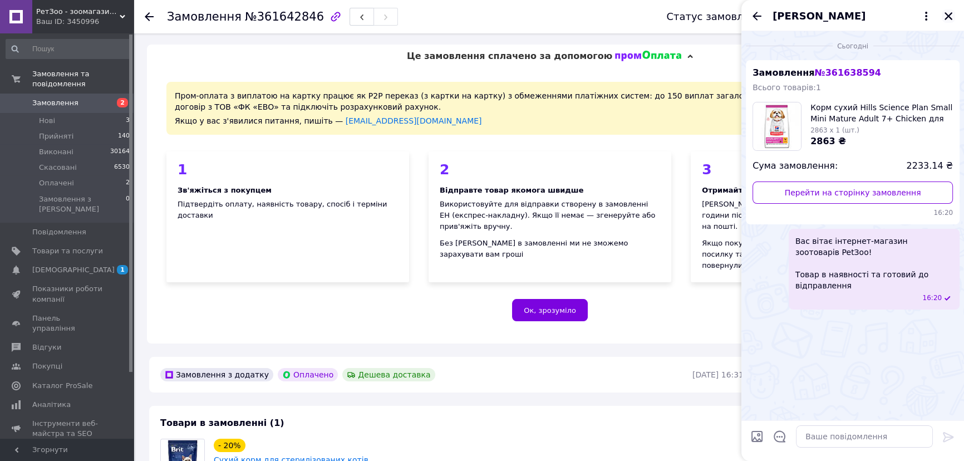
click at [945, 13] on icon "Закрити" at bounding box center [949, 16] width 10 height 10
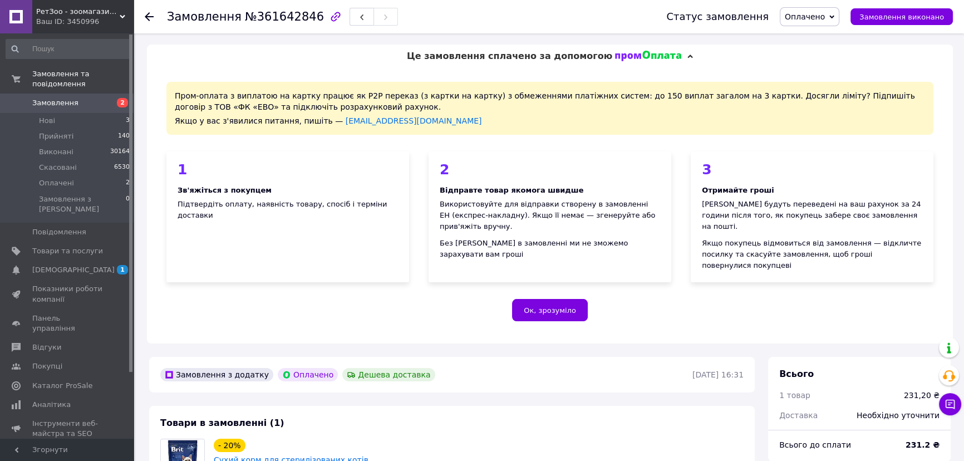
click at [803, 21] on span "Оплачено" at bounding box center [805, 16] width 40 height 9
click at [810, 36] on li "Прийнято" at bounding box center [809, 39] width 58 height 17
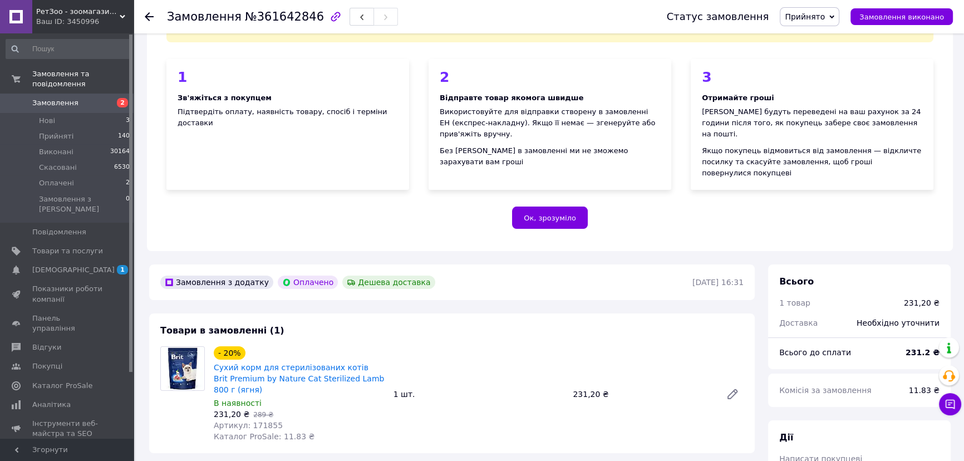
scroll to position [202, 0]
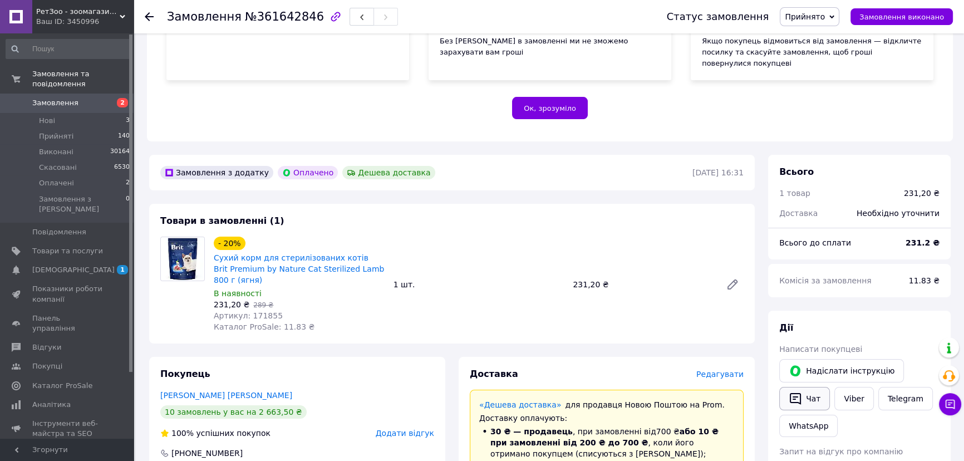
click at [817, 387] on button "Чат" at bounding box center [804, 398] width 51 height 23
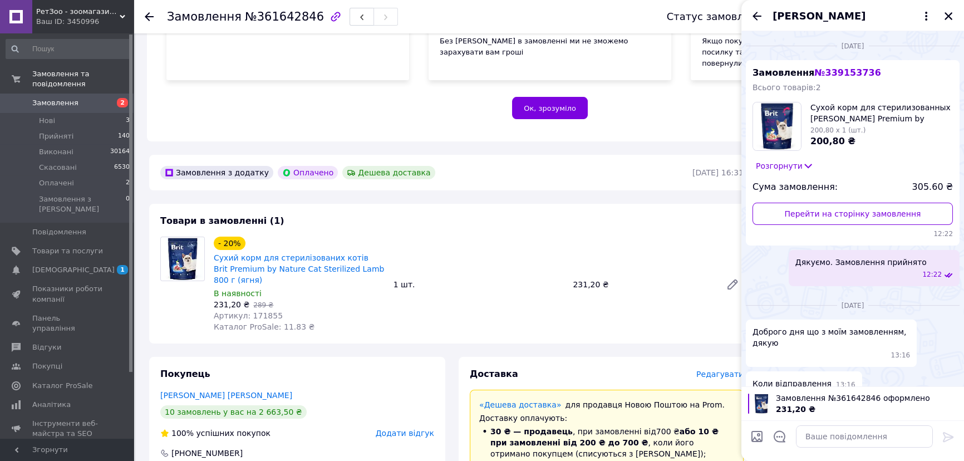
scroll to position [156, 0]
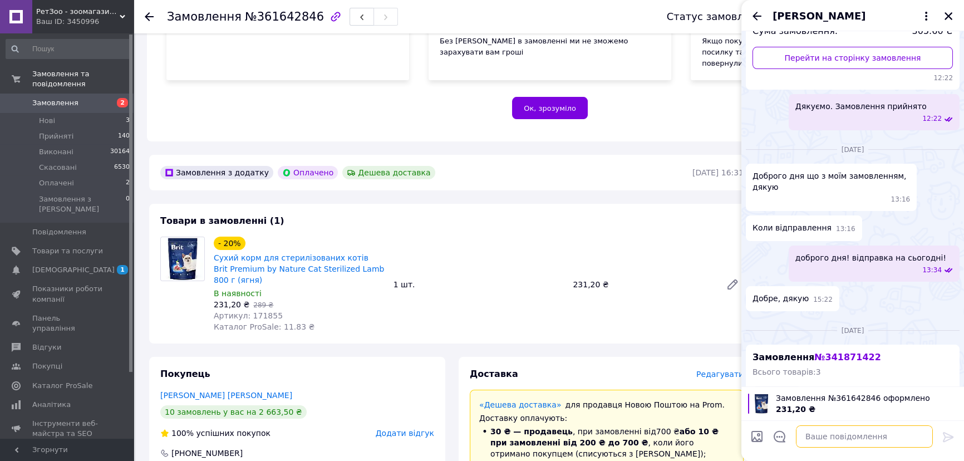
click at [828, 442] on textarea at bounding box center [864, 436] width 137 height 22
paste textarea "Вас вітає інтернет-магазин зоотоварів PetЗоо! Товар в наявності та готовий до в…"
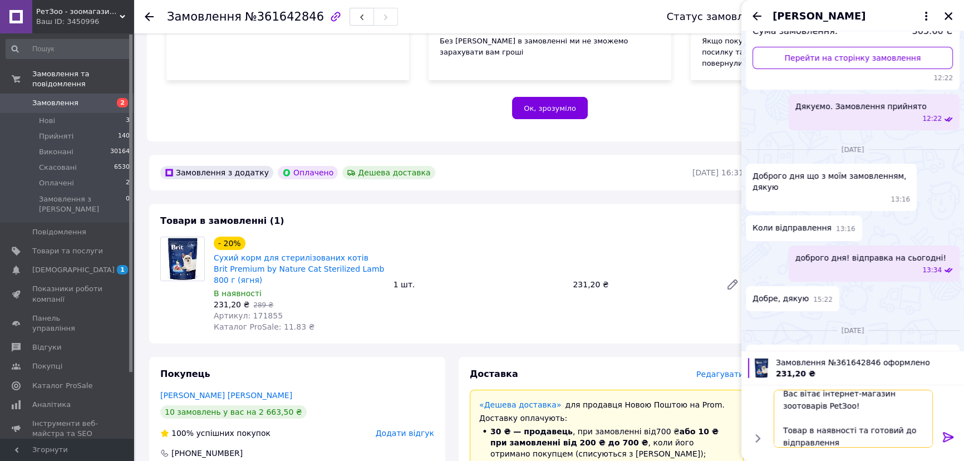
type textarea "Вас вітає інтернет-магазин зоотоварів PetЗоо! Товар в наявності та готовий до в…"
click at [951, 436] on icon at bounding box center [948, 437] width 11 height 10
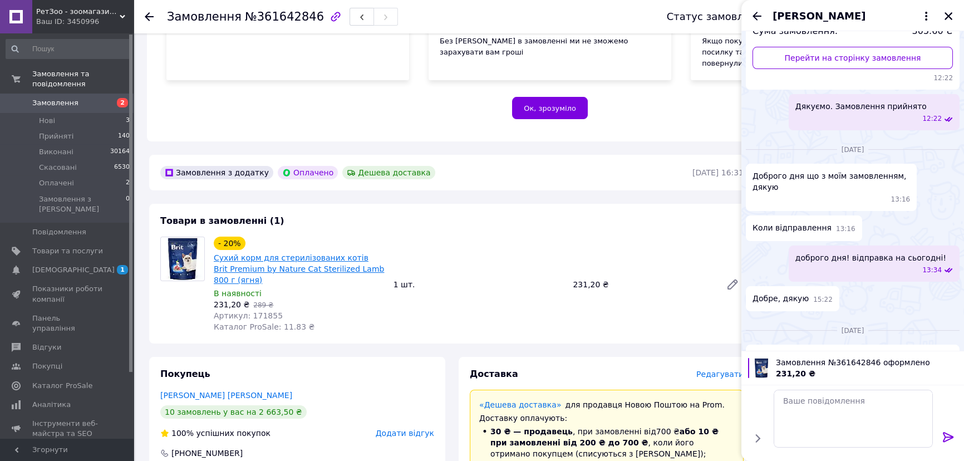
scroll to position [0, 0]
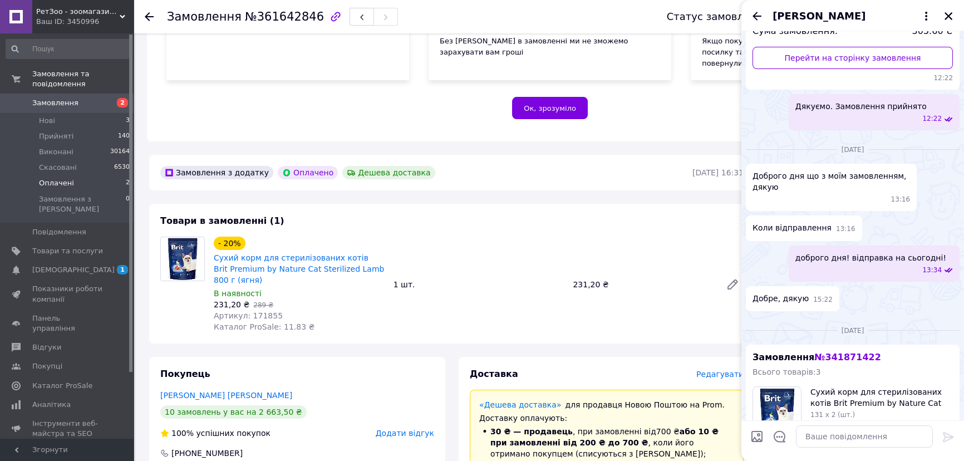
click at [106, 176] on li "Оплачені 2" at bounding box center [68, 183] width 136 height 16
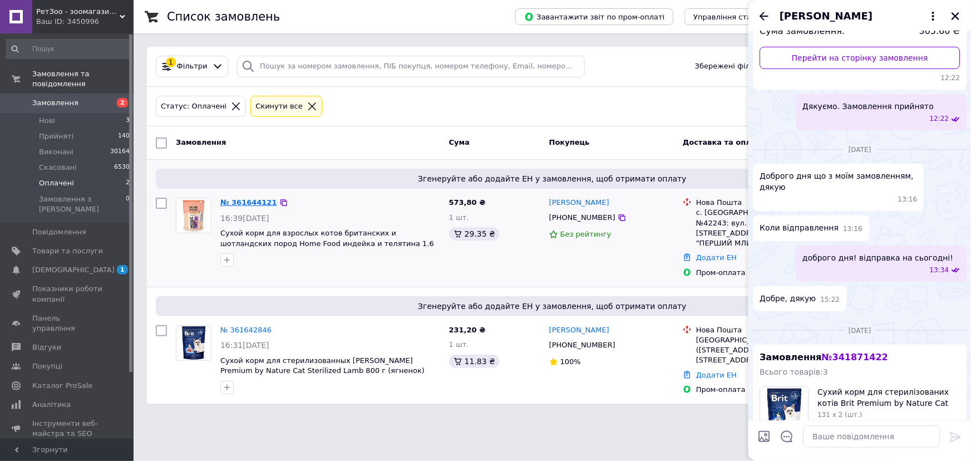
click at [235, 202] on link "№ 361644121" at bounding box center [248, 202] width 57 height 8
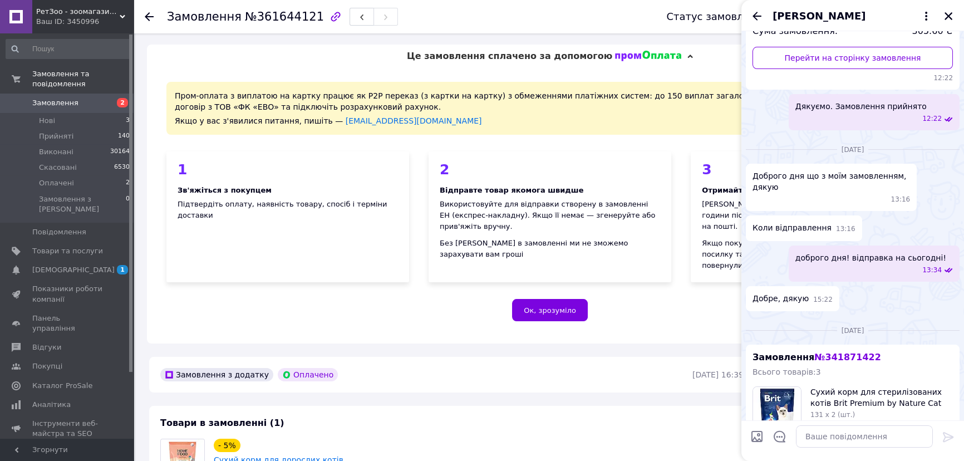
click at [938, 15] on div "[PERSON_NAME]" at bounding box center [852, 15] width 223 height 31
click at [949, 16] on icon "Закрити" at bounding box center [949, 16] width 8 height 8
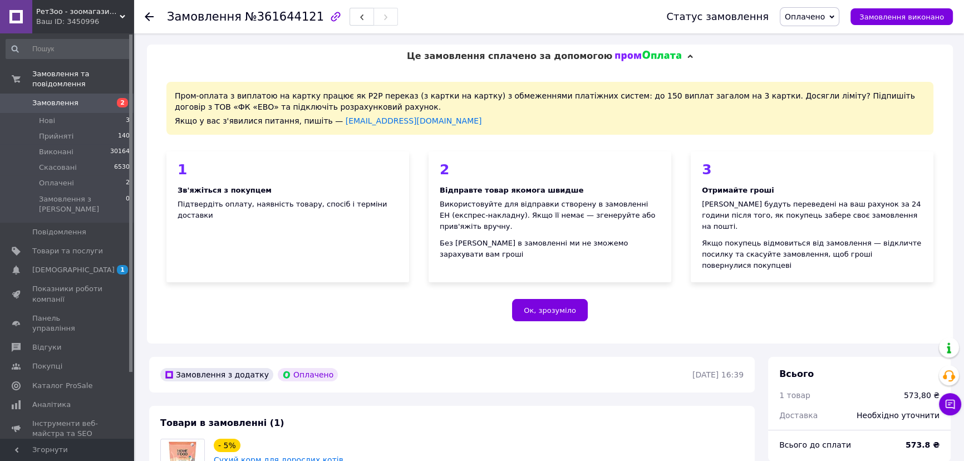
click at [811, 19] on span "Оплачено" at bounding box center [805, 16] width 40 height 9
click at [813, 35] on li "Прийнято" at bounding box center [809, 39] width 58 height 17
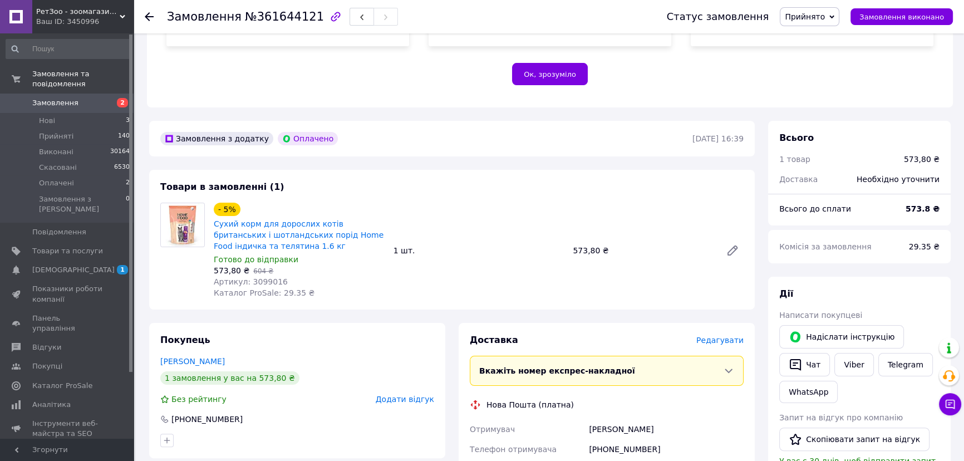
scroll to position [253, 0]
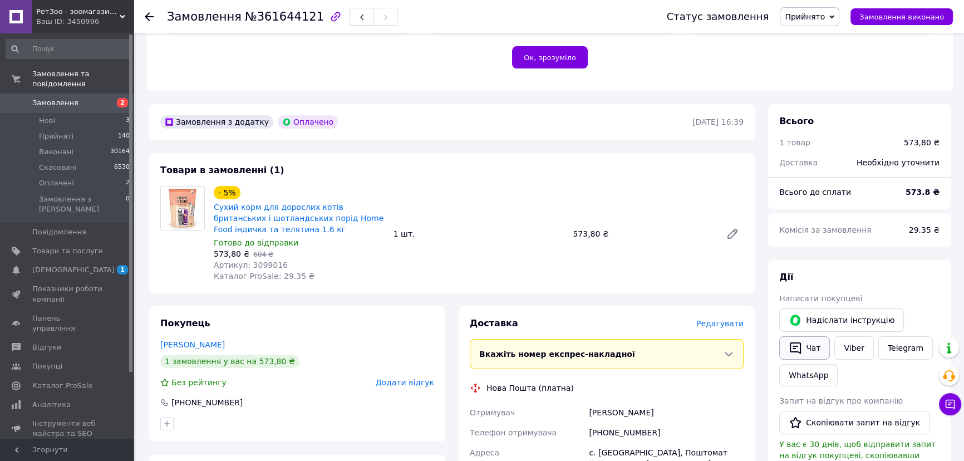
click at [813, 336] on button "Чат" at bounding box center [804, 347] width 51 height 23
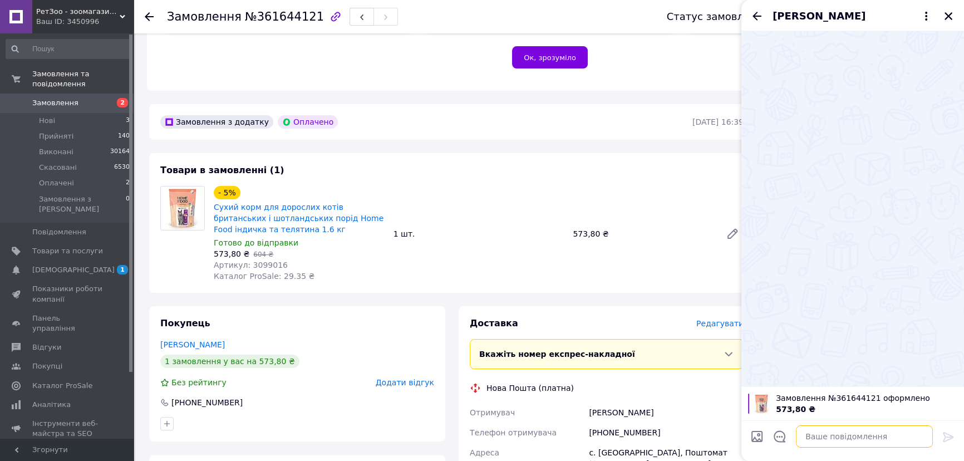
click at [837, 439] on textarea at bounding box center [864, 436] width 137 height 22
paste textarea "Вас вітає інтернет-магазин зоотоварів PetЗоо! Товар в наявності та готовий до в…"
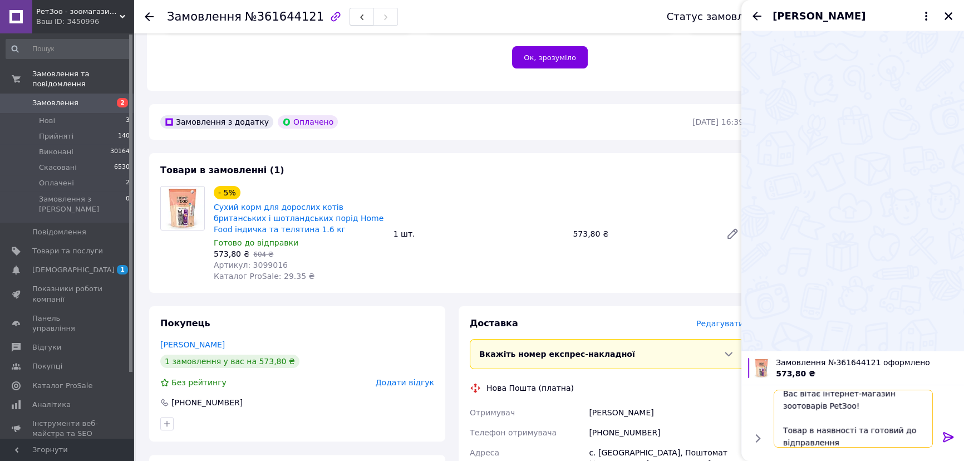
type textarea "Вас вітає інтернет-магазин зоотоварів PetЗоо! Товар в наявності та готовий до в…"
click at [950, 440] on icon at bounding box center [948, 436] width 13 height 13
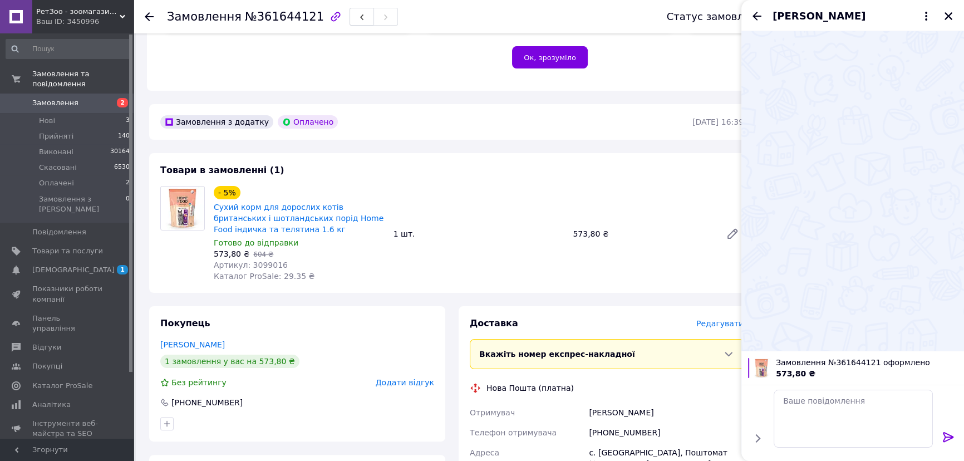
scroll to position [0, 0]
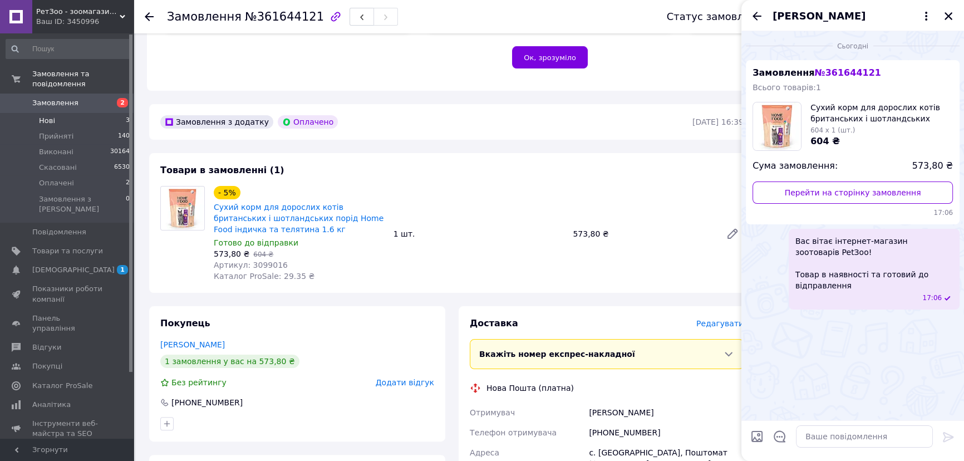
click at [68, 113] on li "Нові 3" at bounding box center [68, 121] width 136 height 16
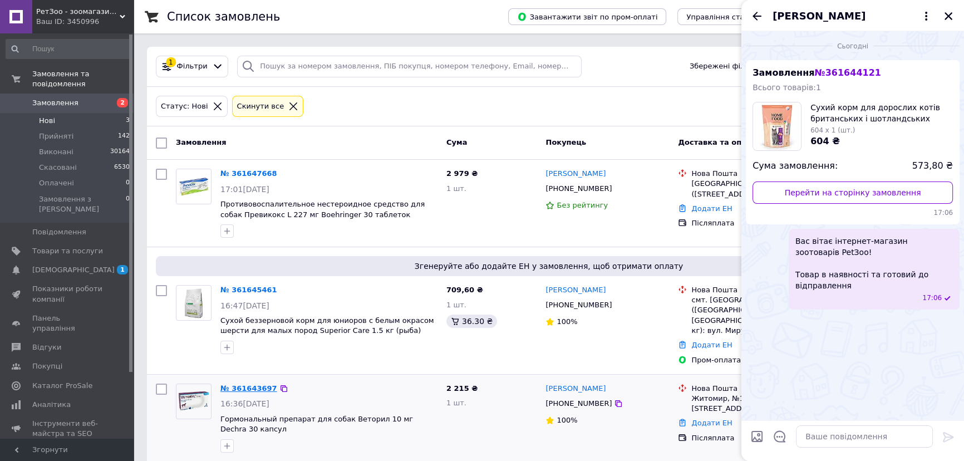
click at [243, 384] on link "№ 361643697" at bounding box center [248, 388] width 57 height 8
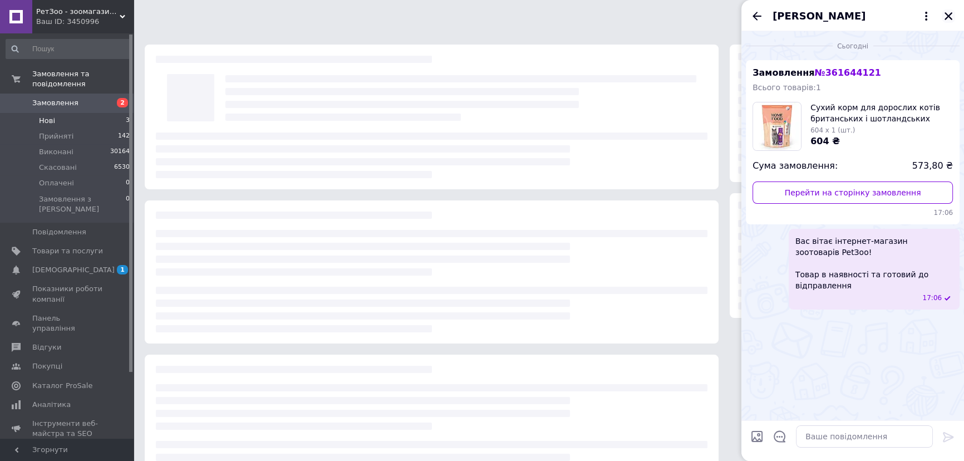
click at [944, 14] on icon "Закрити" at bounding box center [949, 16] width 10 height 10
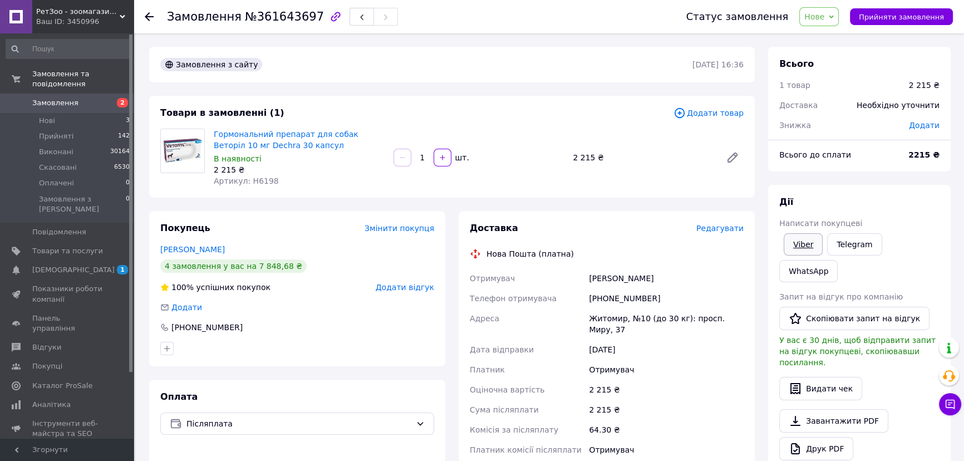
click at [818, 249] on link "Viber" at bounding box center [803, 244] width 39 height 22
drag, startPoint x: 537, startPoint y: 410, endPoint x: 304, endPoint y: 274, distance: 269.7
click at [537, 420] on div "Комісія за післяплату" at bounding box center [527, 430] width 119 height 20
click at [191, 245] on link "Лаптева Наталья" at bounding box center [192, 249] width 65 height 9
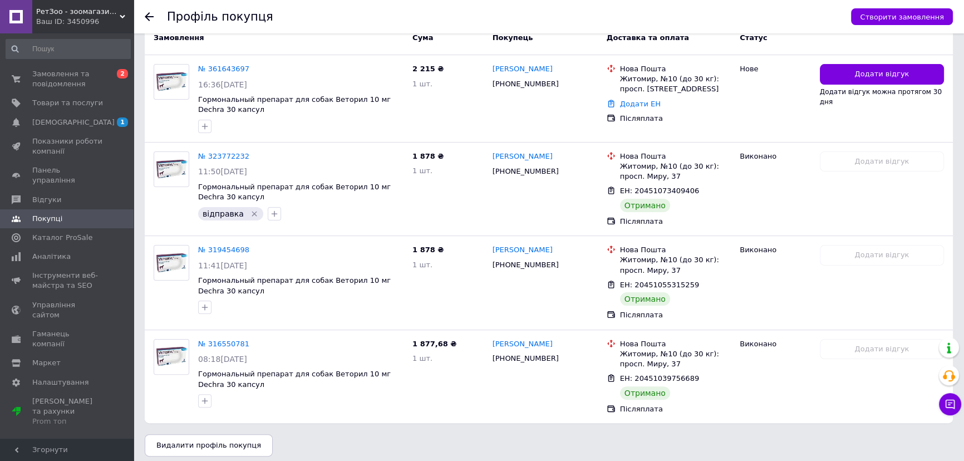
scroll to position [151, 0]
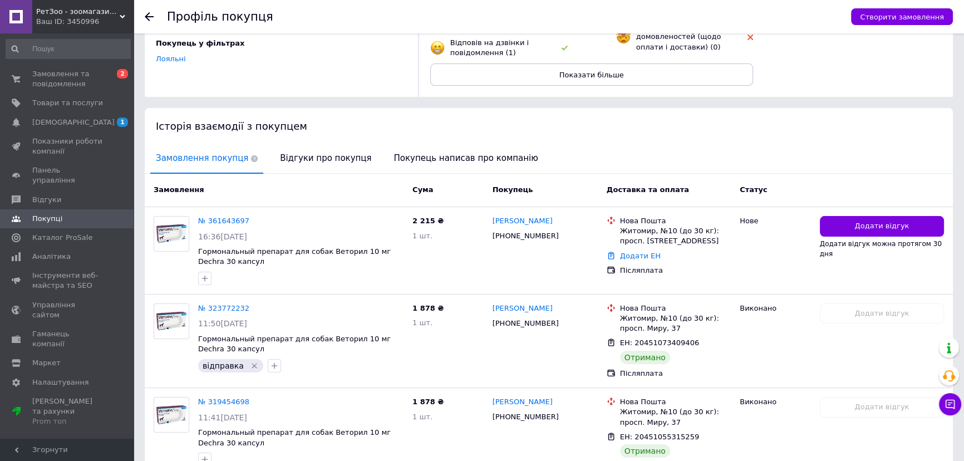
click at [149, 11] on div at bounding box center [156, 16] width 22 height 33
click at [149, 14] on use at bounding box center [149, 16] width 9 height 9
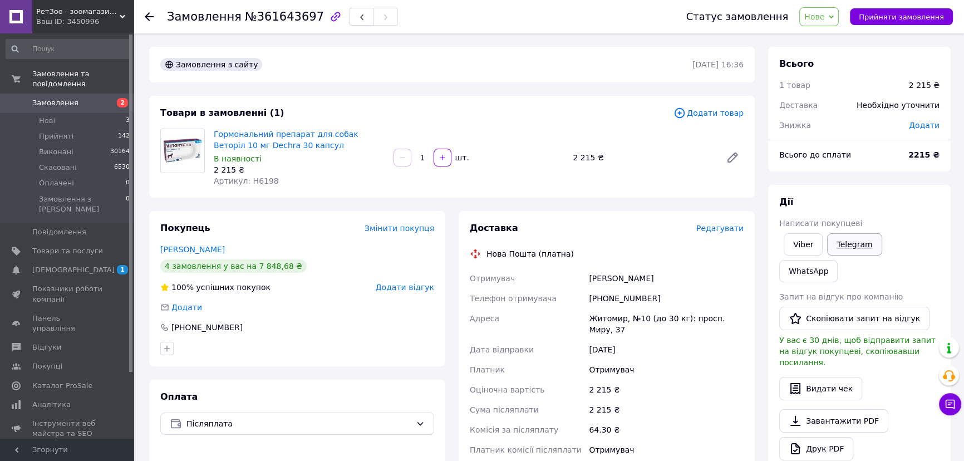
click at [844, 247] on link "Telegram" at bounding box center [854, 244] width 55 height 22
click at [63, 113] on li "Нові 3" at bounding box center [68, 121] width 136 height 16
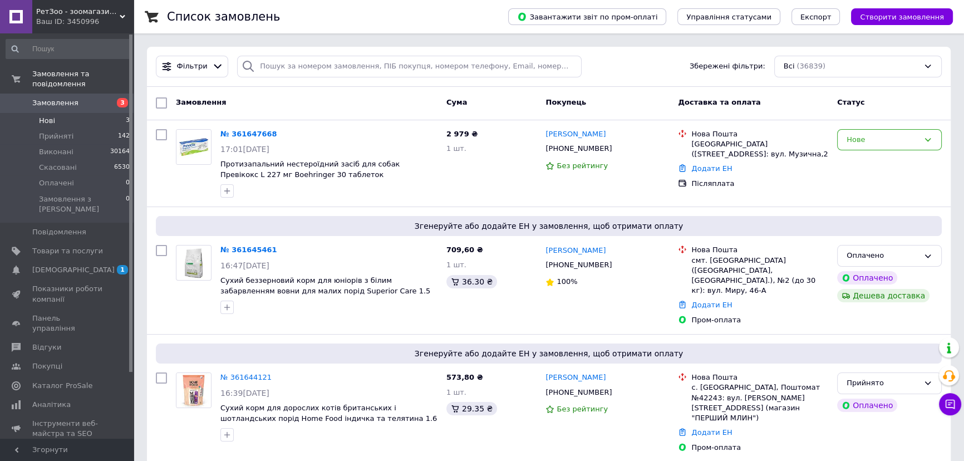
click at [95, 113] on li "Нові 3" at bounding box center [68, 121] width 136 height 16
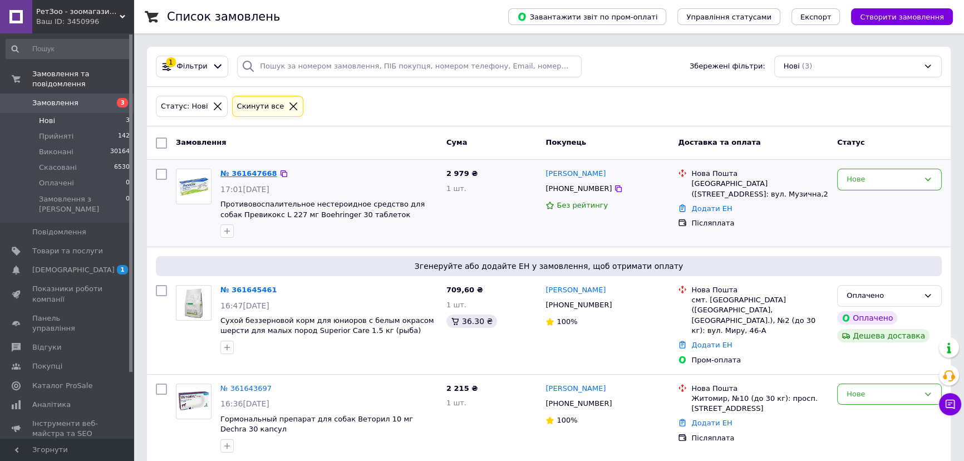
click at [251, 173] on link "№ 361647668" at bounding box center [248, 173] width 57 height 8
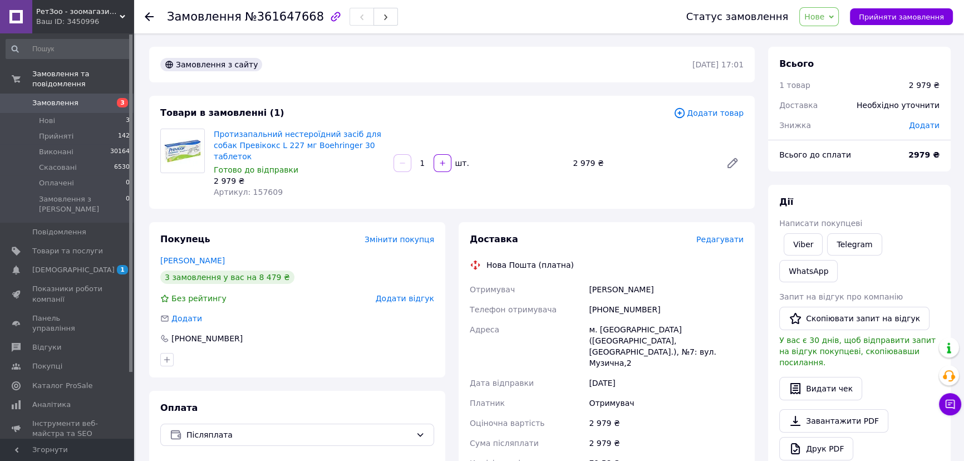
click at [824, 17] on span "Нове" at bounding box center [814, 16] width 20 height 9
click at [836, 31] on li "Прийнято" at bounding box center [825, 39] width 51 height 17
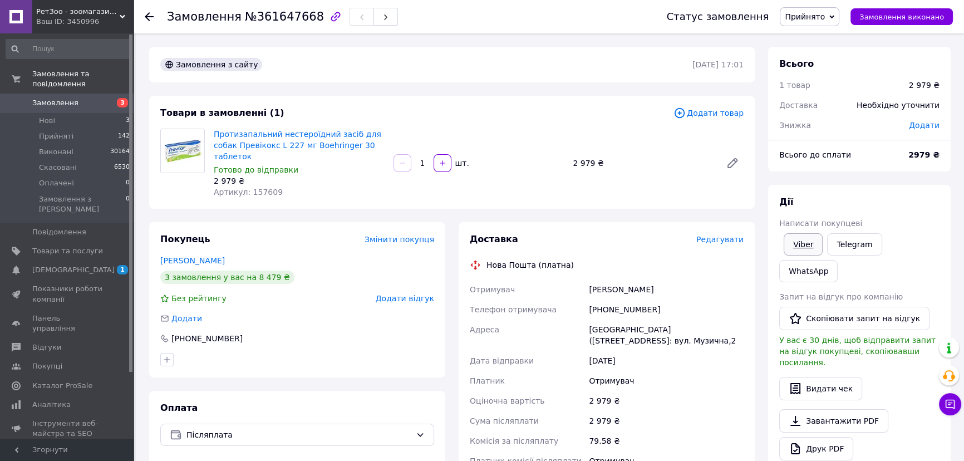
click at [807, 241] on link "Viber" at bounding box center [803, 244] width 39 height 22
drag, startPoint x: 748, startPoint y: 120, endPoint x: 731, endPoint y: 120, distance: 16.1
click at [748, 120] on div "Товари в замовленні (1) Додати товар Протизапальний нестероїдний засіб для соба…" at bounding box center [452, 152] width 606 height 113
drag, startPoint x: 248, startPoint y: 17, endPoint x: 305, endPoint y: 18, distance: 56.8
click at [305, 18] on span "№361647668" at bounding box center [284, 16] width 79 height 13
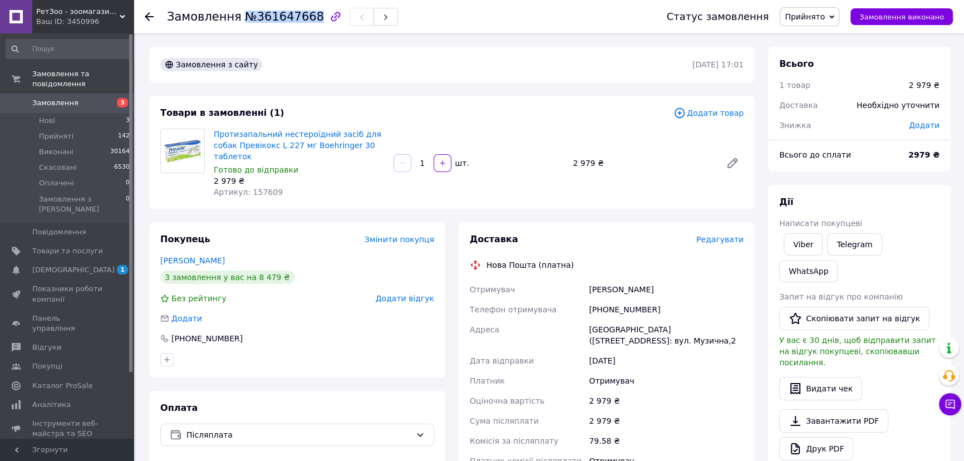
copy span "№361647668"
click at [603, 279] on div "ОГАРЕНКО Сергій" at bounding box center [666, 289] width 159 height 20
click at [83, 129] on li "Прийняті 142" at bounding box center [68, 137] width 136 height 16
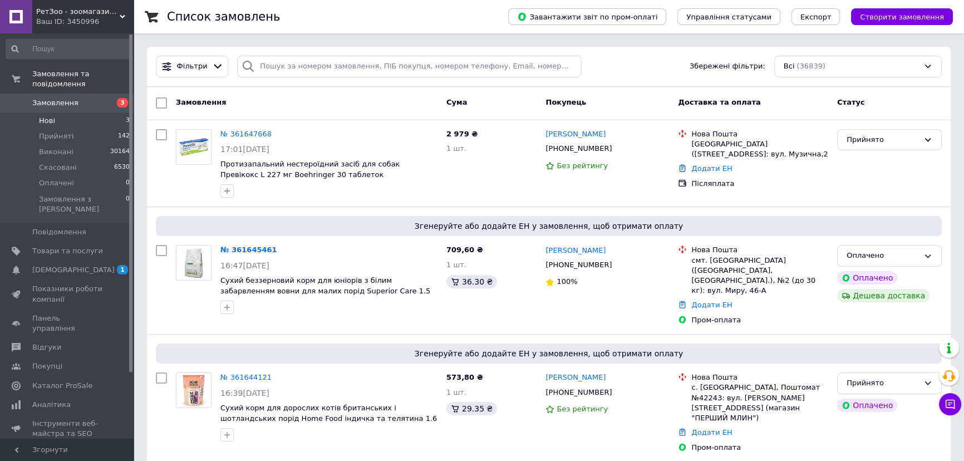
click at [85, 113] on li "Нові 3" at bounding box center [68, 121] width 136 height 16
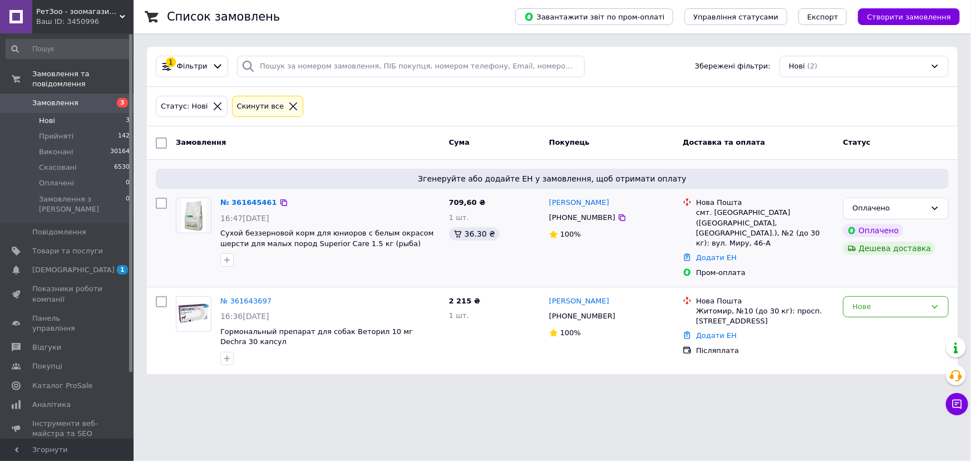
click at [242, 196] on div "№ 361645461" at bounding box center [248, 202] width 59 height 13
click at [241, 200] on link "№ 361645461" at bounding box center [248, 202] width 57 height 8
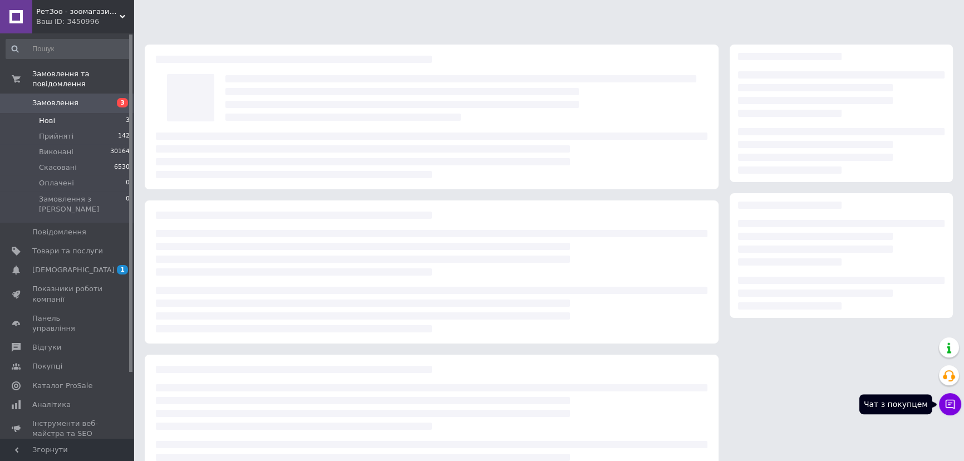
click at [946, 402] on icon at bounding box center [950, 404] width 9 height 9
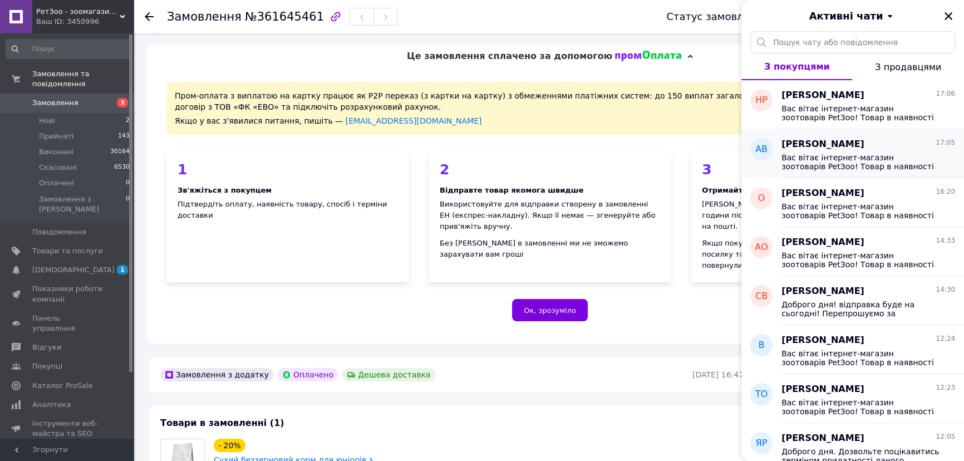
click at [849, 146] on span "[PERSON_NAME]" at bounding box center [823, 144] width 83 height 13
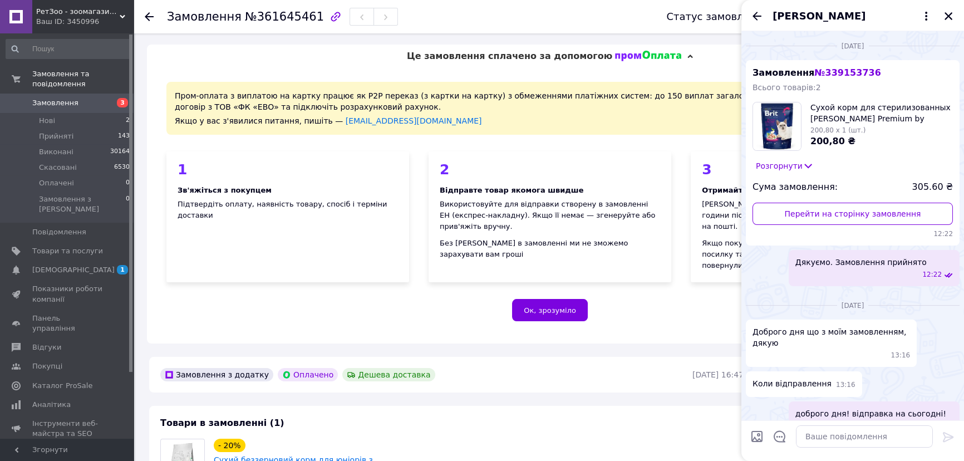
scroll to position [2636, 0]
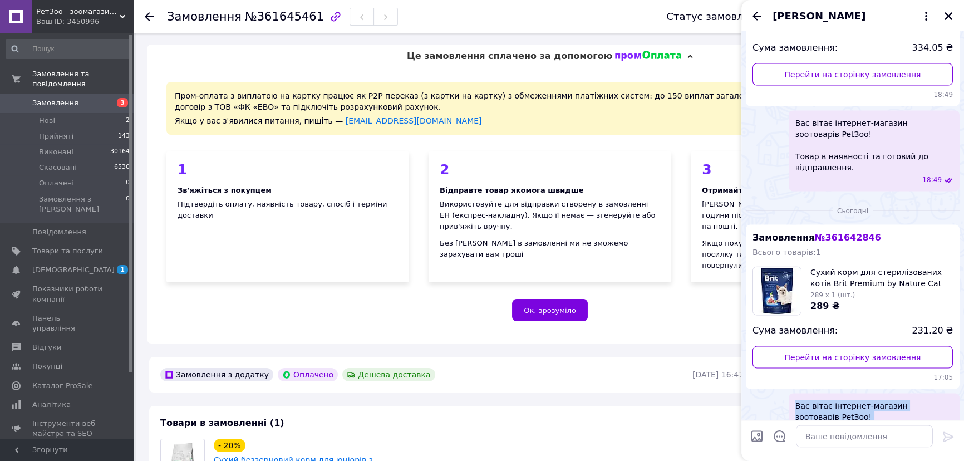
click at [797, 400] on span "Вас вітає інтернет-магазин зоотоварів PetЗоо! Товар в наявності та готовий до в…" at bounding box center [874, 428] width 158 height 56
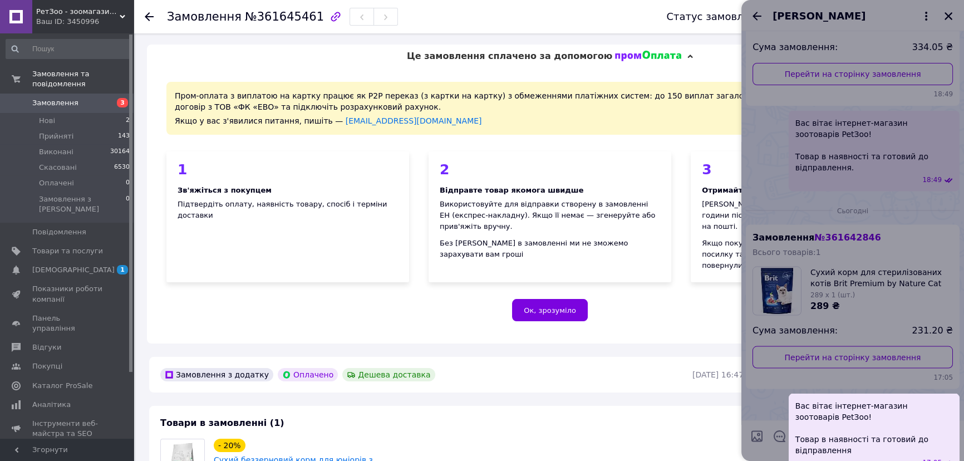
drag, startPoint x: 797, startPoint y: 345, endPoint x: 797, endPoint y: 356, distance: 11.1
click at [797, 400] on span "Вас вітає інтернет-магазин зоотоварів PetЗоо! Товар в наявності та готовий до в…" at bounding box center [874, 428] width 158 height 56
click at [789, 393] on div "Вас вітає інтернет-магазин зоотоварів PetЗоо! Товар в наявності та готовий до в…" at bounding box center [874, 433] width 171 height 81
click at [775, 346] on div at bounding box center [852, 230] width 223 height 461
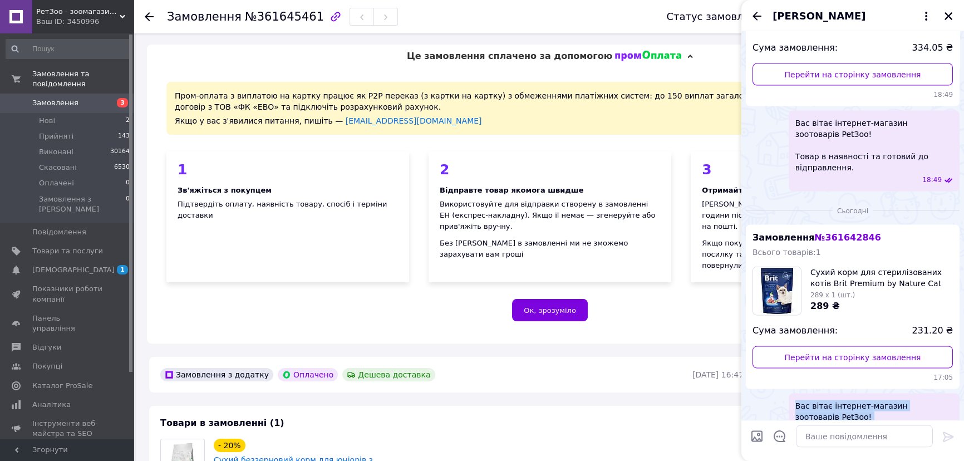
drag, startPoint x: 795, startPoint y: 348, endPoint x: 847, endPoint y: 392, distance: 67.9
click at [847, 400] on span "Вас вітає інтернет-магазин зоотоварів PetЗоо! Товар в наявності та готовий до в…" at bounding box center [874, 428] width 158 height 56
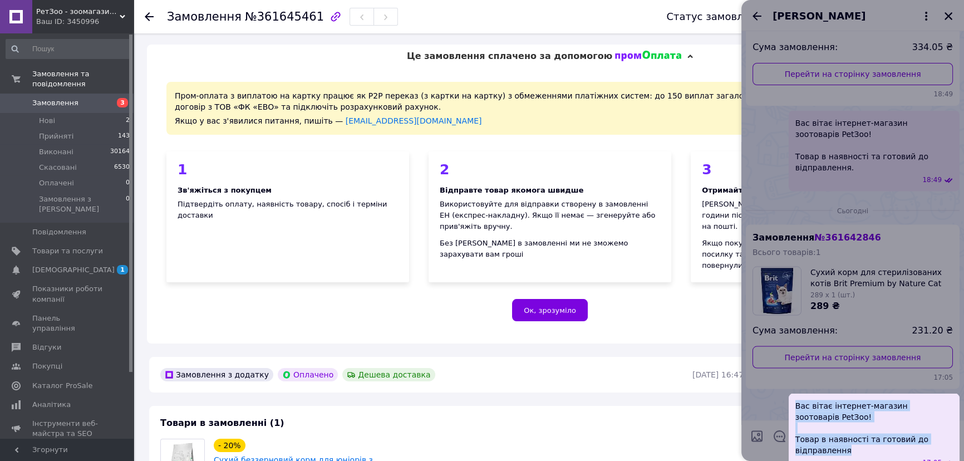
copy span "Вас вітає інтернет-магазин зоотоварів PetЗоо! Товар в наявності та готовий до в…"
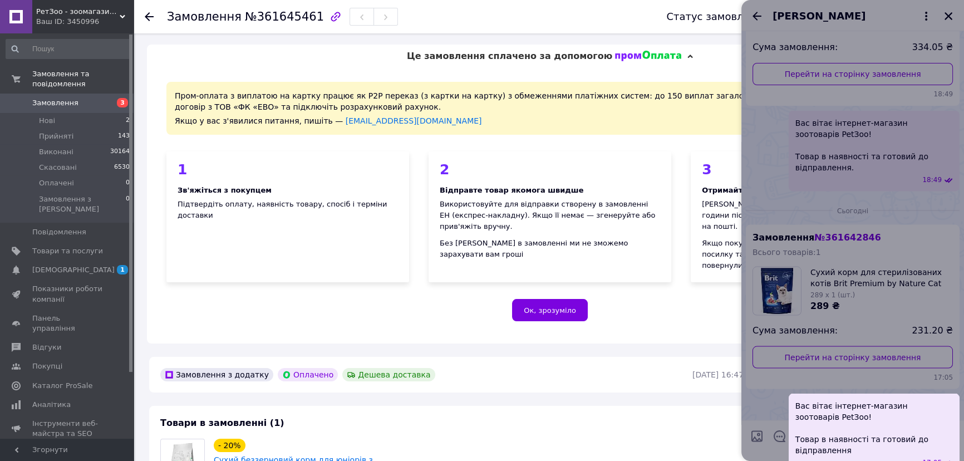
click at [946, 11] on div at bounding box center [852, 230] width 223 height 461
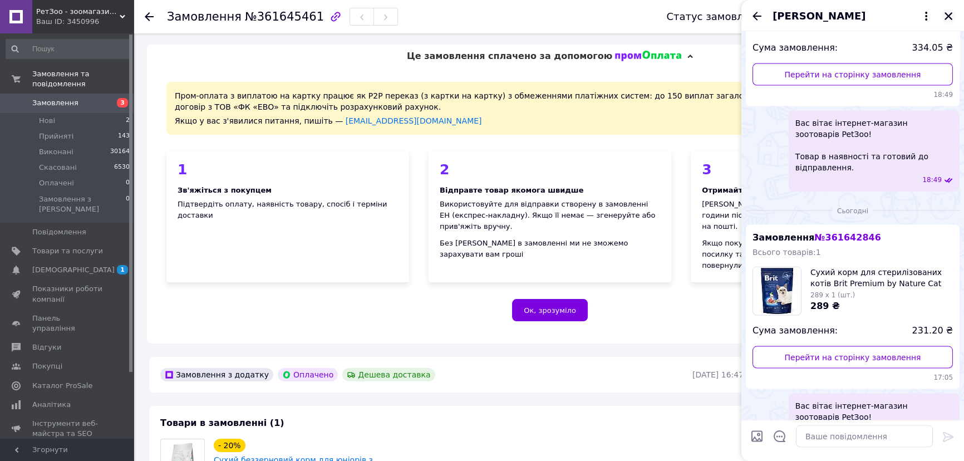
click at [947, 16] on icon "Закрити" at bounding box center [949, 16] width 10 height 10
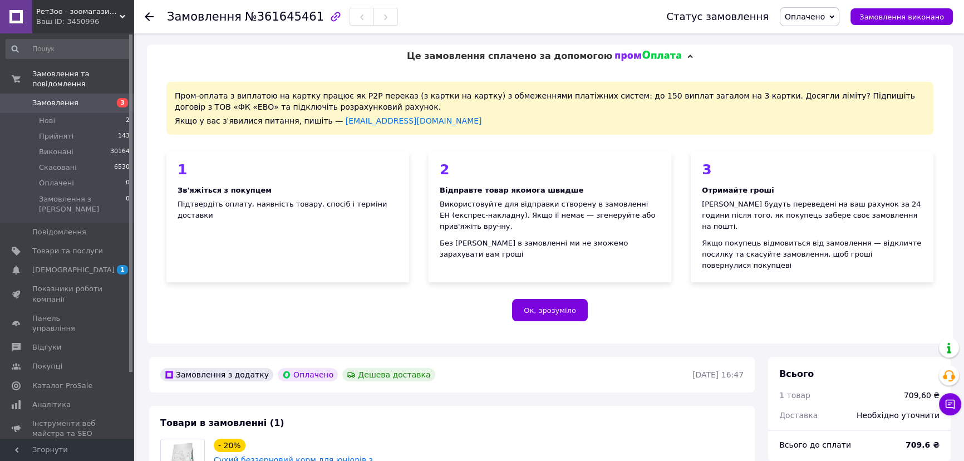
click at [823, 7] on span "Оплачено" at bounding box center [810, 16] width 60 height 19
click at [805, 37] on li "Прийнято" at bounding box center [809, 39] width 58 height 17
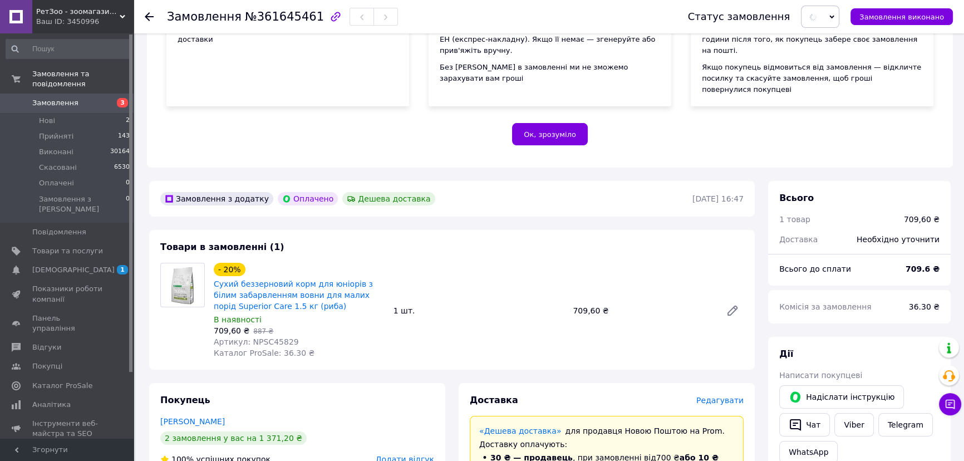
scroll to position [303, 0]
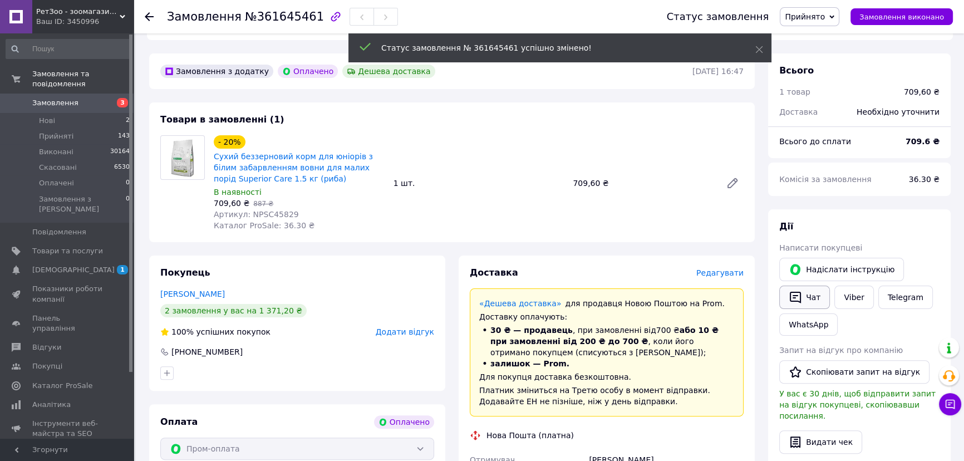
click at [797, 286] on button "Чат" at bounding box center [804, 297] width 51 height 23
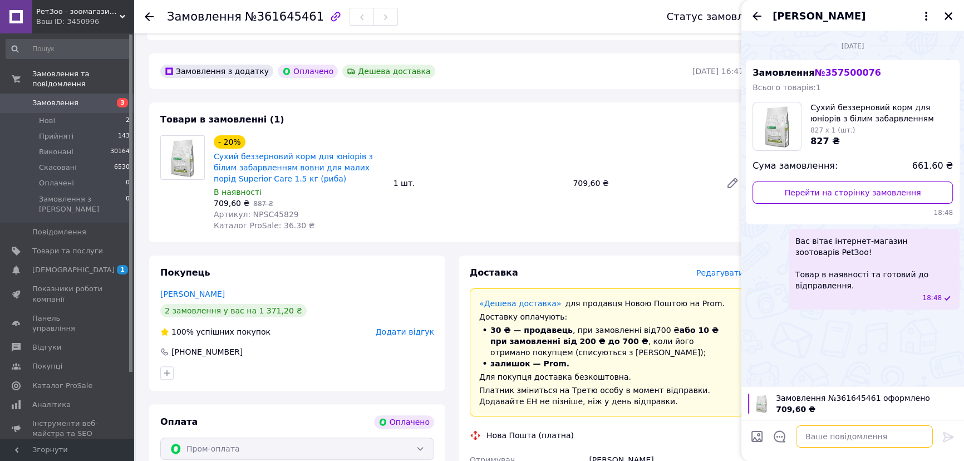
click at [835, 425] on textarea at bounding box center [864, 436] width 137 height 22
drag, startPoint x: 835, startPoint y: 425, endPoint x: 833, endPoint y: 413, distance: 11.8
drag, startPoint x: 833, startPoint y: 413, endPoint x: 861, endPoint y: 435, distance: 34.9
paste textarea "Вас вітає інтернет-магазин зоотоварів PetЗоо! Товар в наявності та готовий до в…"
type textarea "Вас вітає інтернет-магазин зоотоварів PetЗоо! Товар в наявності та готовий до в…"
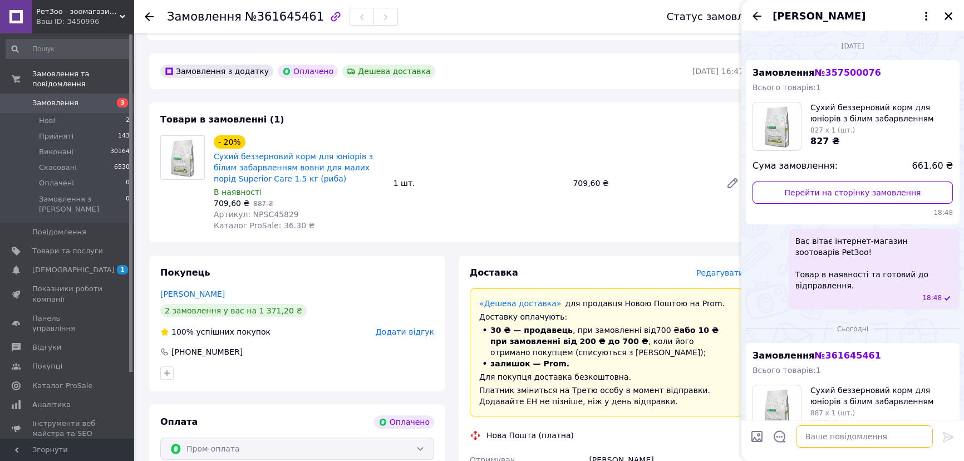
scroll to position [0, 0]
drag, startPoint x: 68, startPoint y: 106, endPoint x: 132, endPoint y: 167, distance: 87.8
click at [68, 113] on li "Нові 2" at bounding box center [68, 121] width 136 height 16
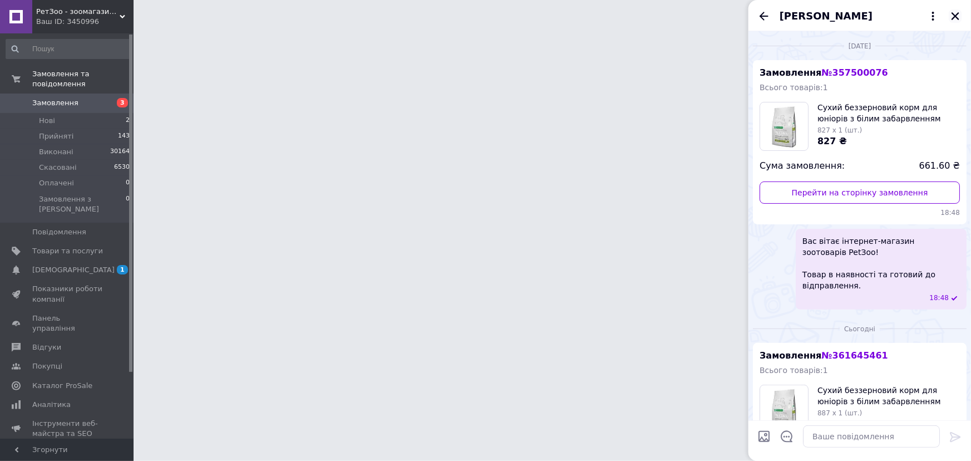
click at [953, 16] on icon "Закрити" at bounding box center [956, 16] width 10 height 10
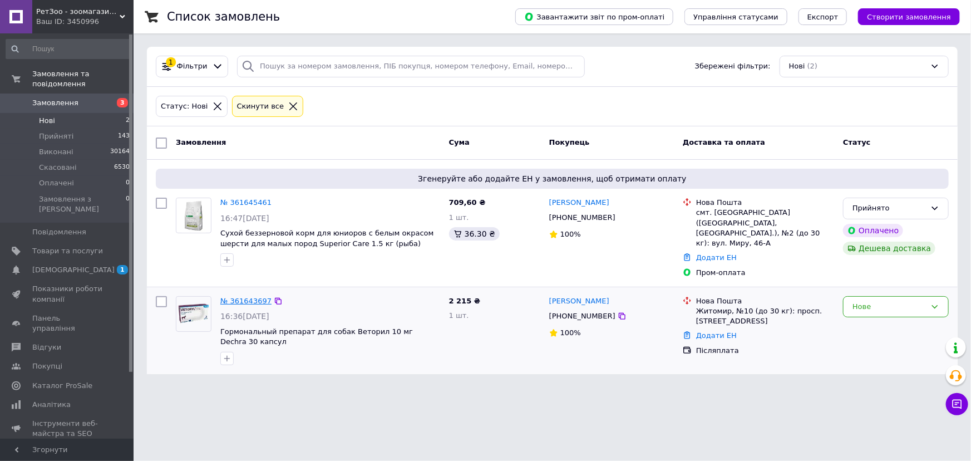
click at [228, 297] on link "№ 361643697" at bounding box center [245, 301] width 51 height 8
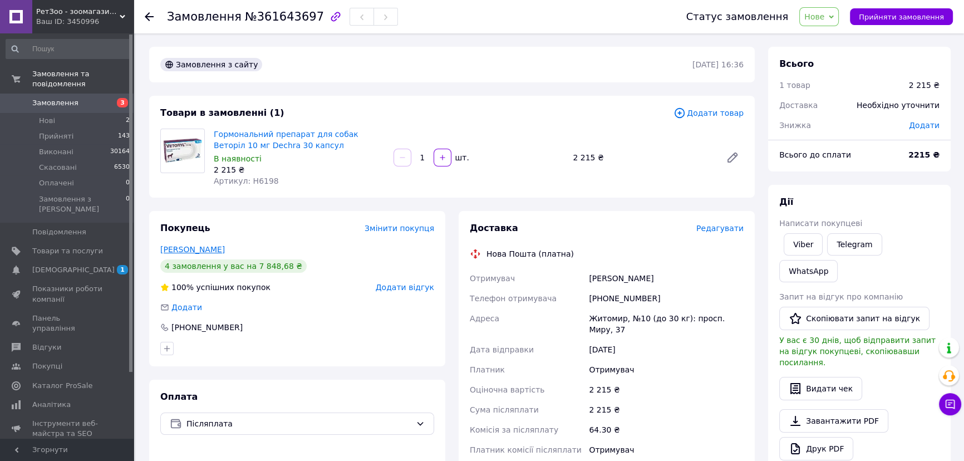
click at [195, 250] on link "Лаптева Наталья" at bounding box center [192, 249] width 65 height 9
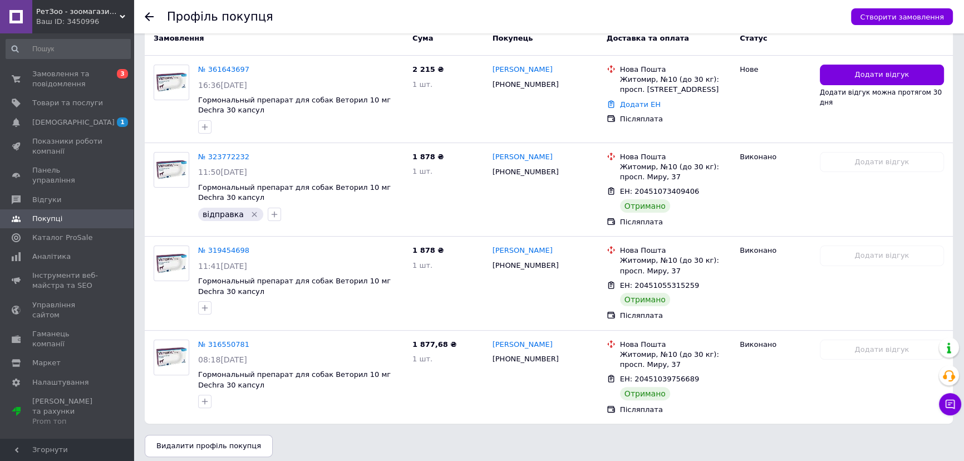
scroll to position [303, 0]
click at [151, 14] on icon at bounding box center [149, 16] width 9 height 9
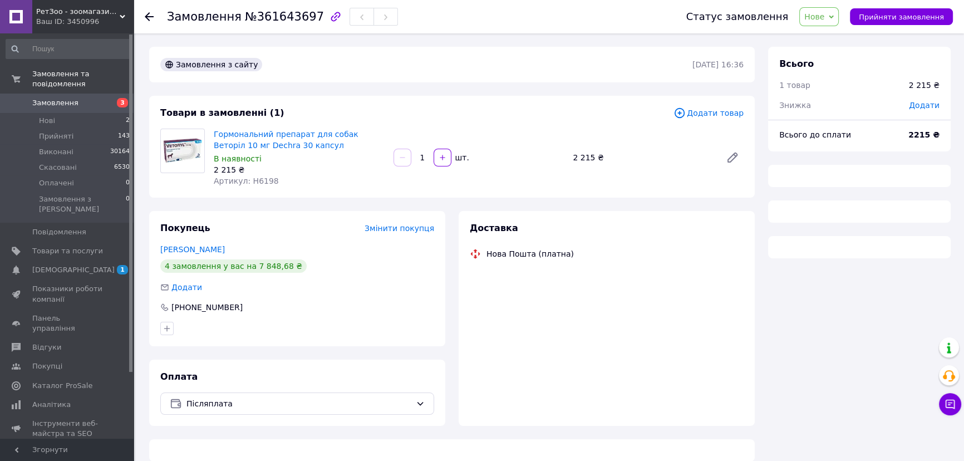
drag, startPoint x: 813, startPoint y: 17, endPoint x: 820, endPoint y: 26, distance: 11.0
click at [813, 17] on span "Нове" at bounding box center [819, 16] width 40 height 19
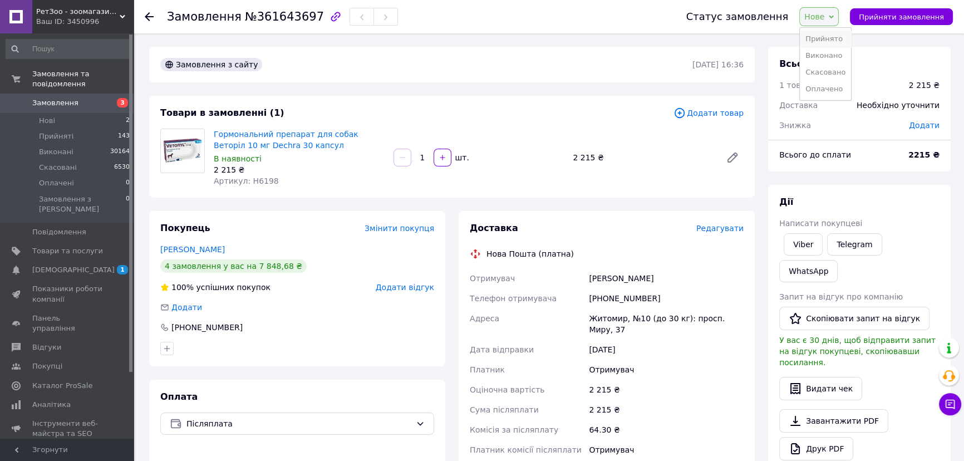
click at [822, 33] on li "Прийнято" at bounding box center [825, 39] width 51 height 17
click at [83, 129] on li "Прийняті 143" at bounding box center [68, 137] width 136 height 16
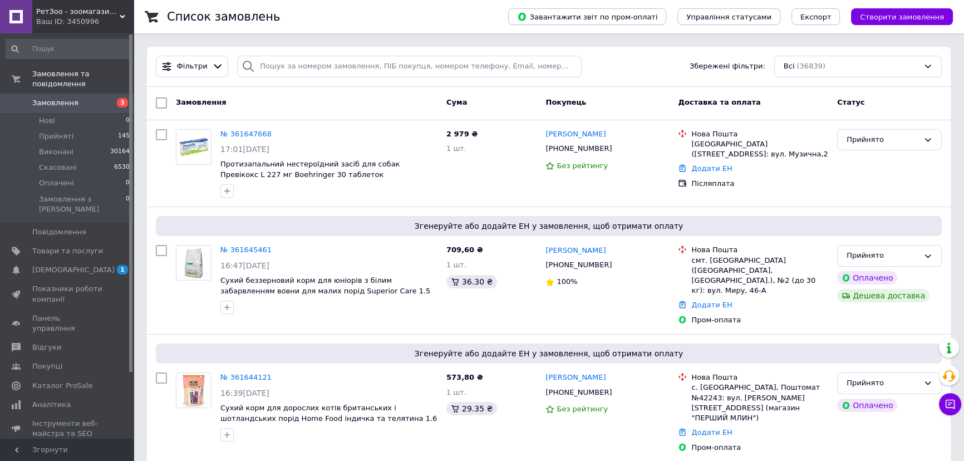
click at [647, 82] on div "Фільтри Збережені фільтри: Всі (36839)" at bounding box center [549, 67] width 804 height 40
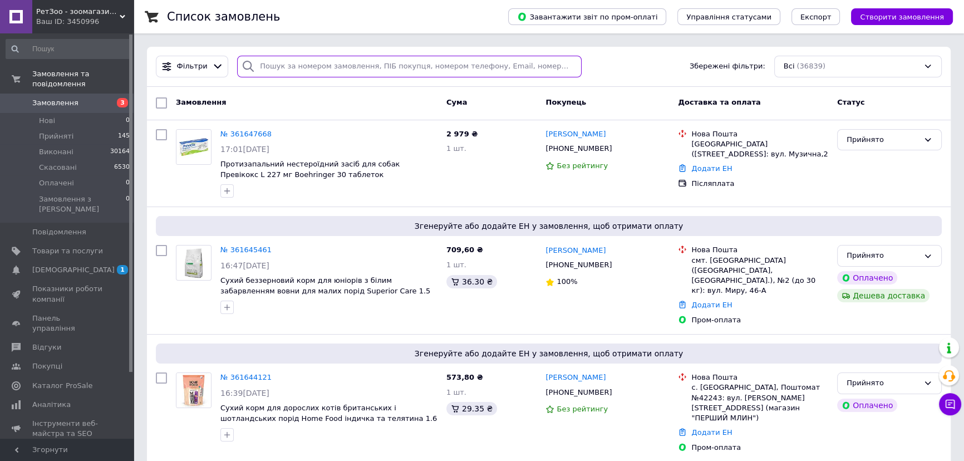
click at [478, 66] on input "search" at bounding box center [409, 67] width 345 height 22
paste input "+380732655283"
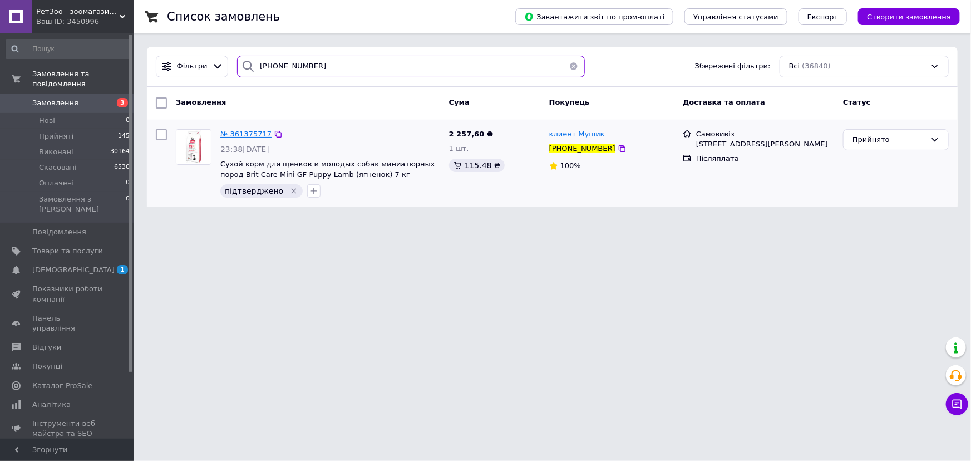
type input "+380732655283"
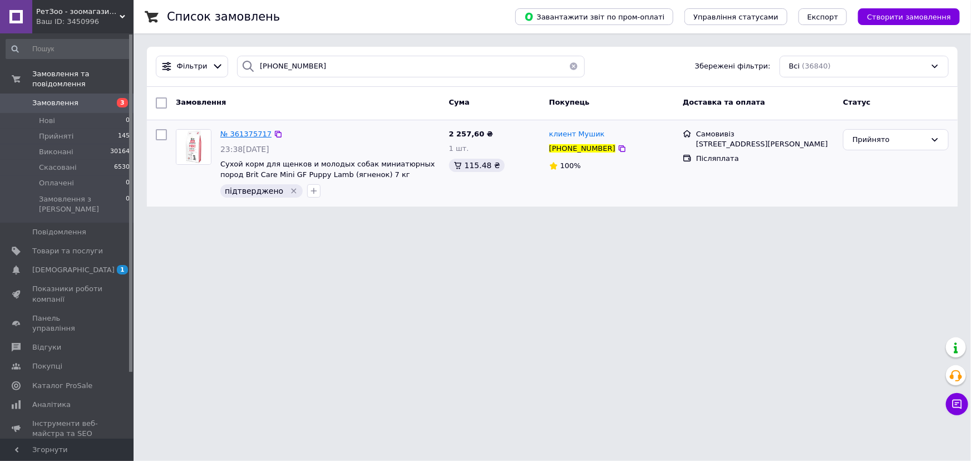
click at [222, 131] on span "№ 361375717" at bounding box center [245, 134] width 51 height 8
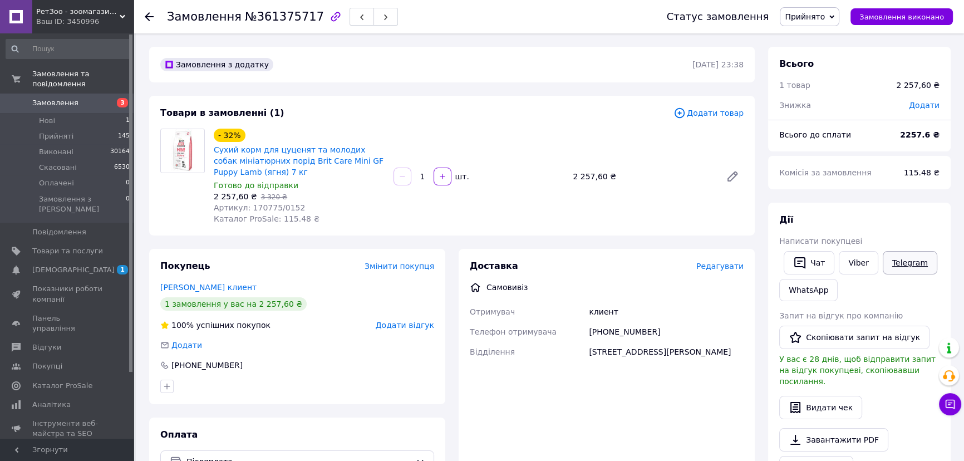
click at [900, 266] on link "Telegram" at bounding box center [910, 262] width 55 height 23
click at [99, 129] on li "Прийняті 145" at bounding box center [68, 137] width 136 height 16
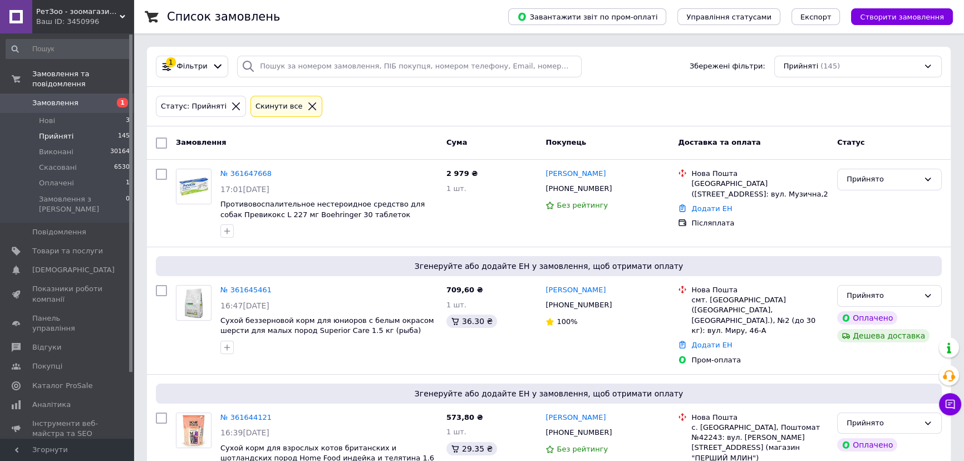
click at [212, 68] on icon at bounding box center [218, 67] width 12 height 12
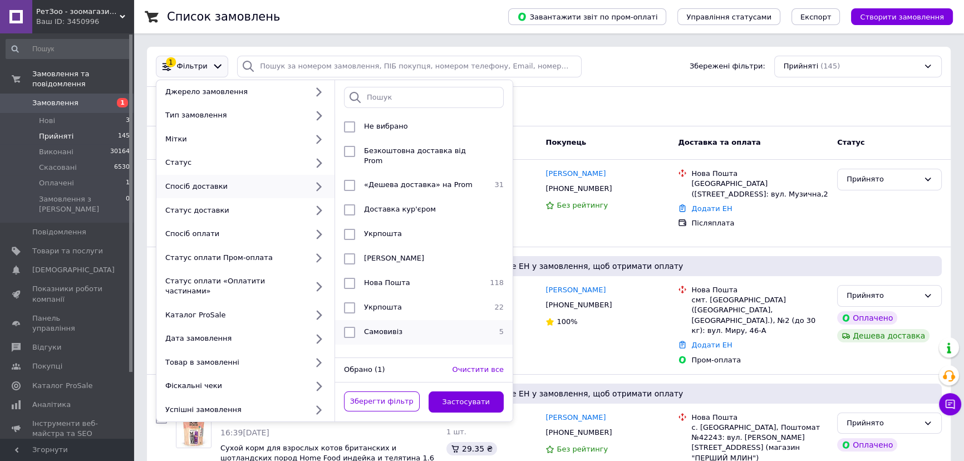
click at [346, 327] on input "checkbox" at bounding box center [349, 332] width 11 height 11
checkbox input "true"
click at [475, 391] on button "Застосувати" at bounding box center [467, 402] width 76 height 22
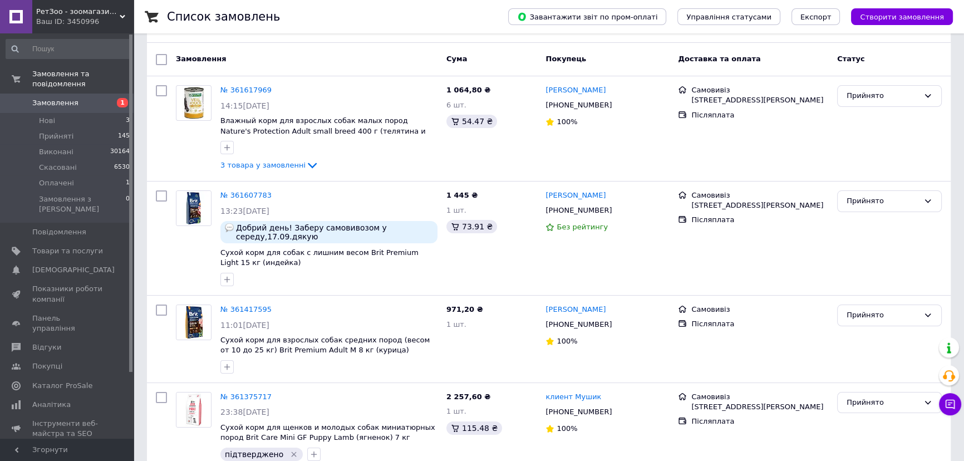
scroll to position [191, 0]
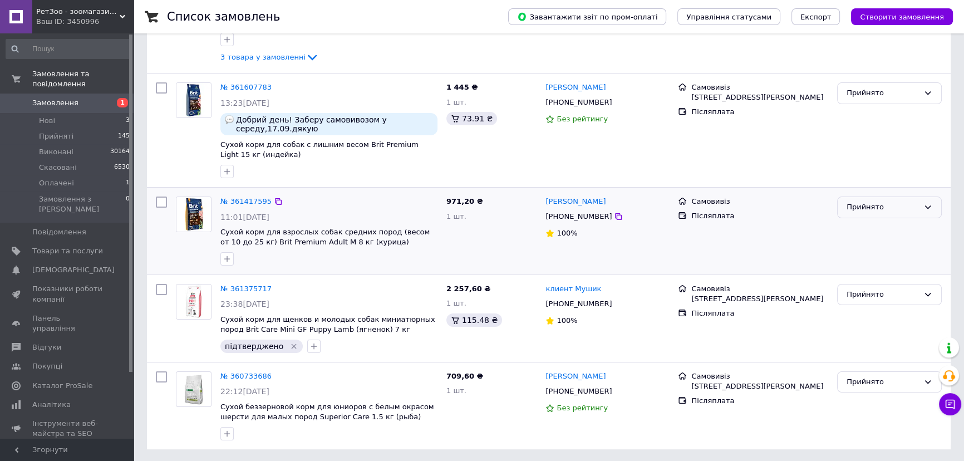
click at [892, 213] on div "Прийнято" at bounding box center [889, 207] width 105 height 22
click at [857, 230] on li "Виконано" at bounding box center [890, 230] width 104 height 21
click at [613, 61] on div "Євген Головко +380972867873 100%" at bounding box center [607, 21] width 132 height 96
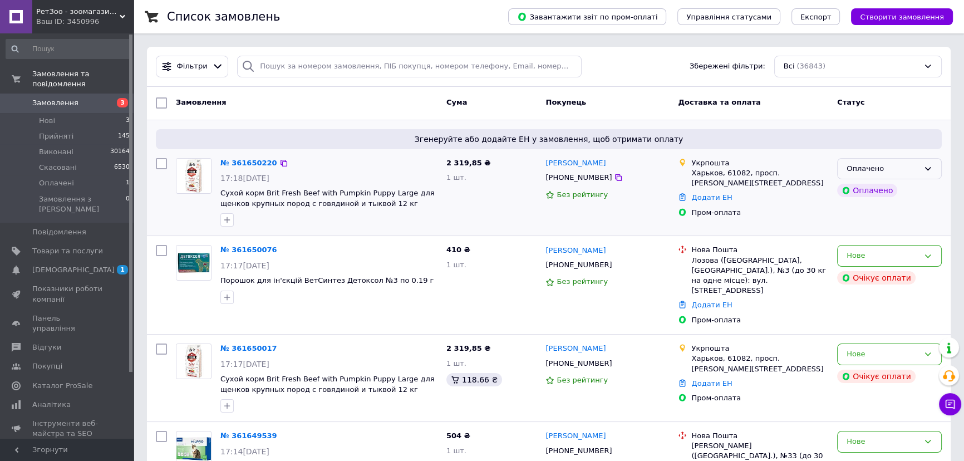
click at [899, 164] on div "Оплачено" at bounding box center [883, 169] width 72 height 12
click at [894, 187] on li "Прийнято" at bounding box center [890, 191] width 104 height 21
click at [613, 78] on div "Фільтри Збережені фільтри: Всі (36843)" at bounding box center [549, 67] width 804 height 40
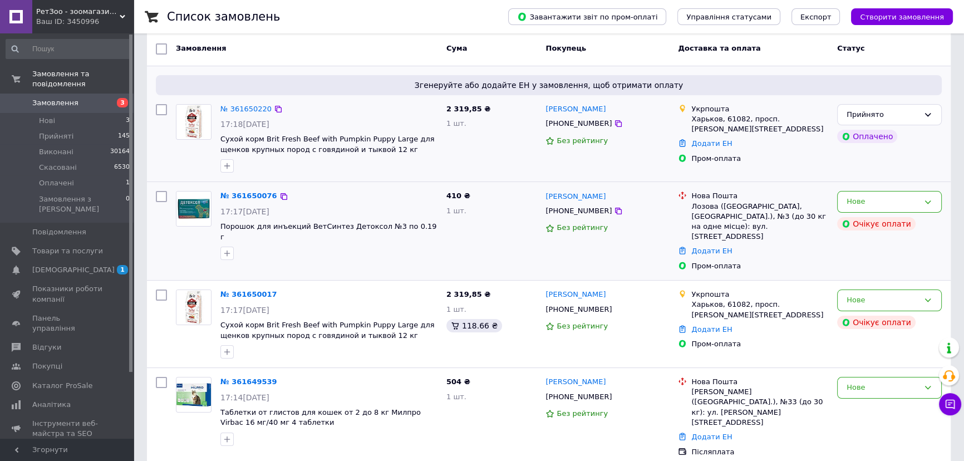
scroll to position [50, 0]
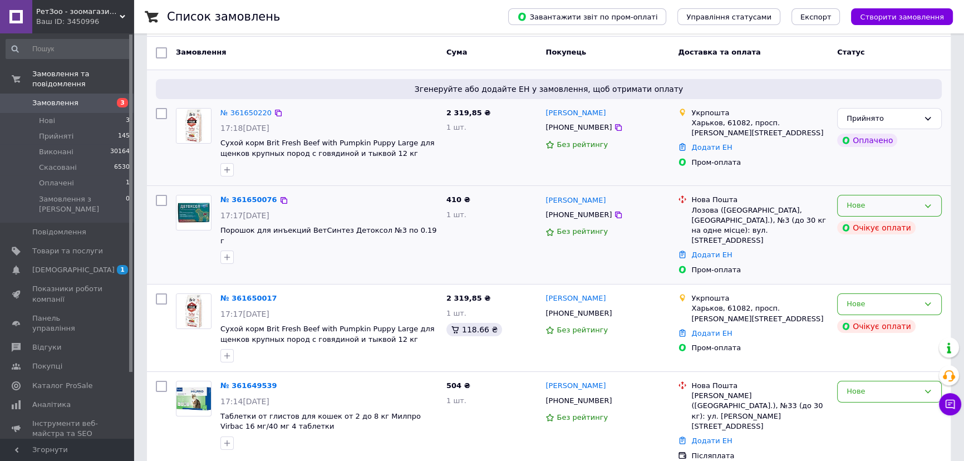
click at [906, 209] on div "Нове" at bounding box center [883, 206] width 72 height 12
click at [891, 228] on li "Прийнято" at bounding box center [890, 229] width 104 height 21
click at [924, 299] on icon at bounding box center [927, 303] width 9 height 9
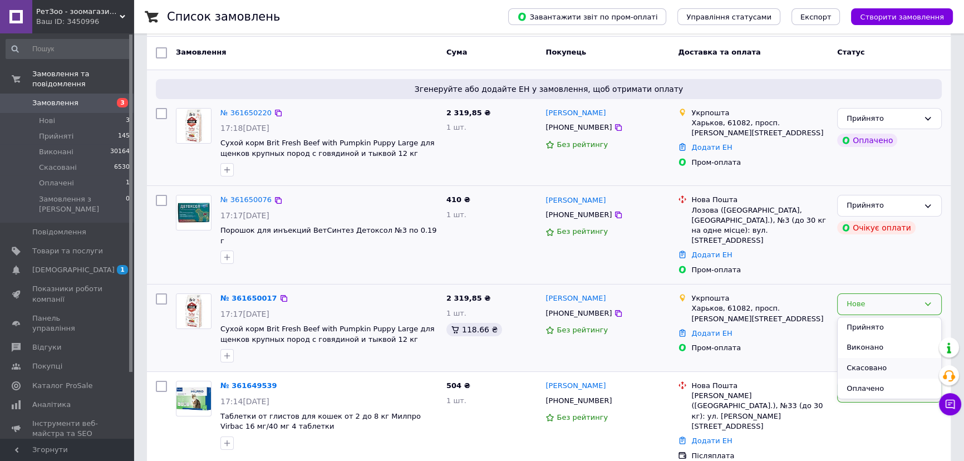
click at [878, 358] on li "Скасовано" at bounding box center [890, 368] width 104 height 21
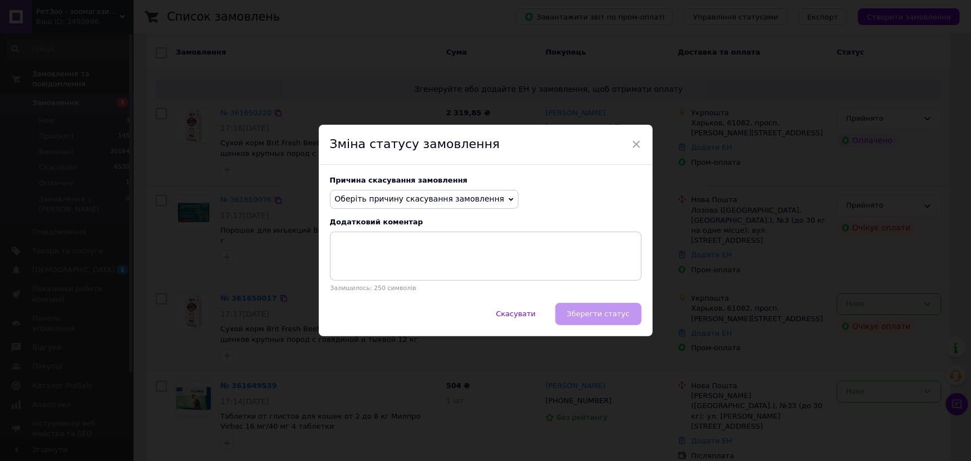
click at [360, 212] on div "Причина скасування замовлення Оберіть причину скасування замовлення Немає в ная…" at bounding box center [486, 234] width 334 height 138
drag, startPoint x: 354, startPoint y: 198, endPoint x: 356, endPoint y: 213, distance: 15.2
click at [354, 199] on span "Оберіть причину скасування замовлення" at bounding box center [420, 198] width 170 height 9
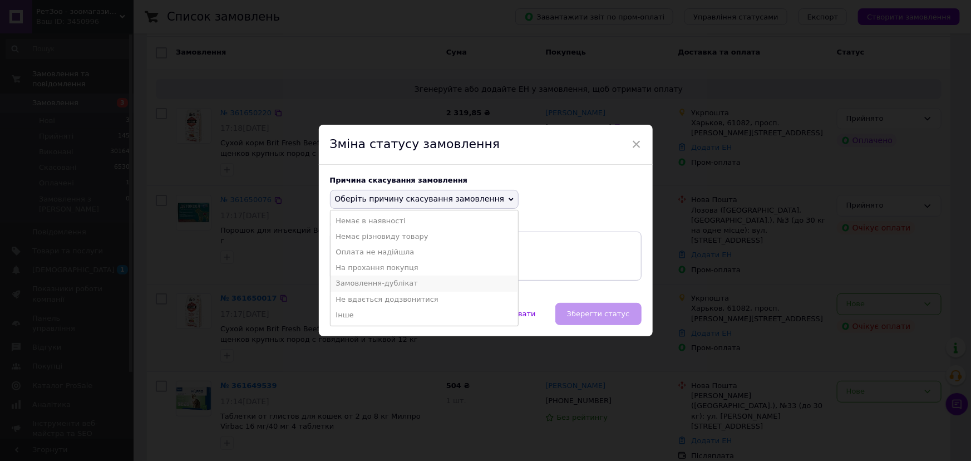
click at [375, 289] on li "Замовлення-дублікат" at bounding box center [425, 284] width 188 height 16
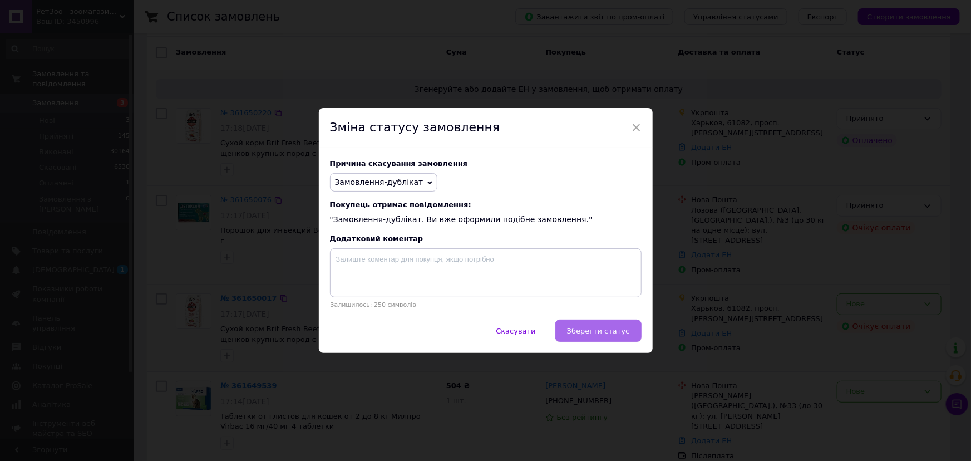
click at [601, 331] on span "Зберегти статус" at bounding box center [598, 331] width 63 height 8
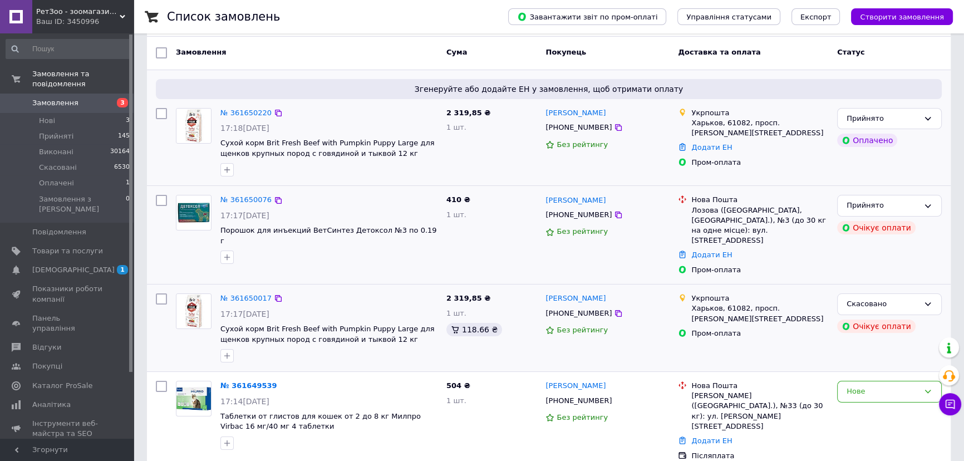
drag, startPoint x: 138, startPoint y: 352, endPoint x: 155, endPoint y: 303, distance: 51.8
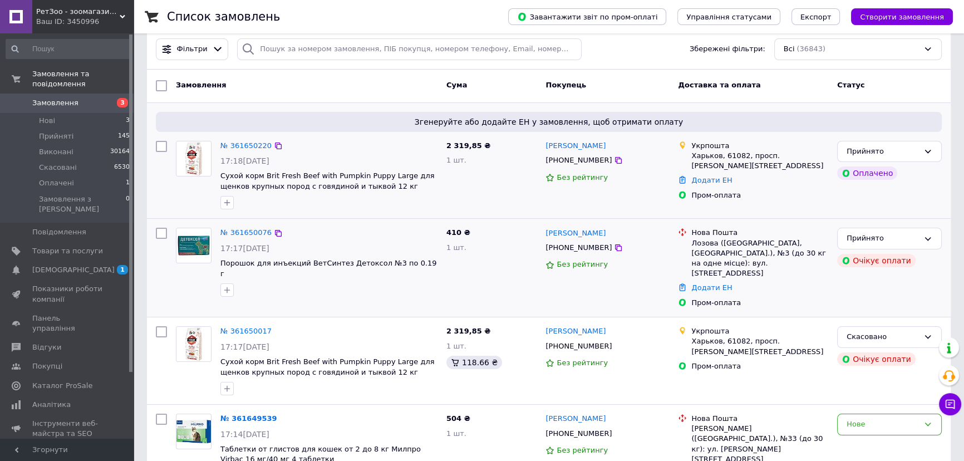
scroll to position [0, 0]
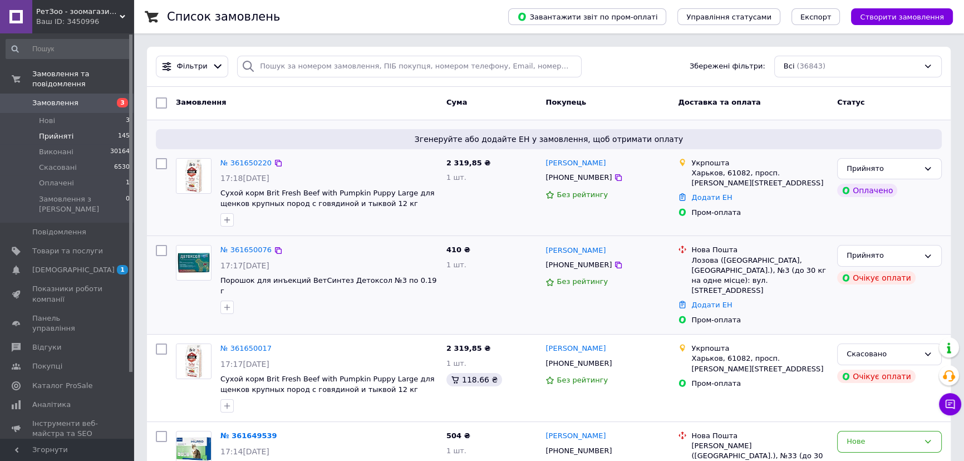
click at [127, 129] on li "Прийняті 145" at bounding box center [68, 137] width 136 height 16
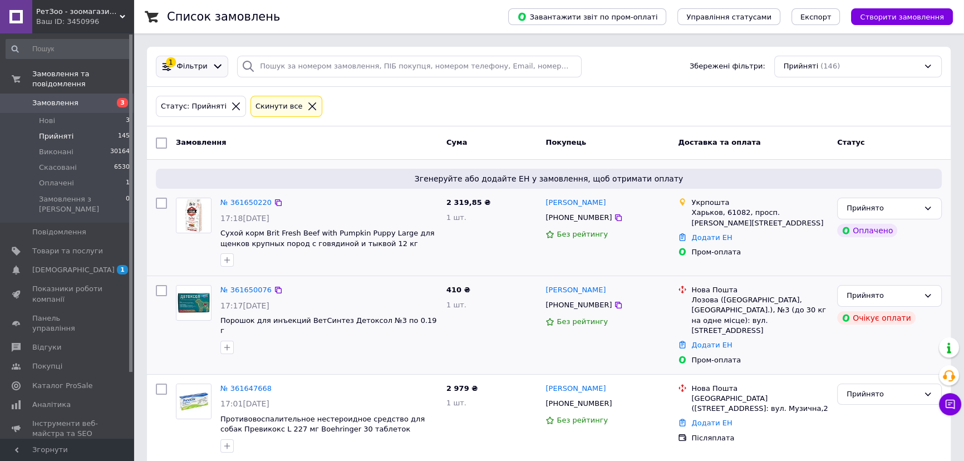
click at [194, 65] on span "Фільтри" at bounding box center [192, 66] width 31 height 11
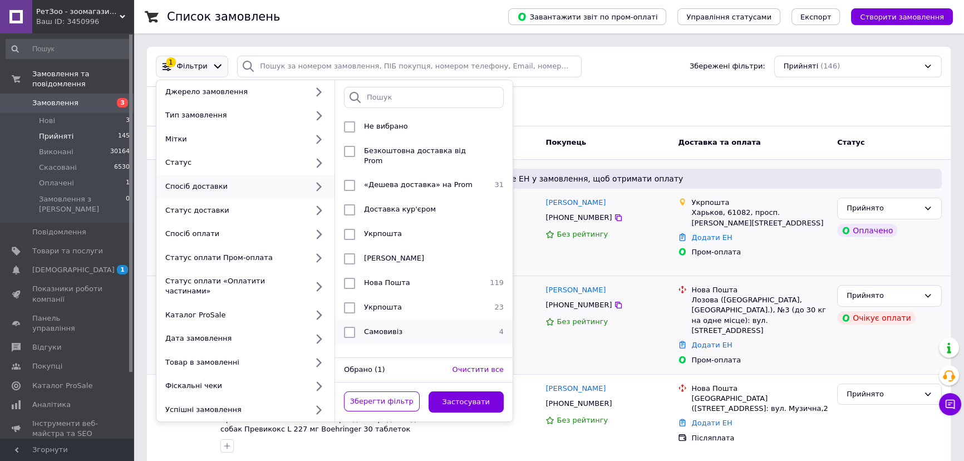
click at [355, 327] on input "checkbox" at bounding box center [349, 332] width 11 height 11
checkbox input "true"
click at [446, 391] on button "Застосувати" at bounding box center [467, 402] width 76 height 22
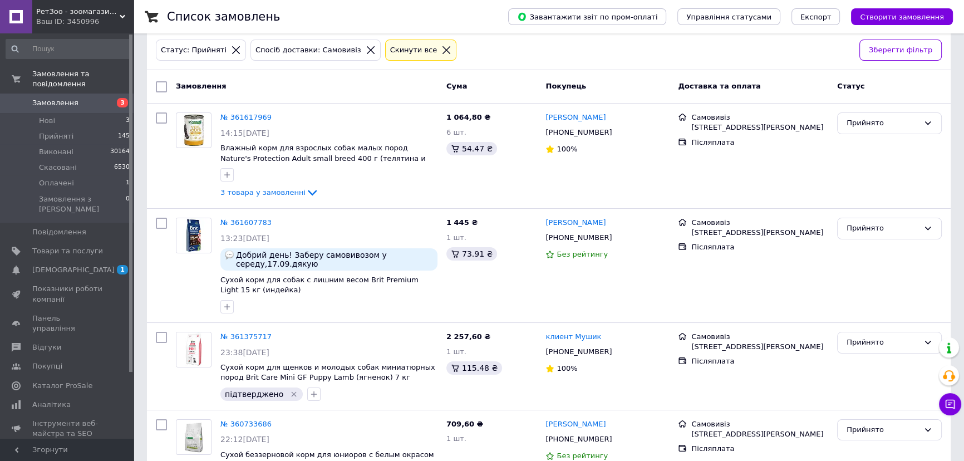
scroll to position [105, 0]
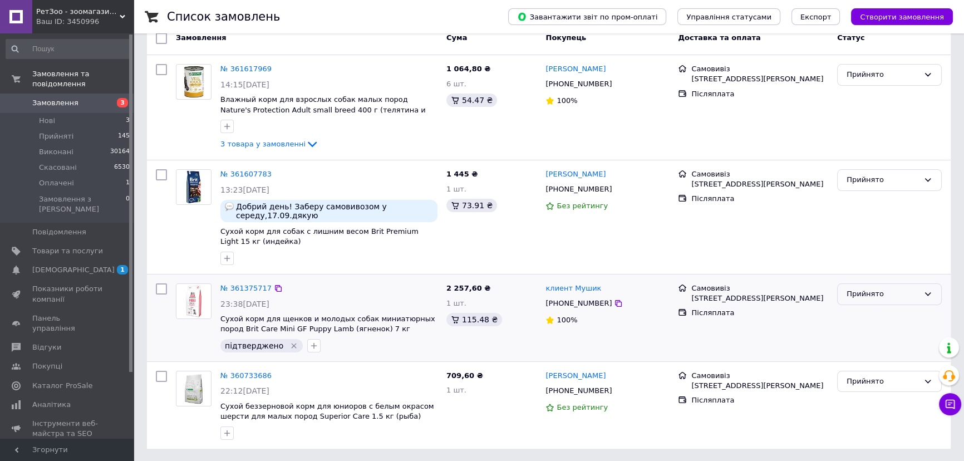
click at [873, 291] on div "Прийнято" at bounding box center [883, 294] width 72 height 12
click at [848, 320] on li "Виконано" at bounding box center [890, 317] width 104 height 21
click at [149, 358] on div "№ 361375717 23:38, 10.09.2025 Сухой корм для щенков и молодых собак миниатюрных…" at bounding box center [549, 317] width 804 height 87
click at [53, 18] on div "Ваш ID: 3450996" at bounding box center [84, 22] width 97 height 10
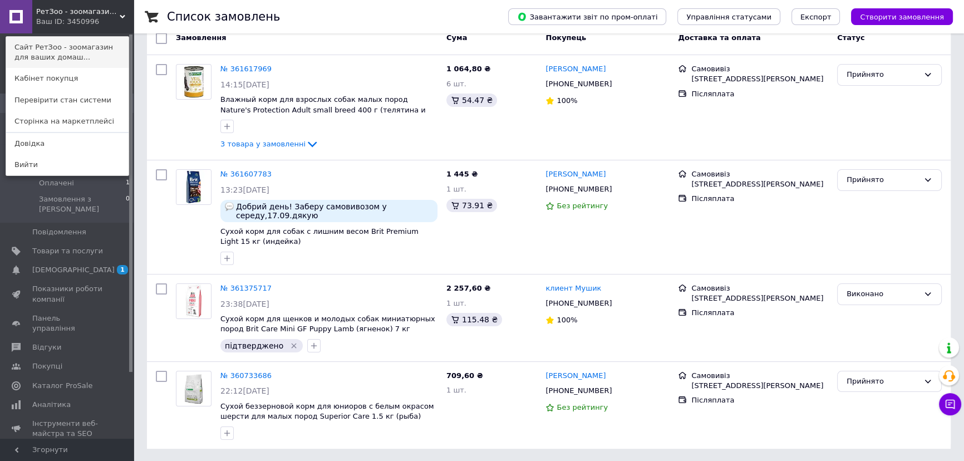
click at [76, 42] on link "Сайт РетЗоо - зоомагазин для ваших домаш..." at bounding box center [67, 52] width 122 height 31
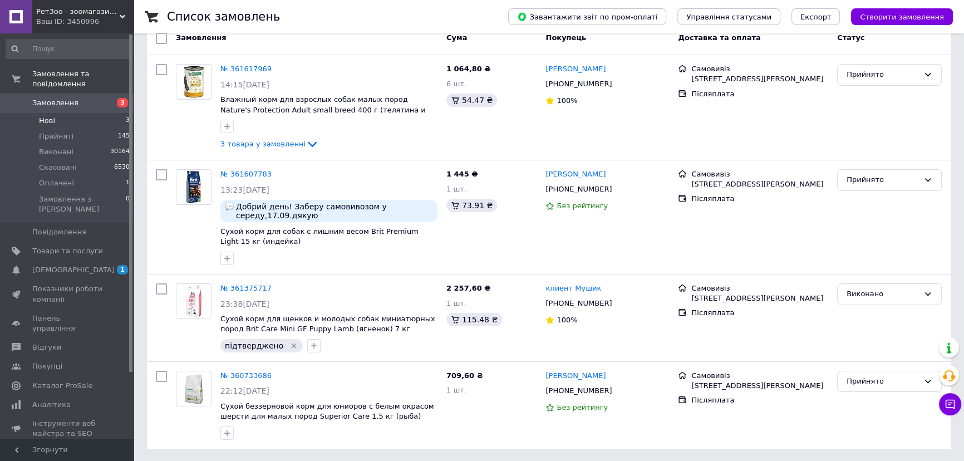
click at [70, 113] on li "Нові 3" at bounding box center [68, 121] width 136 height 16
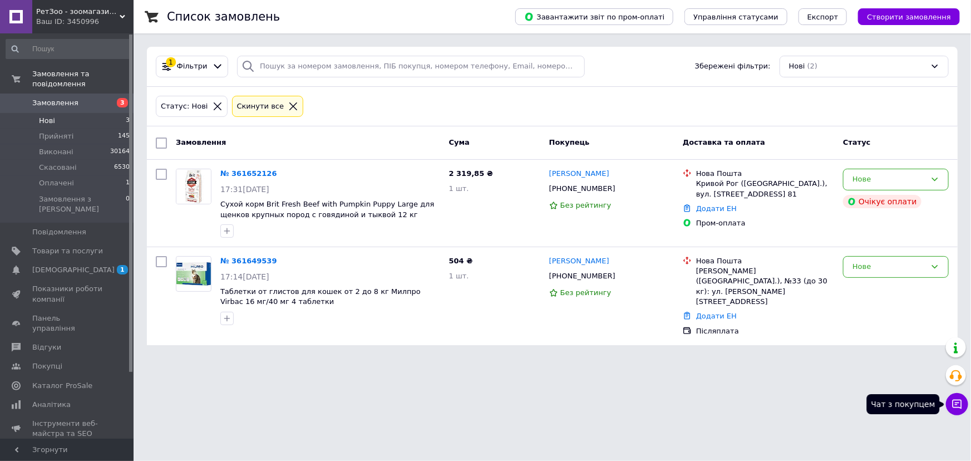
click at [959, 406] on icon at bounding box center [957, 404] width 11 height 11
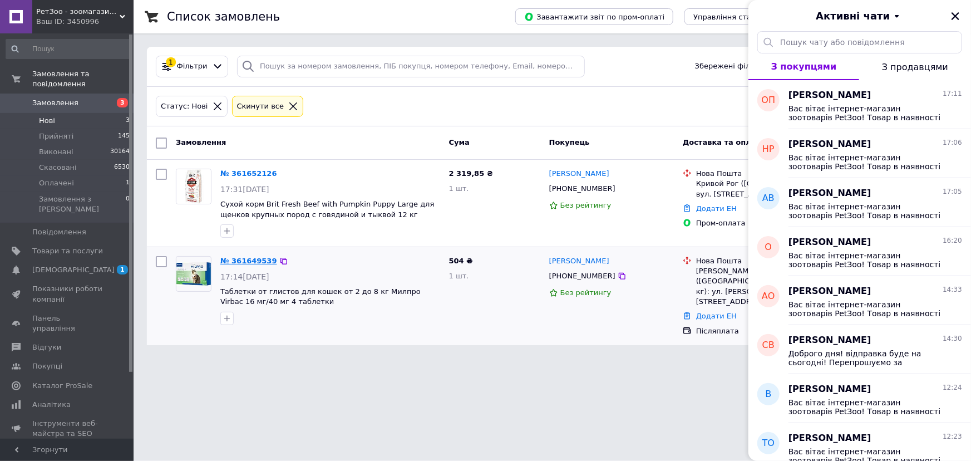
click at [243, 261] on link "№ 361649539" at bounding box center [248, 261] width 57 height 8
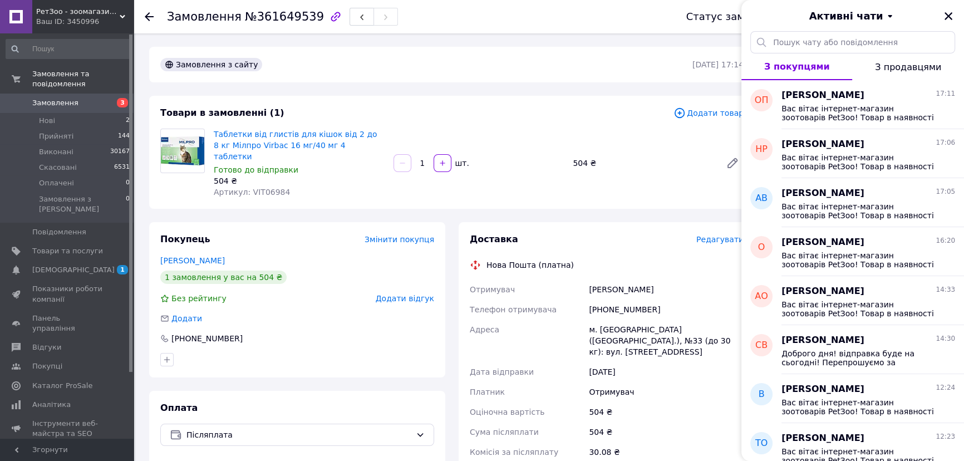
click at [938, 14] on div "Активні чати" at bounding box center [852, 15] width 223 height 31
click at [948, 22] on button "Закрити" at bounding box center [948, 15] width 13 height 13
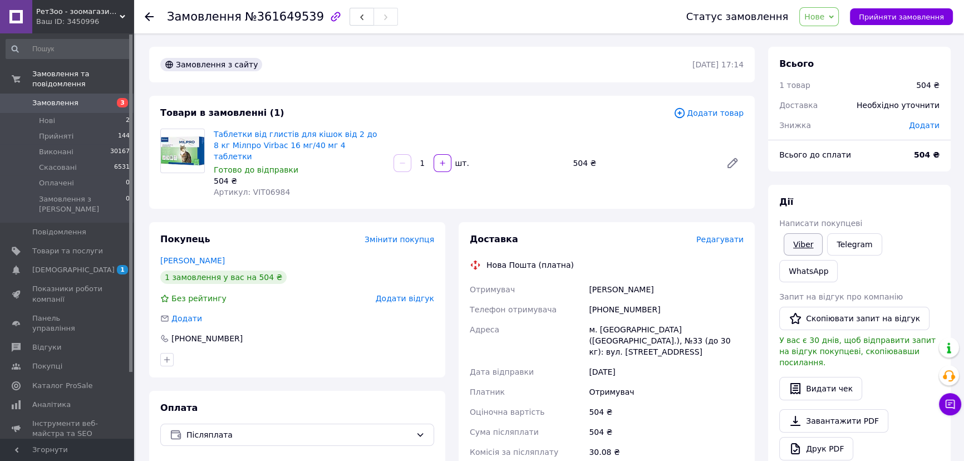
click at [805, 245] on link "Viber" at bounding box center [803, 244] width 39 height 22
drag, startPoint x: 606, startPoint y: 203, endPoint x: 447, endPoint y: 130, distance: 174.9
click at [606, 203] on div "Замовлення з сайту 12.09.2025 | 17:14 Товари в замовленні (1) Додати товар Табл…" at bounding box center [452, 408] width 619 height 722
drag, startPoint x: 234, startPoint y: 22, endPoint x: 305, endPoint y: 19, distance: 71.3
click at [305, 19] on h1 "Замовлення №361649539" at bounding box center [245, 16] width 157 height 13
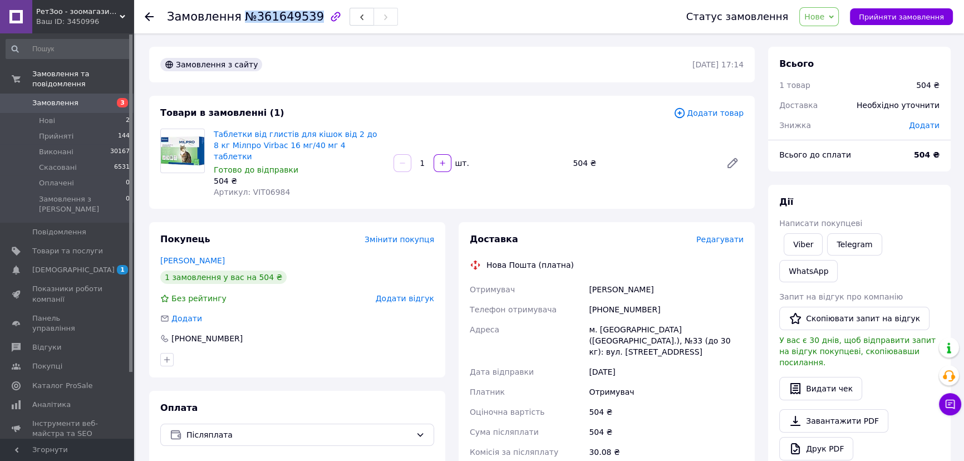
copy span "№361649539"
click at [635, 233] on div "Доставка" at bounding box center [583, 239] width 227 height 13
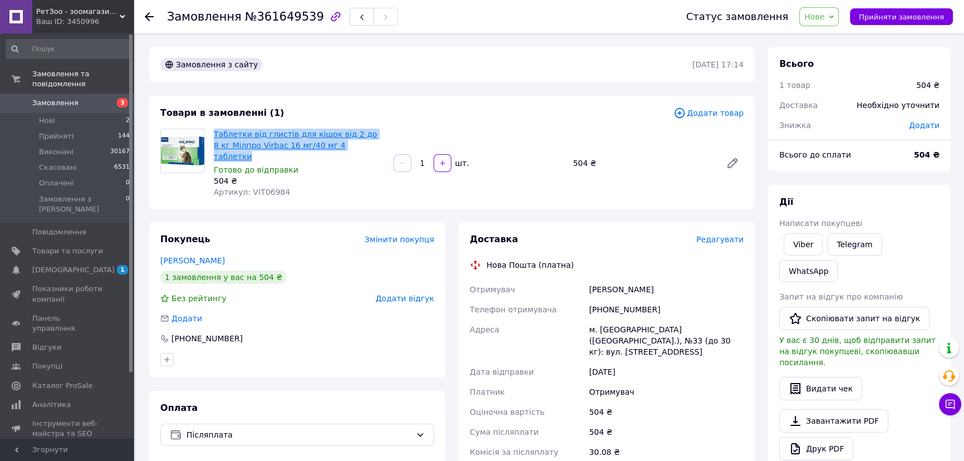
drag, startPoint x: 362, startPoint y: 144, endPoint x: 214, endPoint y: 135, distance: 148.9
click at [214, 135] on span "Таблетки від глистів для кішок від 2 до 8 кг Мілпро Virbac 16 мг/40 мг 4 таблет…" at bounding box center [299, 145] width 171 height 33
copy link "Таблетки від глистів для кішок від 2 до 8 кг Мілпро Virbac 16 мг/40 мг 4 таблет…"
click at [607, 279] on div "Захарків Юрій" at bounding box center [666, 289] width 159 height 20
click at [823, 12] on span "Нове" at bounding box center [814, 16] width 20 height 9
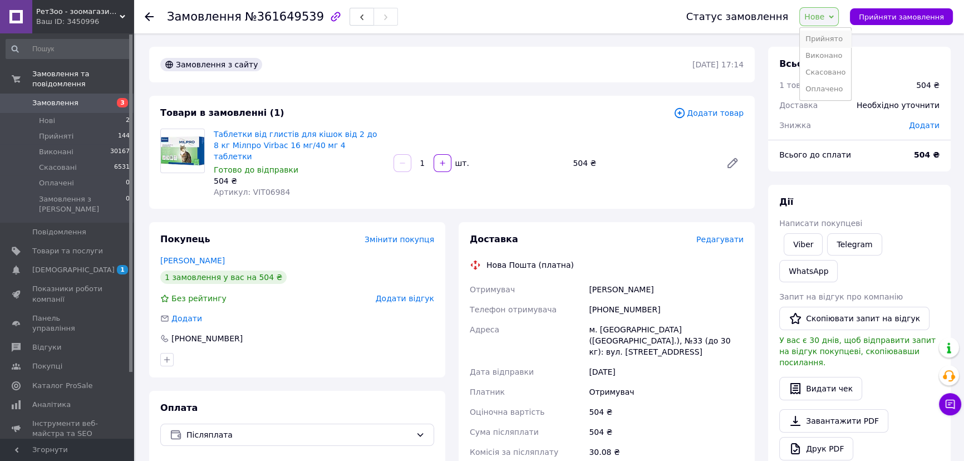
click at [834, 39] on li "Прийнято" at bounding box center [825, 39] width 51 height 17
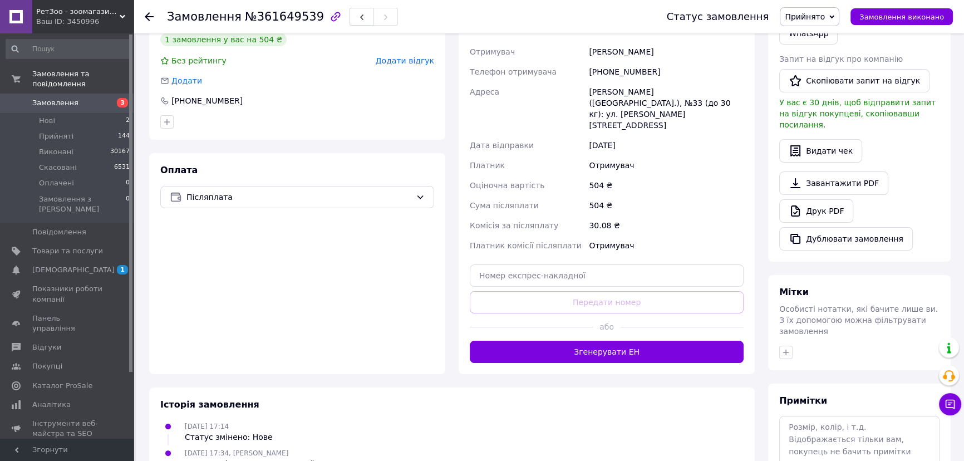
scroll to position [271, 0]
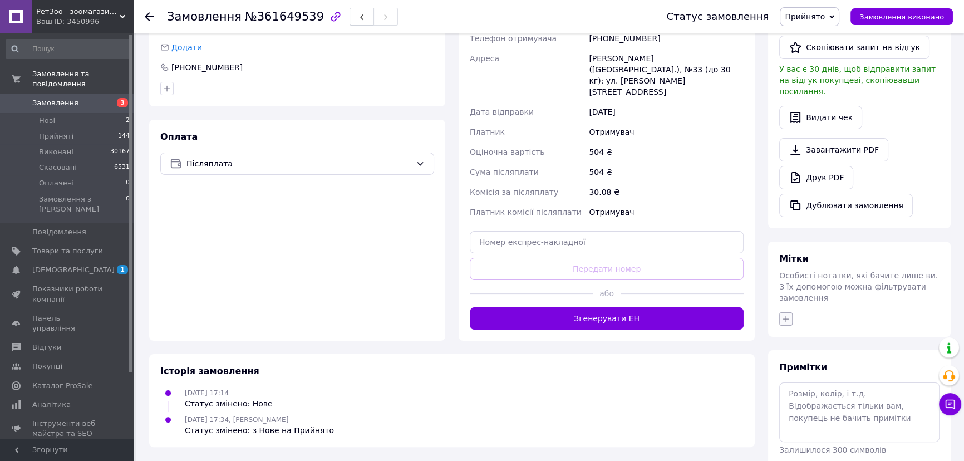
click at [786, 315] on icon "button" at bounding box center [786, 319] width 9 height 9
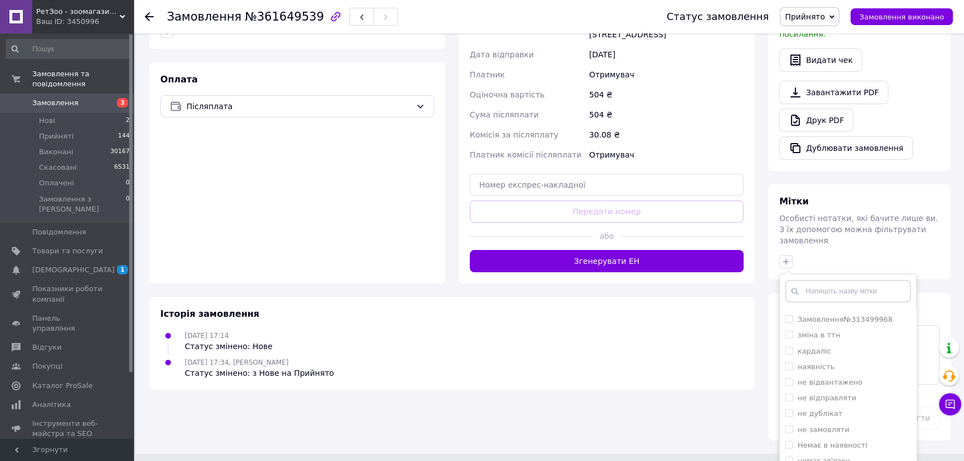
scroll to position [607, 0]
click at [785, 336] on input "очікую передплату" at bounding box center [788, 339] width 7 height 7
checkbox input "true"
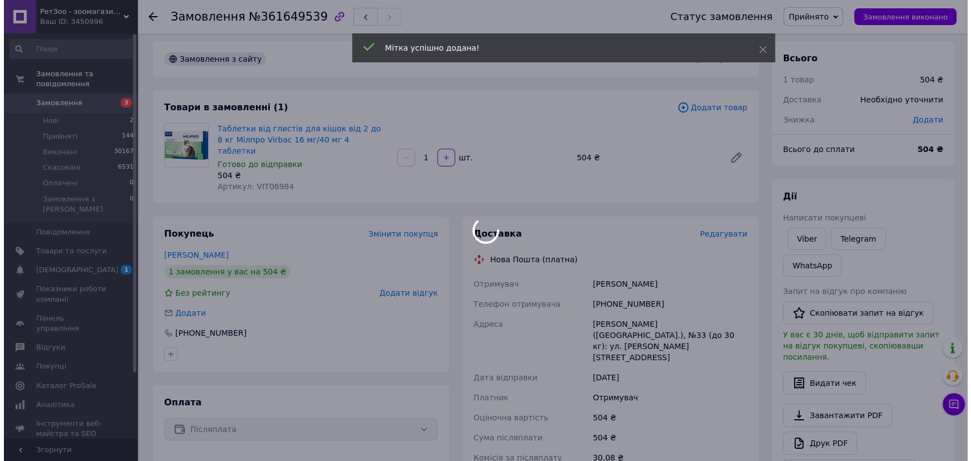
scroll to position [0, 0]
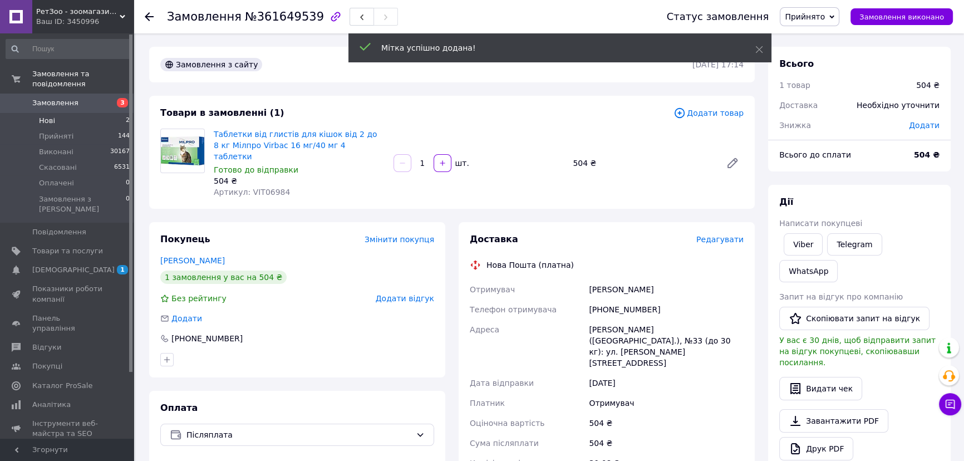
click at [61, 113] on li "Нові 2" at bounding box center [68, 121] width 136 height 16
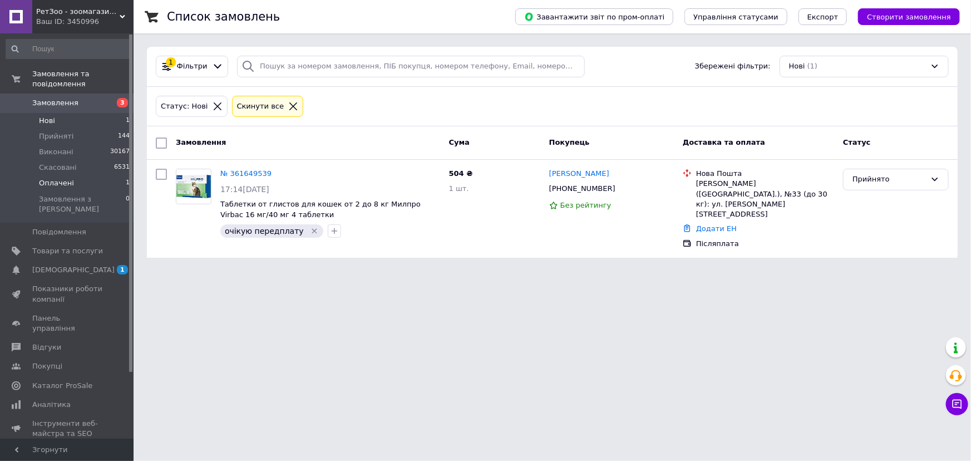
drag, startPoint x: 106, startPoint y: 176, endPoint x: 117, endPoint y: 174, distance: 11.3
click at [106, 176] on li "Оплачені 1" at bounding box center [68, 183] width 136 height 16
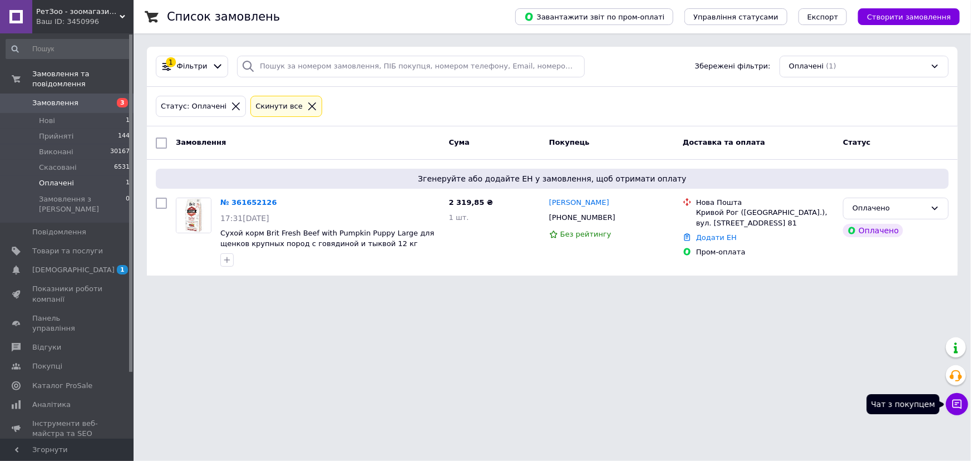
click at [957, 406] on icon at bounding box center [957, 404] width 11 height 11
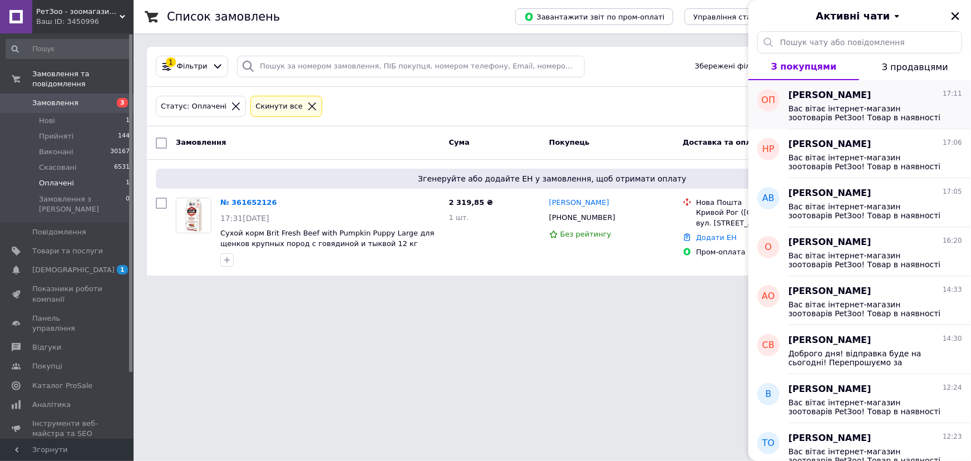
click at [811, 122] on div "Олег Панков 17:11 Вас вітає інтернет-магазин зоотоварів PetЗоо! Товар в наявнос…" at bounding box center [880, 104] width 183 height 49
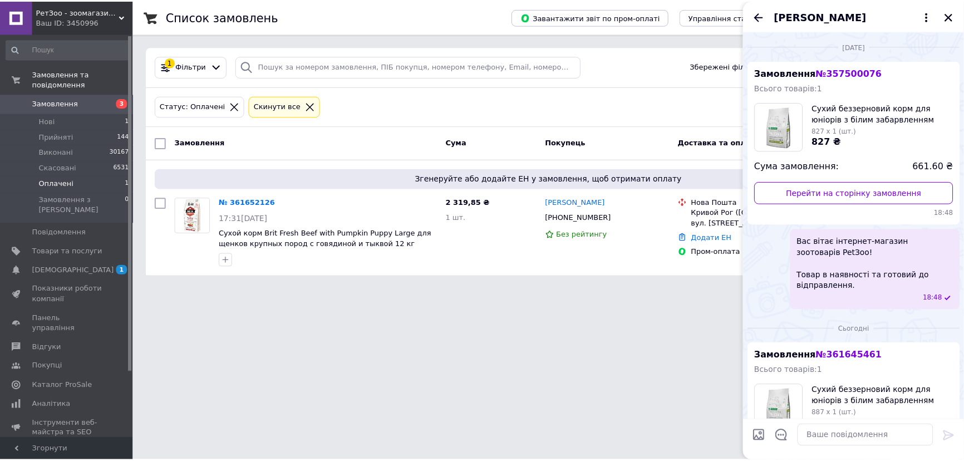
scroll to position [176, 0]
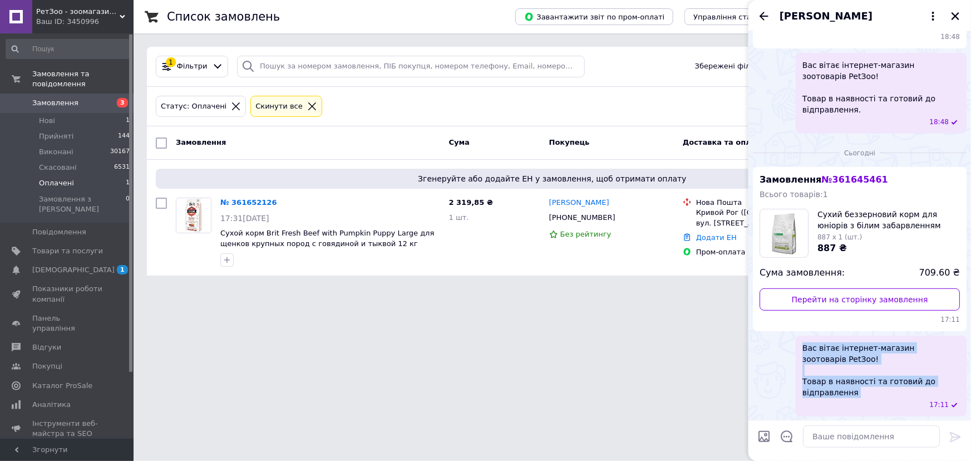
drag, startPoint x: 826, startPoint y: 382, endPoint x: 791, endPoint y: 347, distance: 49.6
click at [791, 347] on div "Вас вітає інтернет-магазин зоотоварів PetЗоо! Товар в наявності та готовий до в…" at bounding box center [860, 376] width 214 height 81
click at [237, 203] on link "№ 361652126" at bounding box center [248, 202] width 57 height 8
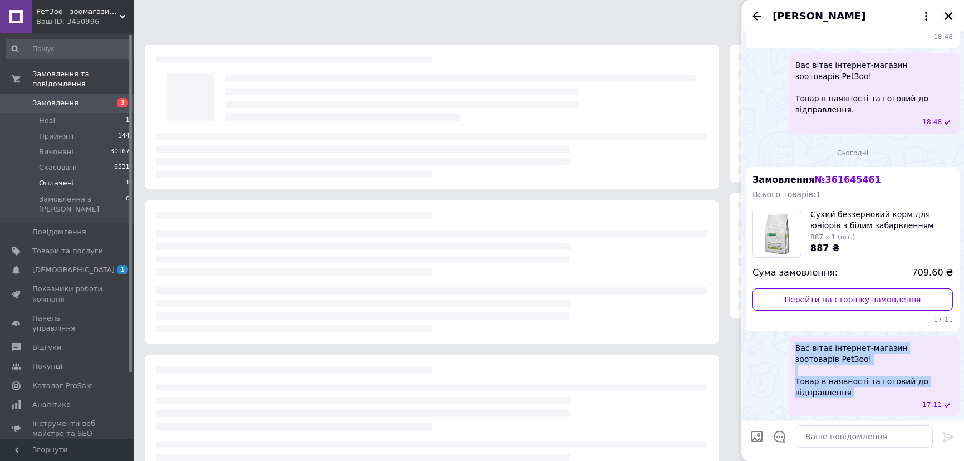
click at [946, 14] on icon "Закрити" at bounding box center [949, 16] width 8 height 8
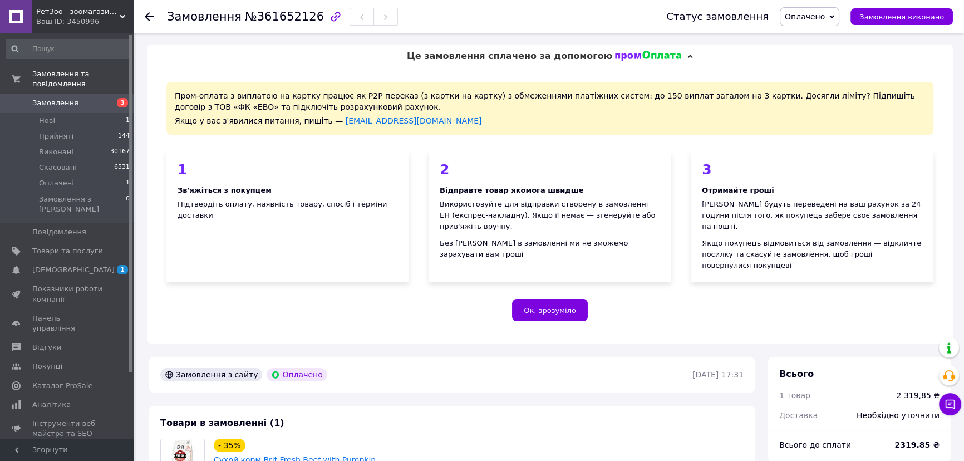
click at [811, 21] on span "Оплачено" at bounding box center [805, 16] width 40 height 9
click at [828, 37] on li "Прийнято" at bounding box center [809, 39] width 58 height 17
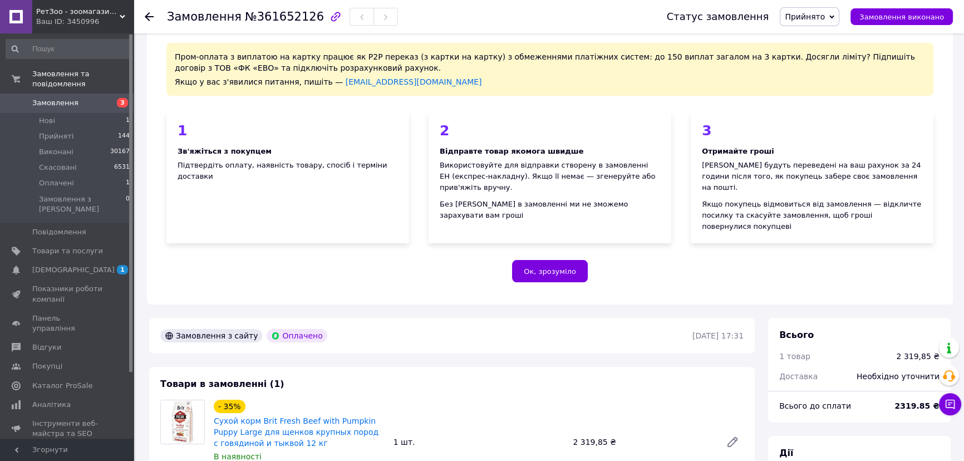
scroll to position [202, 0]
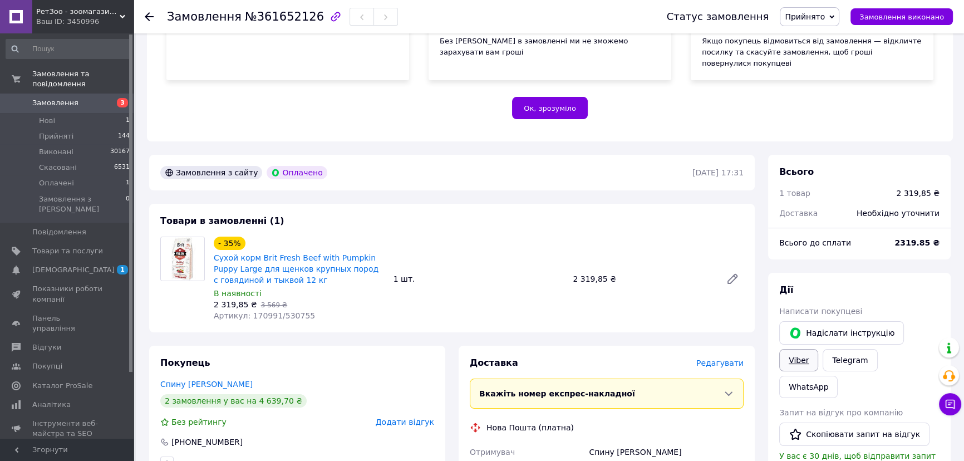
click at [818, 349] on link "Viber" at bounding box center [798, 360] width 39 height 22
click at [373, 346] on div "Покупець Спину Марія 2 замовлення у вас на 4 639,70 ₴ Без рейтингу Додати відгу…" at bounding box center [297, 413] width 296 height 135
click at [91, 129] on li "Прийняті 144" at bounding box center [68, 137] width 136 height 16
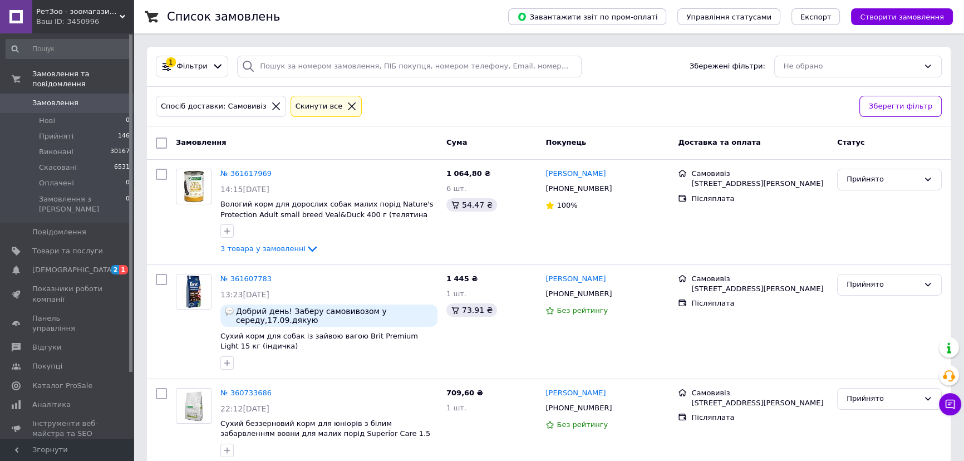
drag, startPoint x: 640, startPoint y: 101, endPoint x: 628, endPoint y: 104, distance: 12.2
click at [640, 101] on div "Спосіб доставки: Самовивіз Cкинути все" at bounding box center [503, 107] width 699 height 26
click at [608, 113] on div "Спосіб доставки: Самовивіз Cкинути все" at bounding box center [503, 107] width 699 height 26
drag, startPoint x: 713, startPoint y: 121, endPoint x: 641, endPoint y: 115, distance: 71.6
click at [713, 120] on div "Спосіб доставки: Самовивіз Cкинути все Зберегти фільтр" at bounding box center [549, 107] width 804 height 40
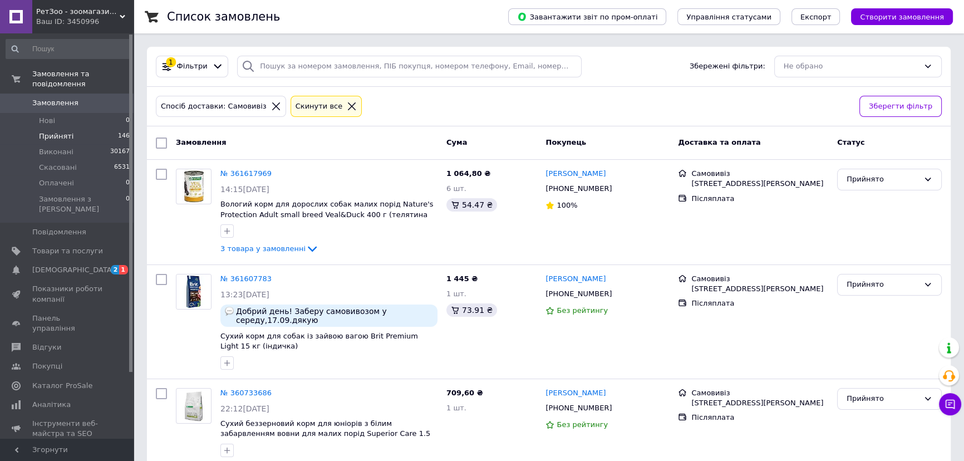
click at [68, 131] on span "Прийняті" at bounding box center [56, 136] width 35 height 10
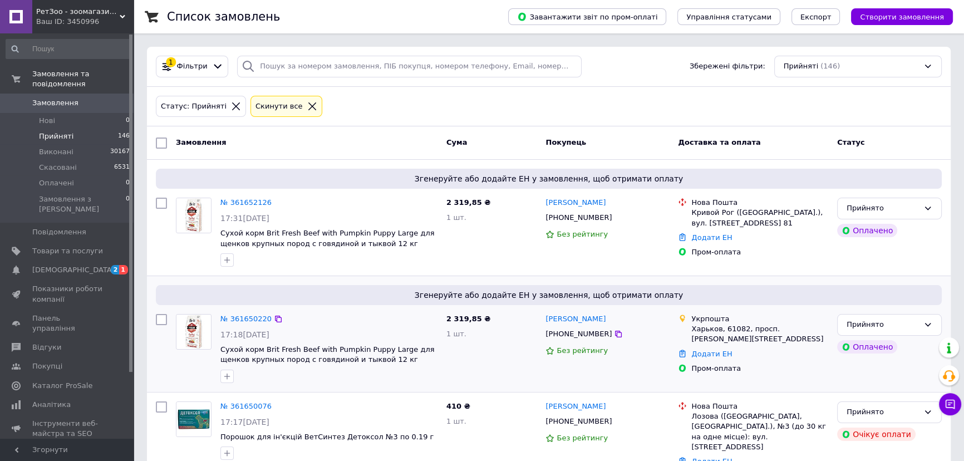
click at [150, 364] on div "Згенеруйте або додайте ЕН у замовлення, щоб отримати оплату № 361650220 17:18[D…" at bounding box center [549, 334] width 804 height 116
